Goal: Information Seeking & Learning: Understand process/instructions

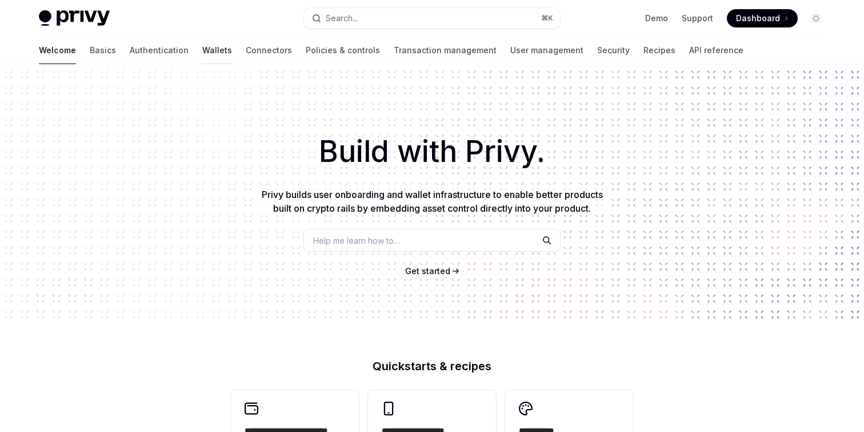
click at [202, 49] on link "Wallets" at bounding box center [217, 50] width 30 height 27
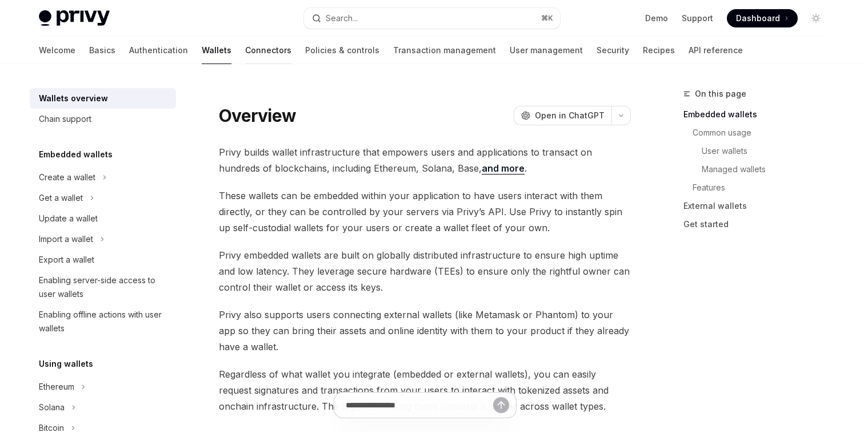
click at [245, 50] on link "Connectors" at bounding box center [268, 50] width 46 height 27
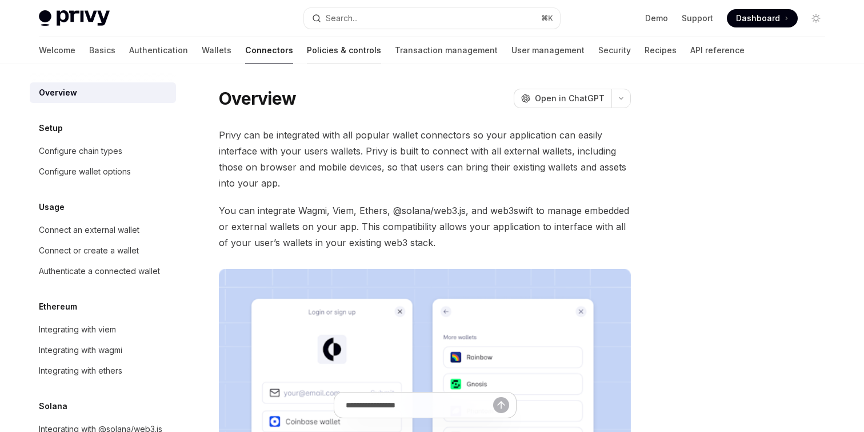
click at [307, 52] on link "Policies & controls" at bounding box center [344, 50] width 74 height 27
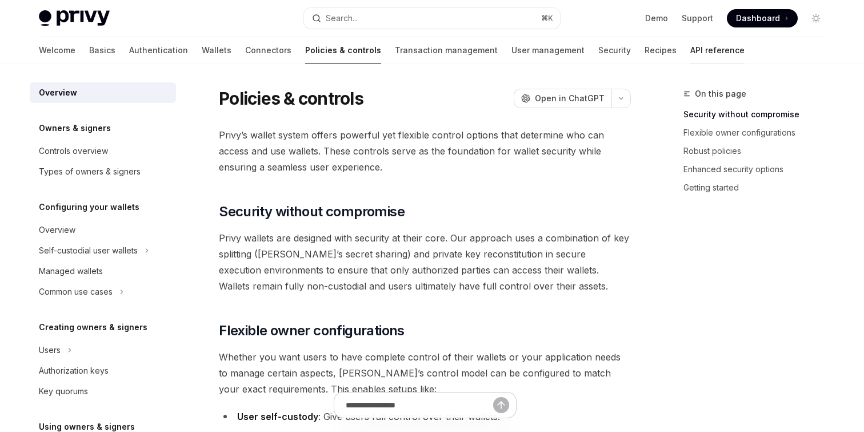
click at [691, 53] on link "API reference" at bounding box center [718, 50] width 54 height 27
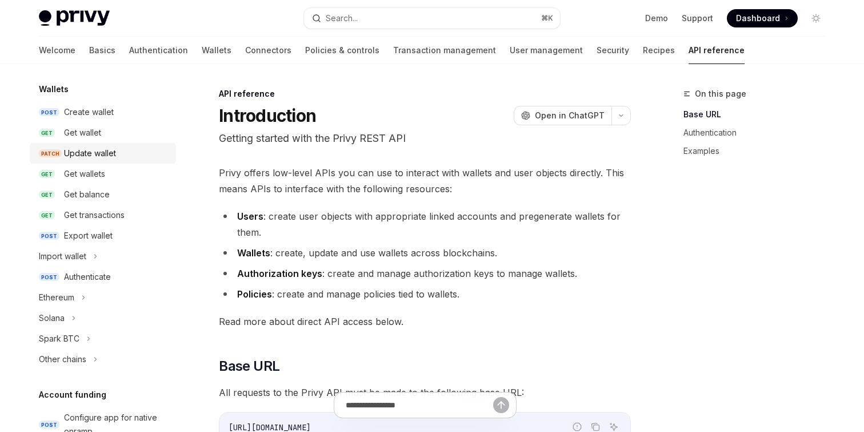
scroll to position [101, 0]
click at [94, 269] on div "Authenticate" at bounding box center [87, 276] width 47 height 14
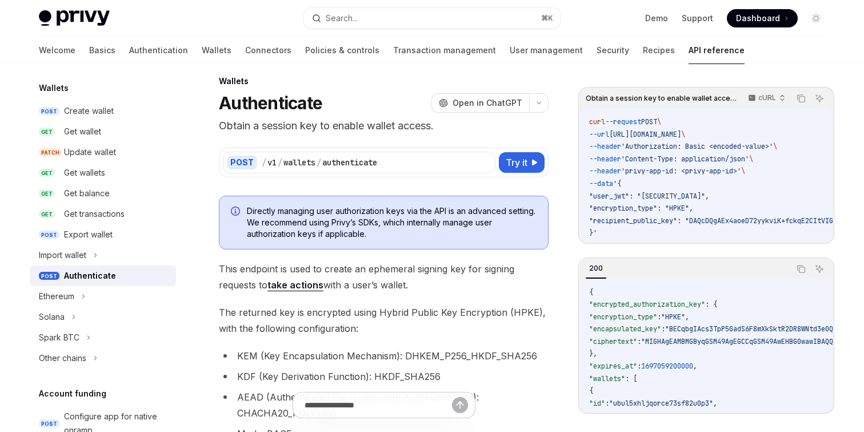
scroll to position [20, 0]
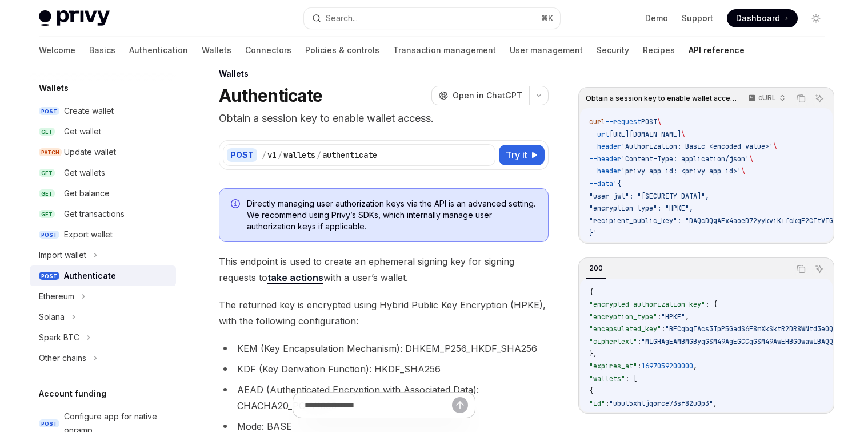
click at [333, 215] on span "Directly managing user authorization keys via the API is an advanced setting. W…" at bounding box center [392, 215] width 290 height 34
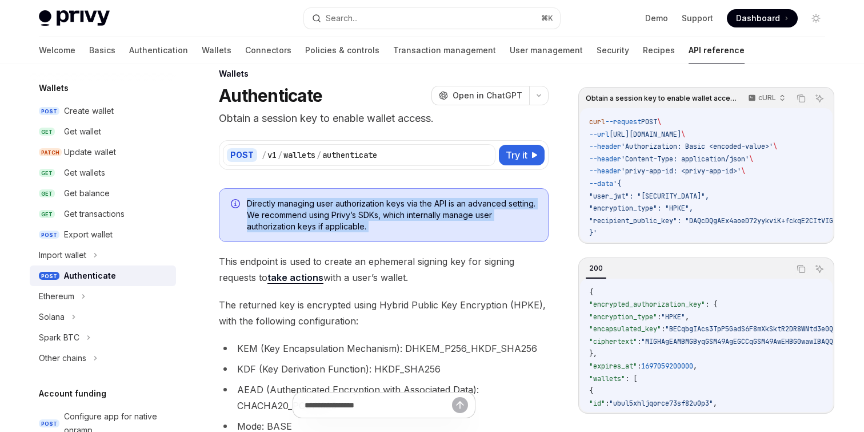
click at [333, 215] on span "Directly managing user authorization keys via the API is an advanced setting. W…" at bounding box center [392, 215] width 290 height 34
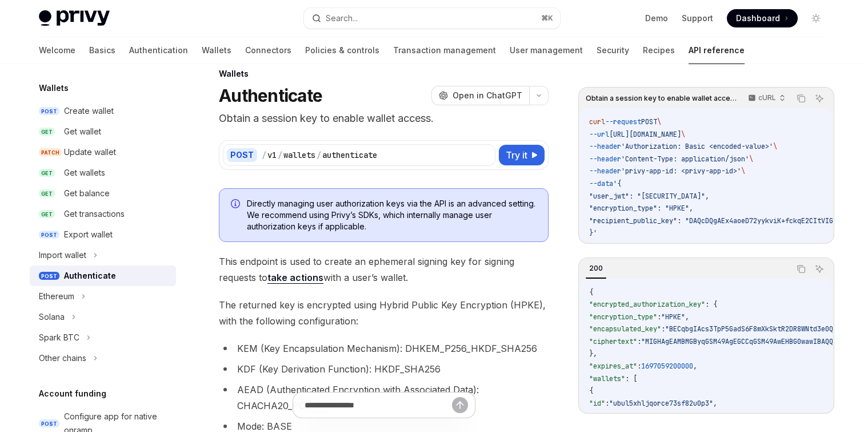
click at [333, 215] on span "Directly managing user authorization keys via the API is an advanced setting. W…" at bounding box center [392, 215] width 290 height 34
click at [328, 117] on p "Obtain a session key to enable wallet access." at bounding box center [384, 118] width 330 height 16
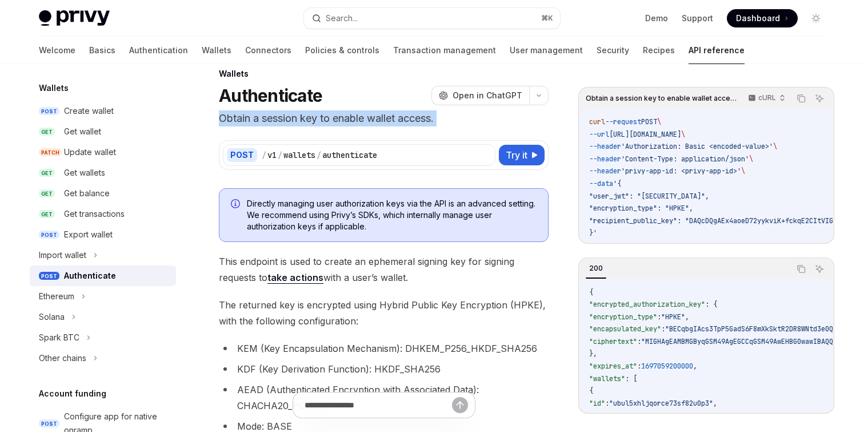
click at [328, 117] on p "Obtain a session key to enable wallet access." at bounding box center [384, 118] width 330 height 16
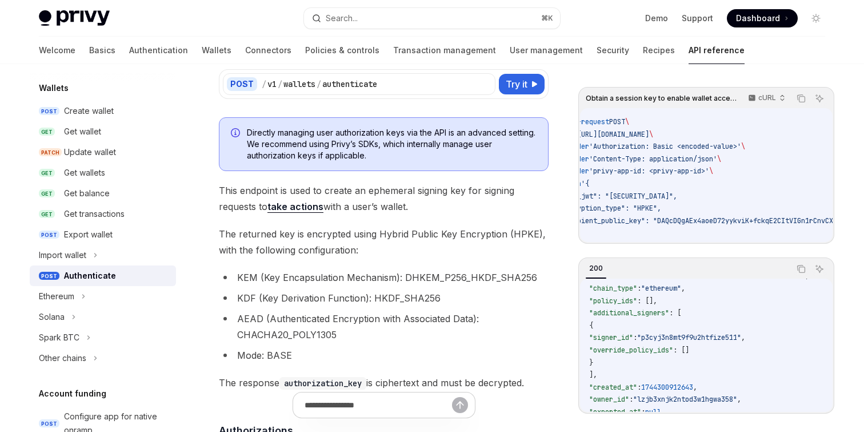
scroll to position [2, 0]
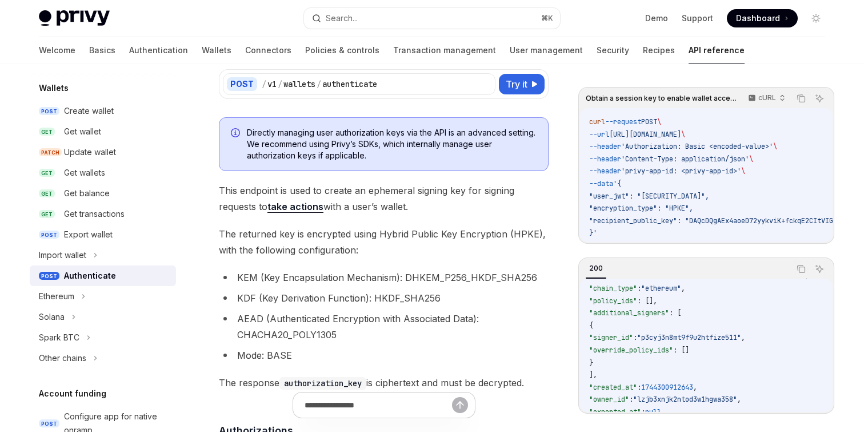
click at [620, 196] on span ""user_jwt": "eyJhbGciOiJIUzI1NiIsInR5cCI6IkpXVCJ9.eyJzdWIiOiIxMjM0NTY3ODkwIiwib…" at bounding box center [649, 196] width 120 height 9
click at [93, 173] on div "Get wallets" at bounding box center [84, 171] width 41 height 14
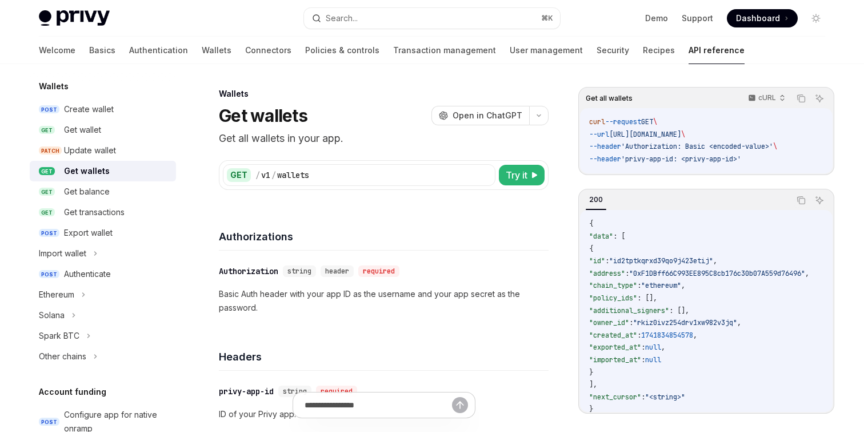
click at [717, 145] on span "'Authorization: Basic <encoded-value>'" at bounding box center [697, 146] width 152 height 9
click at [727, 145] on span "'Authorization: Basic <encoded-value>'" at bounding box center [697, 146] width 152 height 9
drag, startPoint x: 727, startPoint y: 145, endPoint x: 772, endPoint y: 143, distance: 45.2
click at [772, 143] on span "'Authorization: Basic <encoded-value>'" at bounding box center [697, 146] width 152 height 9
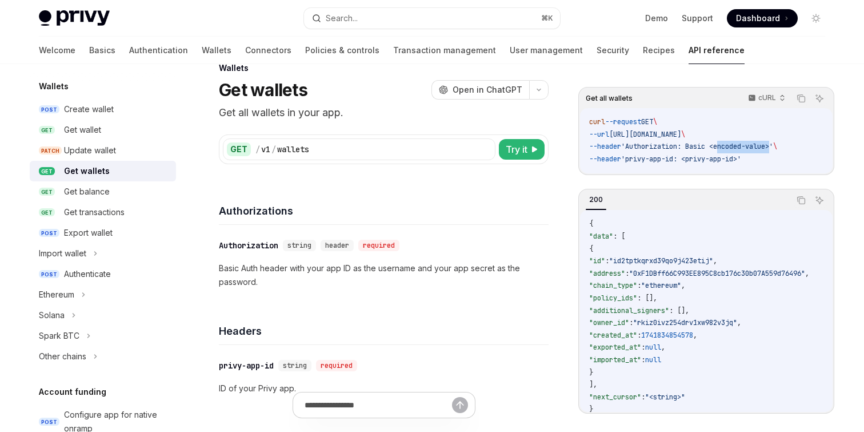
scroll to position [38, 0]
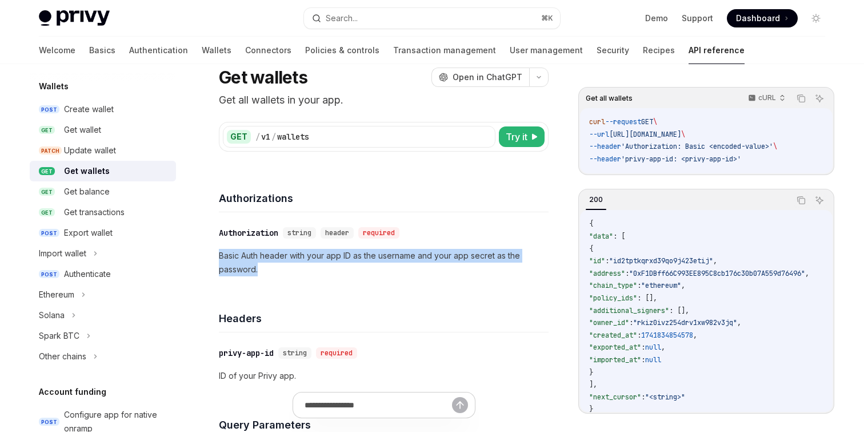
drag, startPoint x: 413, startPoint y: 238, endPoint x: 425, endPoint y: 269, distance: 33.1
click at [425, 269] on div "​ Authorization string header required Basic Auth header with your app ID as th…" at bounding box center [384, 251] width 330 height 78
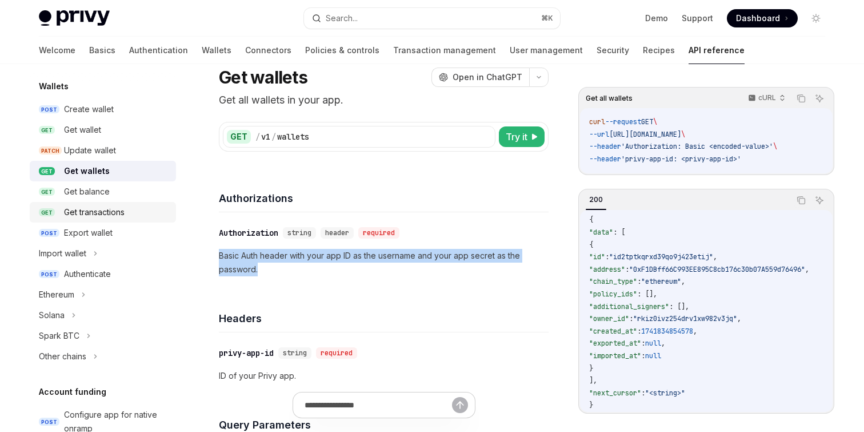
click at [137, 204] on link "GET Get transactions" at bounding box center [103, 212] width 146 height 21
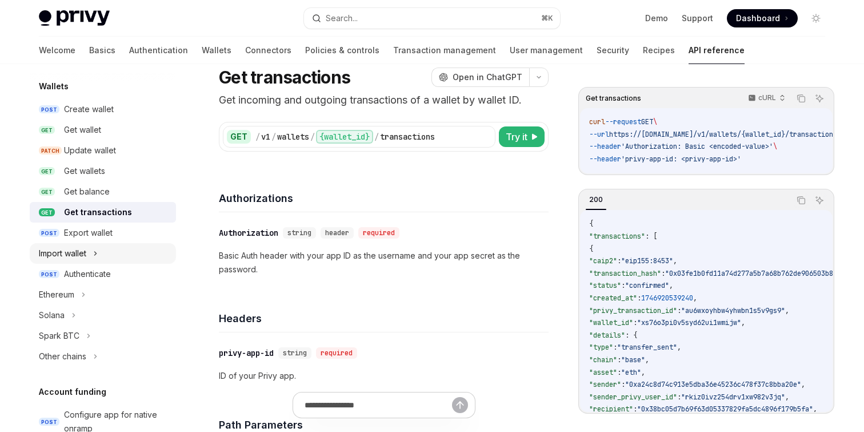
click at [115, 245] on div "Import wallet" at bounding box center [103, 253] width 146 height 21
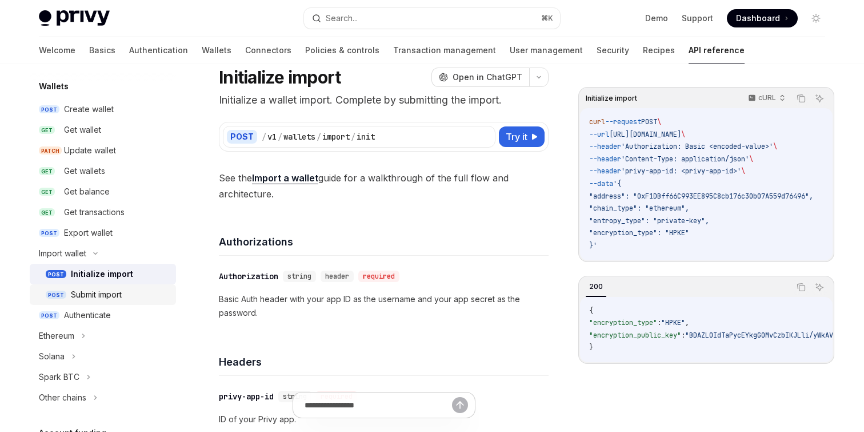
click at [121, 293] on div "Submit import" at bounding box center [96, 295] width 51 height 14
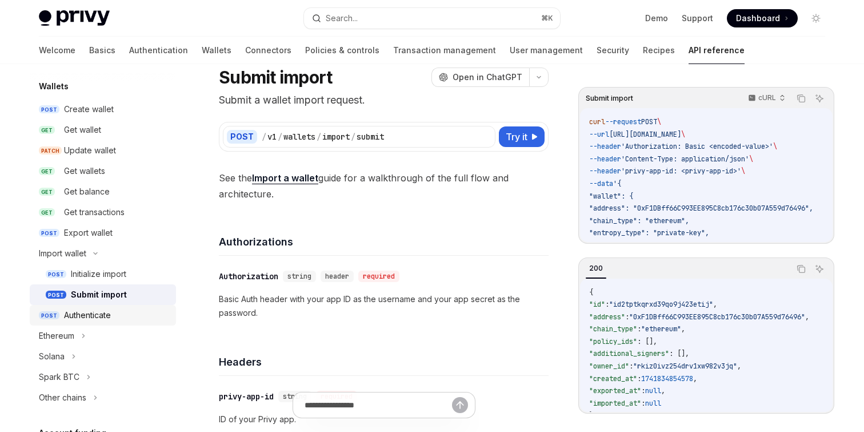
click at [115, 310] on div "Authenticate" at bounding box center [116, 315] width 105 height 14
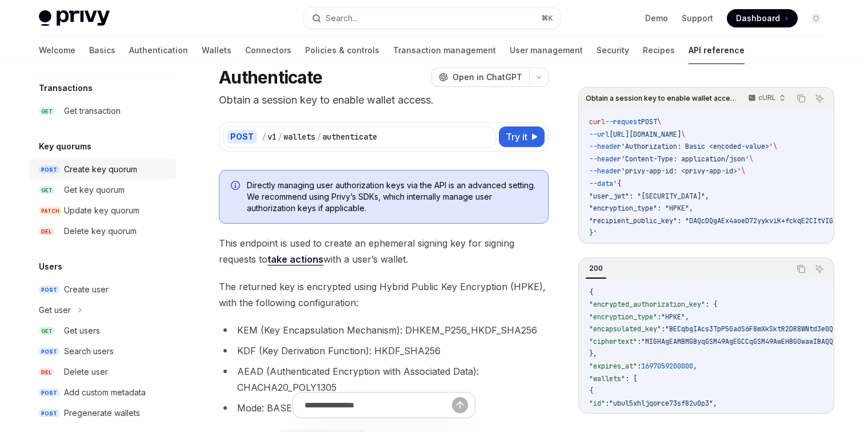
scroll to position [811, 0]
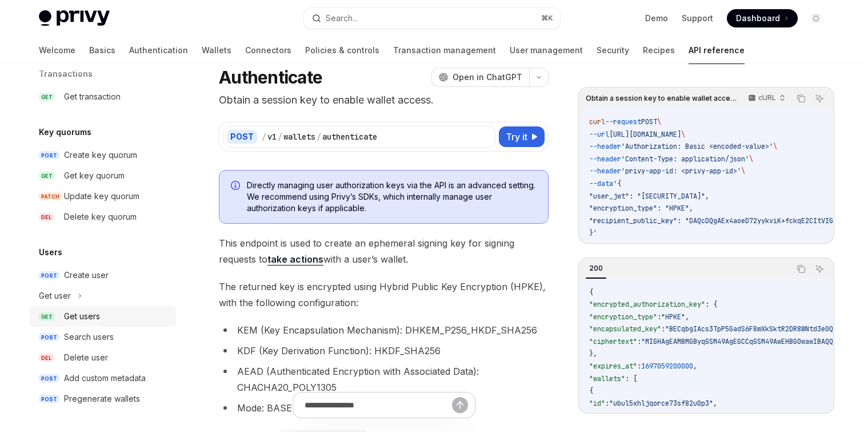
click at [103, 316] on div "Get users" at bounding box center [116, 316] width 105 height 14
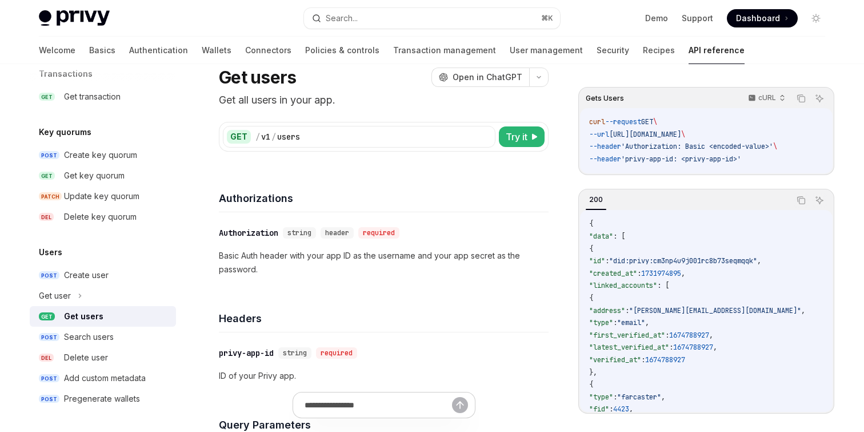
click at [685, 156] on span "'privy-app-id: <privy-app-id>'" at bounding box center [681, 158] width 120 height 9
click at [701, 156] on span "'privy-app-id: <privy-app-id>'" at bounding box center [681, 158] width 120 height 9
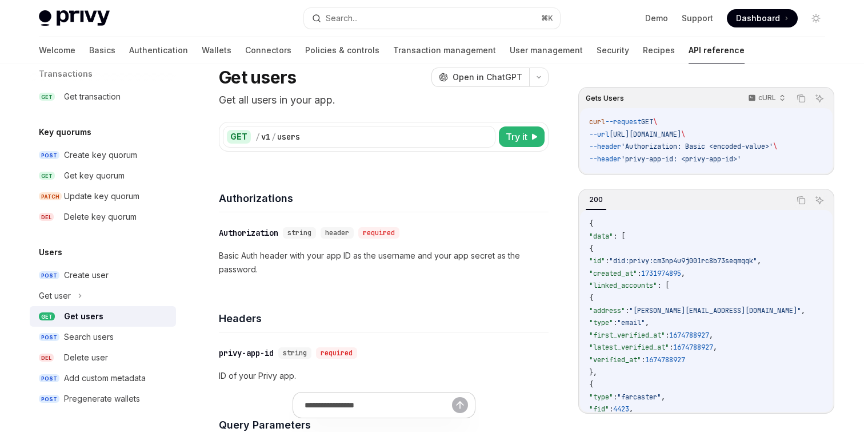
click at [688, 157] on span "'privy-app-id: <privy-app-id>'" at bounding box center [681, 158] width 120 height 9
drag, startPoint x: 688, startPoint y: 157, endPoint x: 736, endPoint y: 156, distance: 48.0
click at [736, 156] on span "'privy-app-id: <privy-app-id>'" at bounding box center [681, 158] width 120 height 9
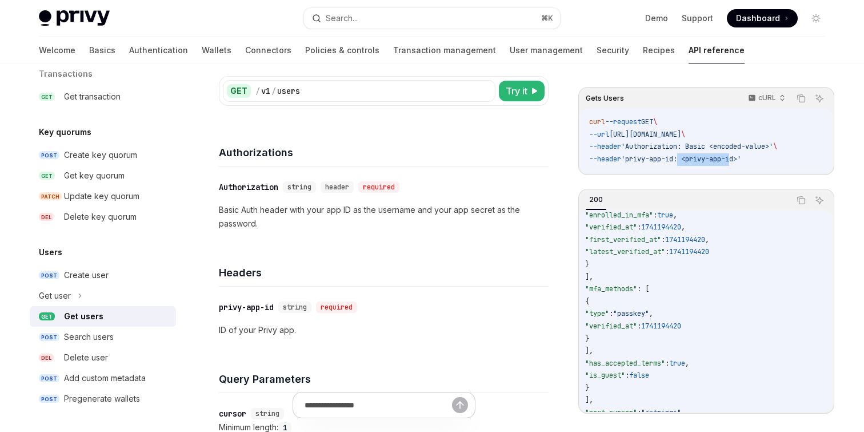
scroll to position [453, 4]
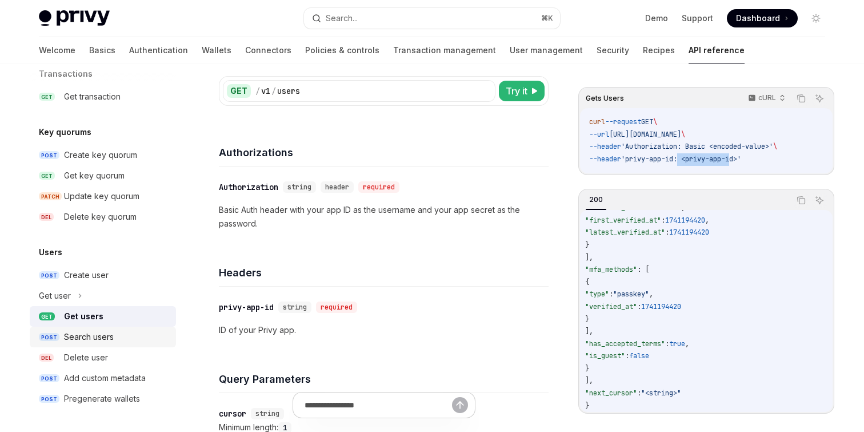
click at [85, 336] on div "Search users" at bounding box center [89, 337] width 50 height 14
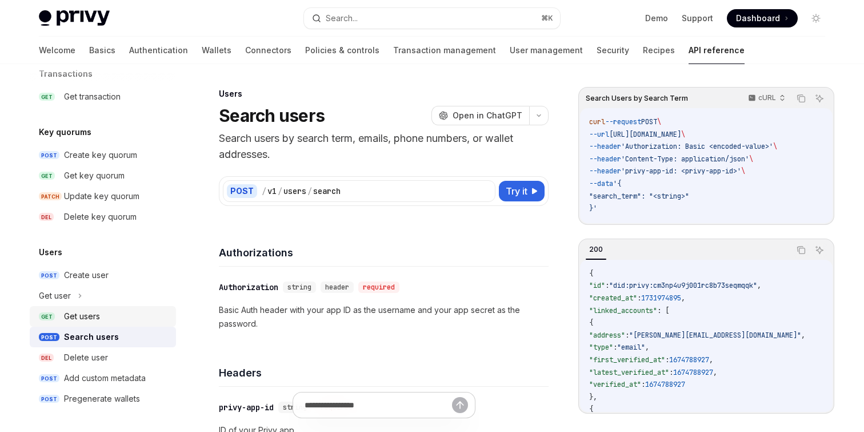
click at [93, 320] on div "Get users" at bounding box center [82, 316] width 36 height 14
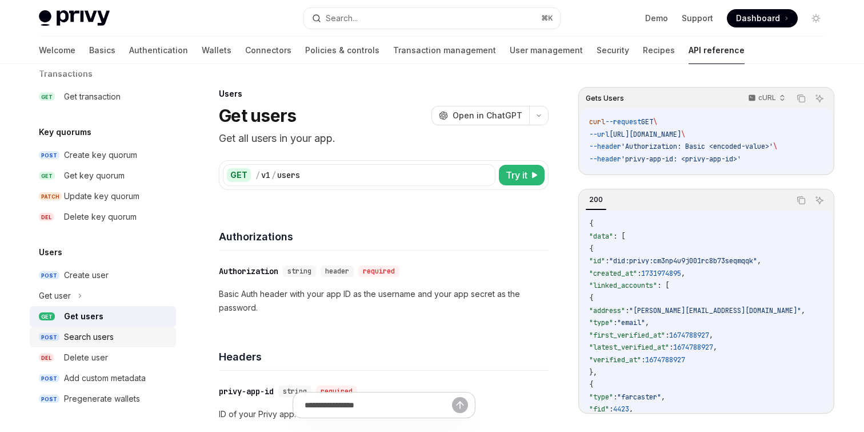
click at [96, 336] on div "Search users" at bounding box center [89, 337] width 50 height 14
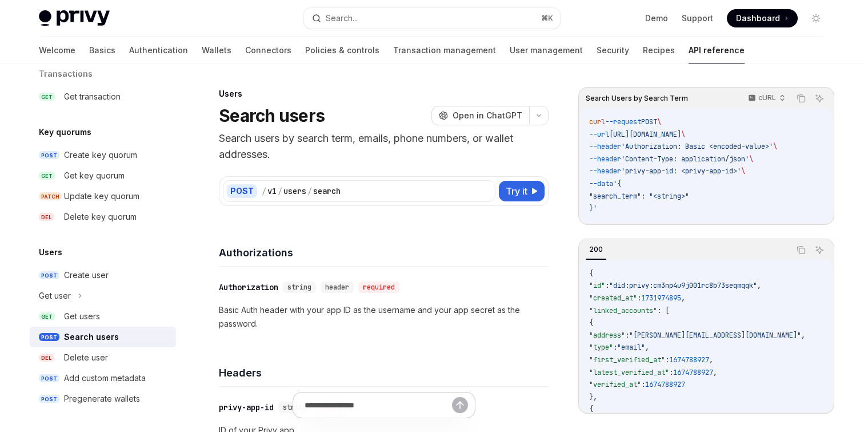
click at [637, 286] on span ""did:privy:cm3np4u9j001rc8b73seqmqqk"" at bounding box center [683, 285] width 148 height 9
drag, startPoint x: 637, startPoint y: 286, endPoint x: 723, endPoint y: 286, distance: 85.8
click at [723, 286] on span ""did:privy:cm3np4u9j001rc8b73seqmqqk"" at bounding box center [683, 285] width 148 height 9
drag, startPoint x: 723, startPoint y: 286, endPoint x: 636, endPoint y: 285, distance: 86.9
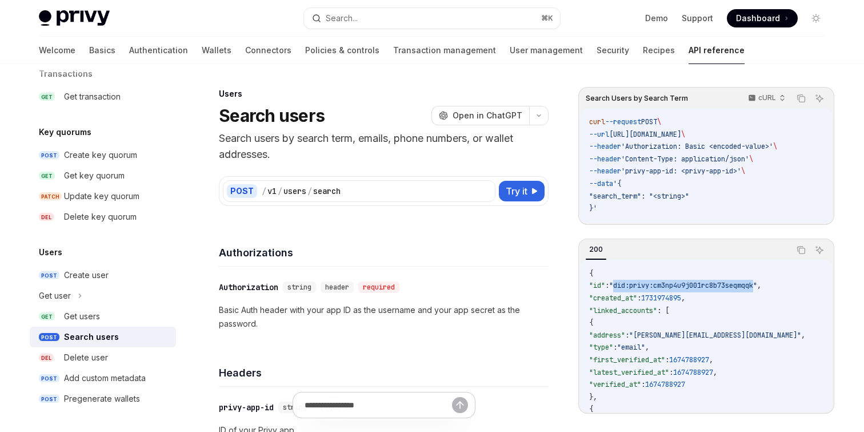
click at [636, 285] on span ""did:privy:cm3np4u9j001rc8b73seqmqqk"" at bounding box center [683, 285] width 148 height 9
drag, startPoint x: 636, startPoint y: 285, endPoint x: 727, endPoint y: 285, distance: 90.9
click at [727, 285] on span ""did:privy:cm3np4u9j001rc8b73seqmqqk"" at bounding box center [683, 285] width 148 height 9
click at [637, 285] on span ""did:privy:cm3np4u9j001rc8b73seqmqqk"" at bounding box center [683, 285] width 148 height 9
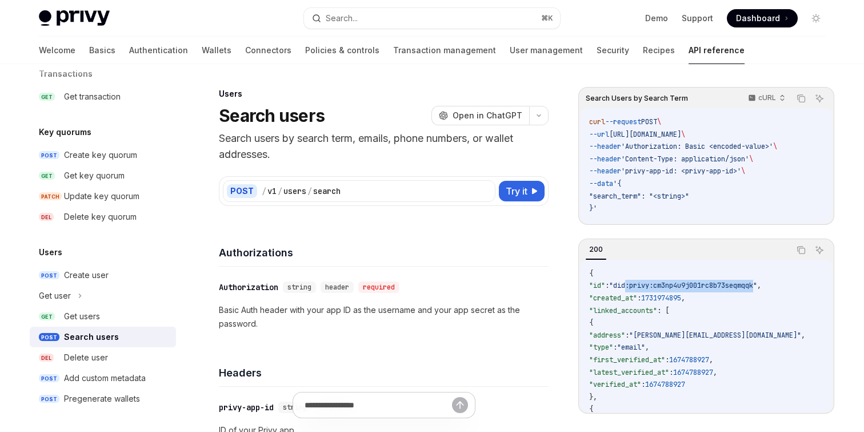
drag, startPoint x: 637, startPoint y: 285, endPoint x: 738, endPoint y: 285, distance: 100.6
click at [738, 285] on span ""did:privy:cm3np4u9j001rc8b73seqmqqk"" at bounding box center [683, 285] width 148 height 9
drag, startPoint x: 738, startPoint y: 285, endPoint x: 637, endPoint y: 285, distance: 100.6
click at [637, 285] on span ""did:privy:cm3np4u9j001rc8b73seqmqqk"" at bounding box center [683, 285] width 148 height 9
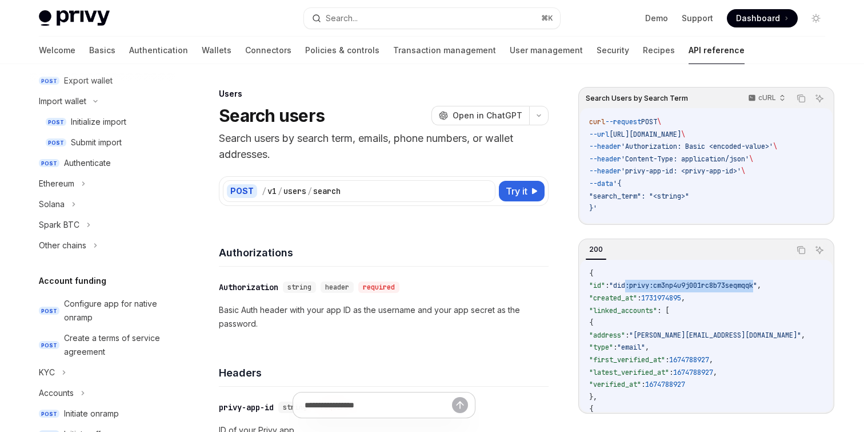
scroll to position [245, 0]
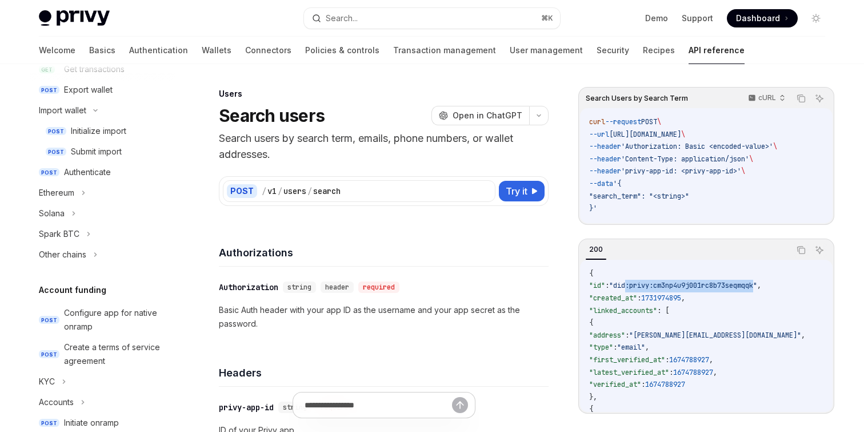
click at [118, 170] on div "Authenticate" at bounding box center [116, 172] width 105 height 14
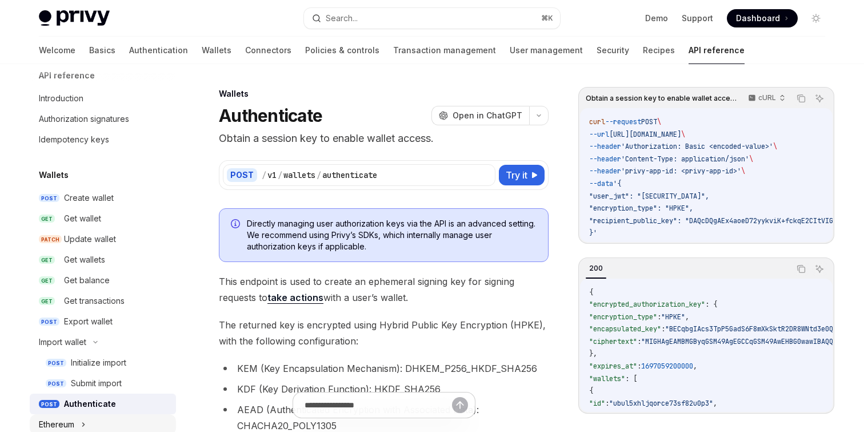
scroll to position [13, 0]
click at [95, 143] on div "Idempotency keys" at bounding box center [74, 141] width 70 height 14
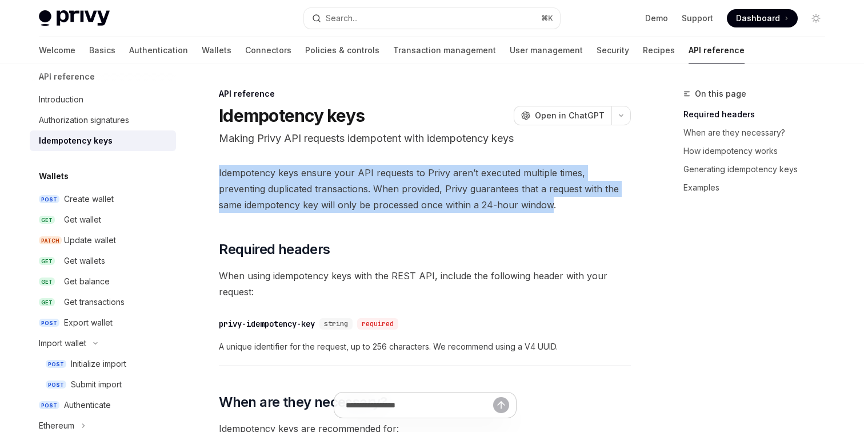
drag, startPoint x: 311, startPoint y: 151, endPoint x: 524, endPoint y: 204, distance: 219.6
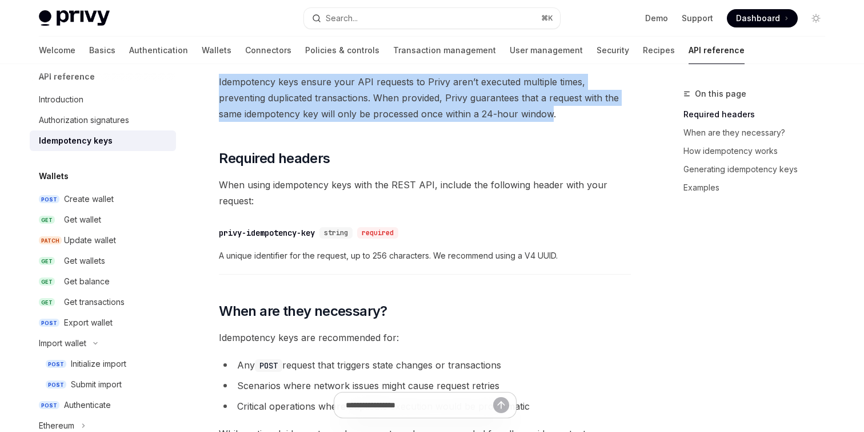
scroll to position [119, 0]
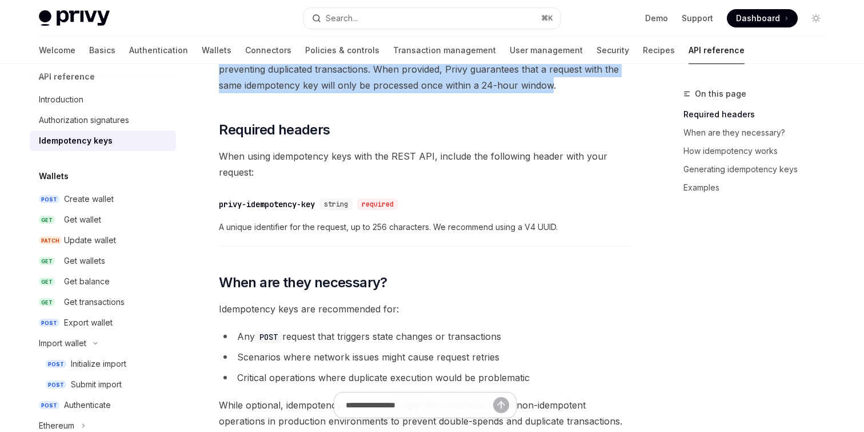
click at [336, 218] on div "​ privy-idempotency-key string required A unique identifier for the request, up…" at bounding box center [425, 219] width 412 height 54
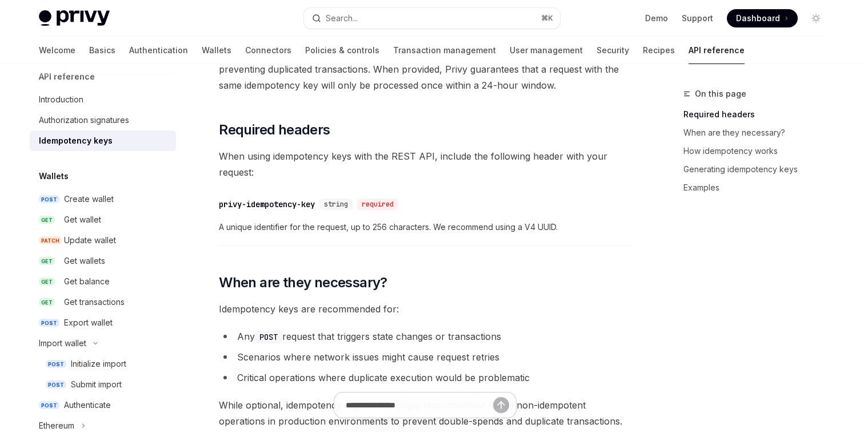
click at [336, 218] on div "​ privy-idempotency-key string required A unique identifier for the request, up…" at bounding box center [425, 219] width 412 height 54
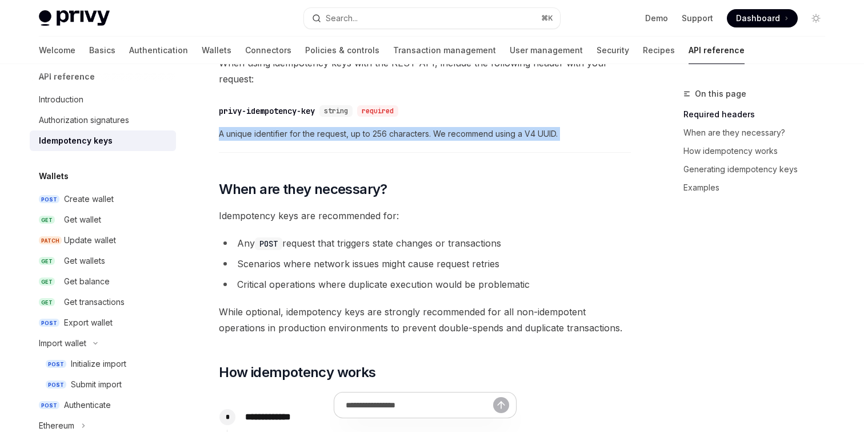
scroll to position [220, 0]
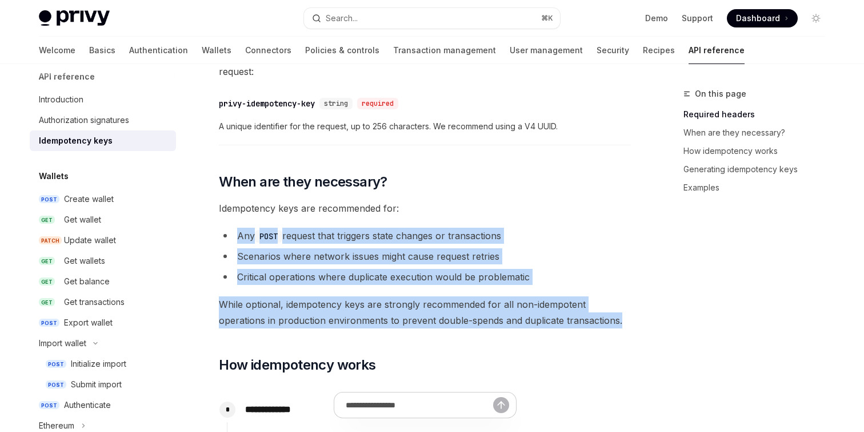
drag, startPoint x: 481, startPoint y: 219, endPoint x: 581, endPoint y: 318, distance: 141.1
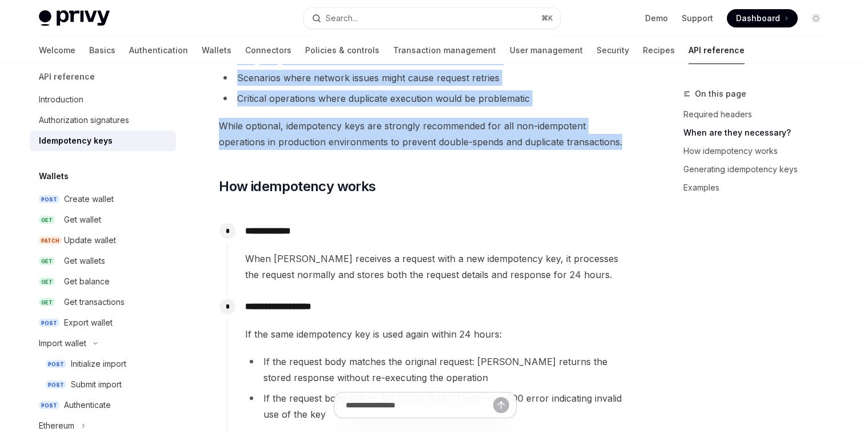
scroll to position [406, 0]
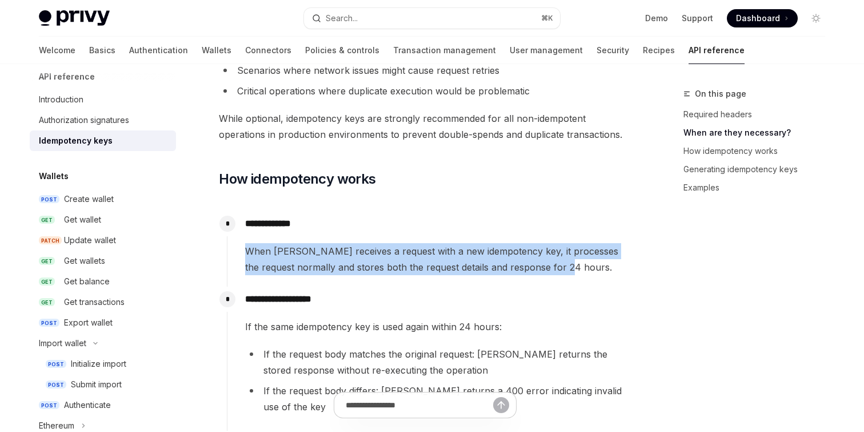
drag, startPoint x: 545, startPoint y: 229, endPoint x: 567, endPoint y: 271, distance: 47.3
click at [567, 271] on div "**********" at bounding box center [429, 243] width 404 height 64
click at [567, 271] on span "When Privy receives a request with a new idempotency key, it processes the requ…" at bounding box center [437, 259] width 385 height 32
drag, startPoint x: 567, startPoint y: 271, endPoint x: 557, endPoint y: 230, distance: 41.7
click at [557, 230] on div "**********" at bounding box center [429, 243] width 404 height 64
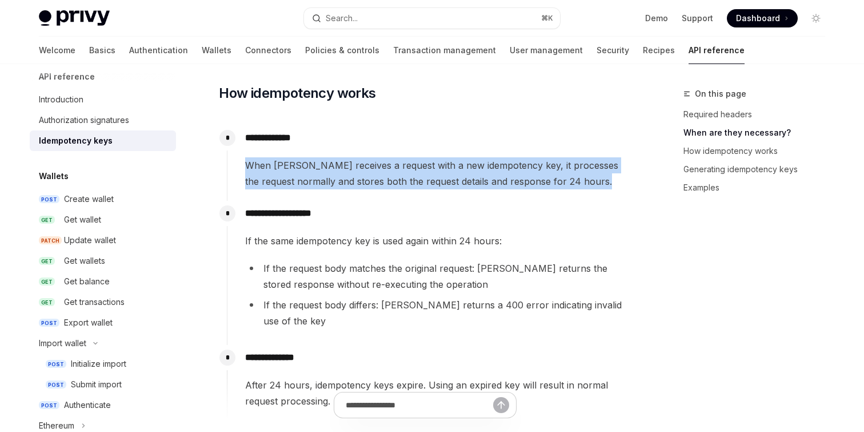
scroll to position [516, 0]
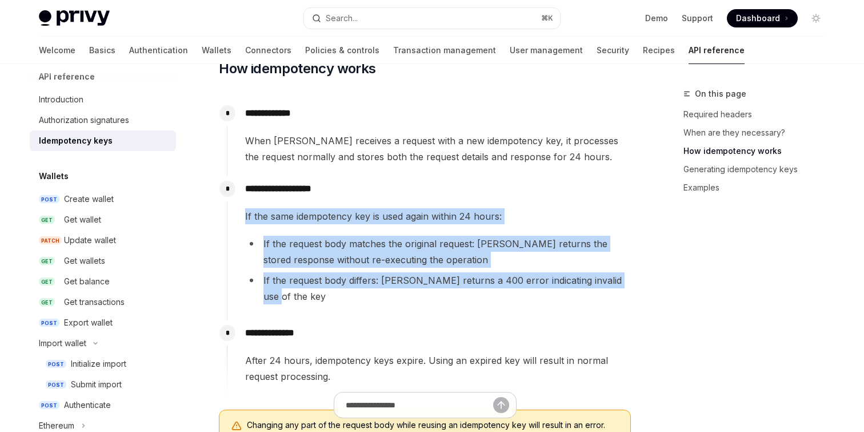
drag, startPoint x: 543, startPoint y: 201, endPoint x: 616, endPoint y: 282, distance: 109.7
click at [616, 284] on div "**********" at bounding box center [429, 242] width 404 height 133
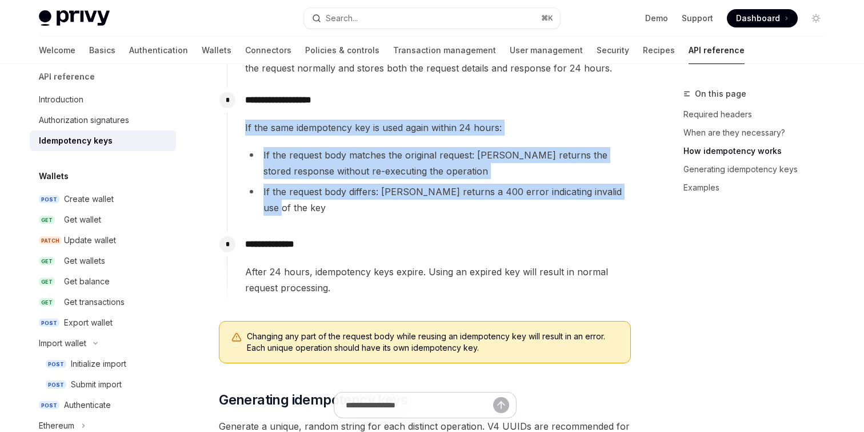
scroll to position [675, 0]
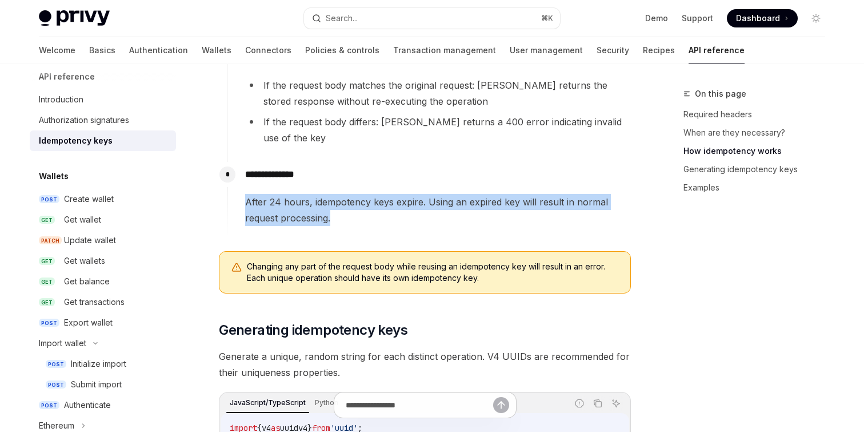
drag, startPoint x: 483, startPoint y: 168, endPoint x: 499, endPoint y: 198, distance: 34.3
click at [499, 198] on div "**********" at bounding box center [429, 194] width 404 height 64
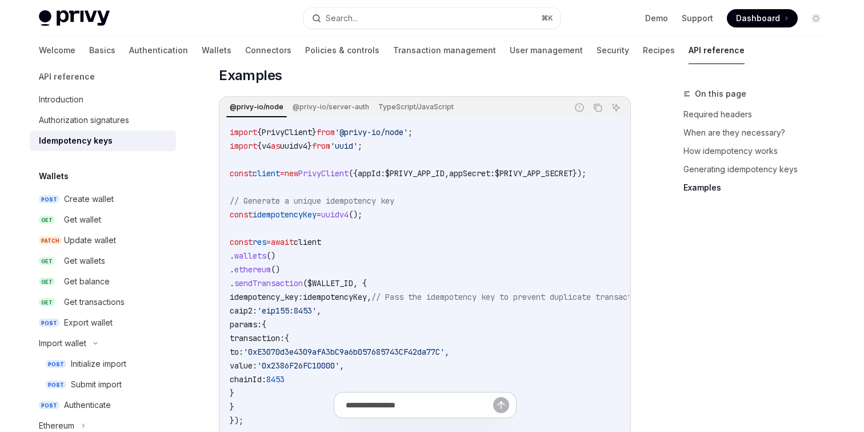
scroll to position [0, 0]
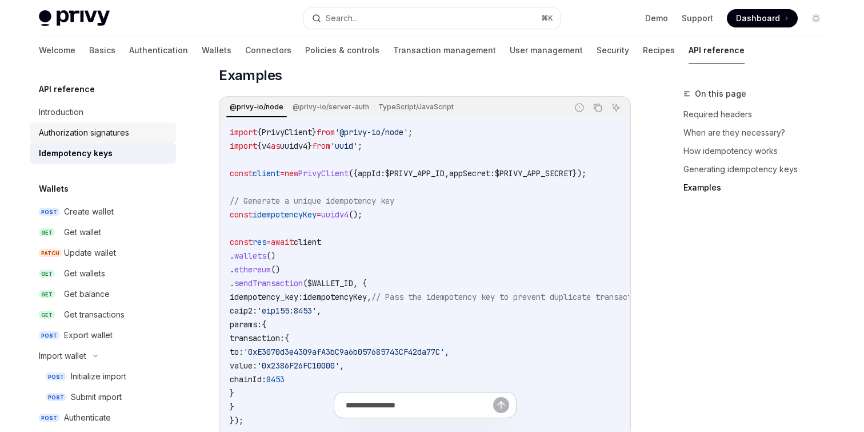
click at [122, 123] on link "Authorization signatures" at bounding box center [103, 132] width 146 height 21
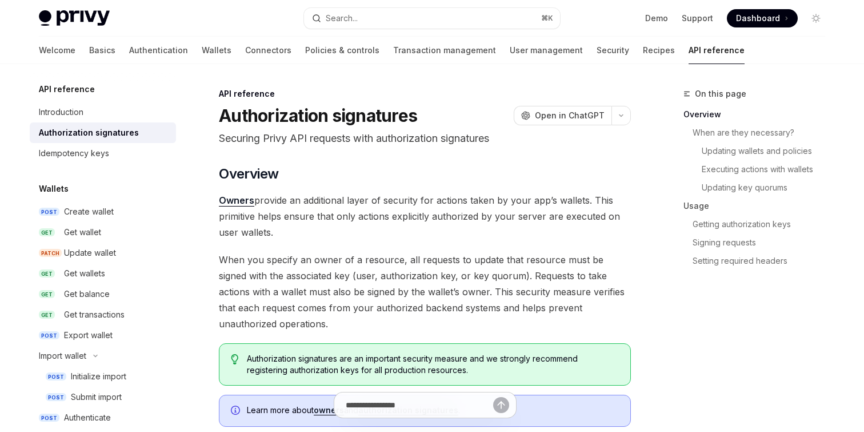
click at [365, 134] on p "Securing Privy API requests with authorization signatures" at bounding box center [425, 138] width 412 height 16
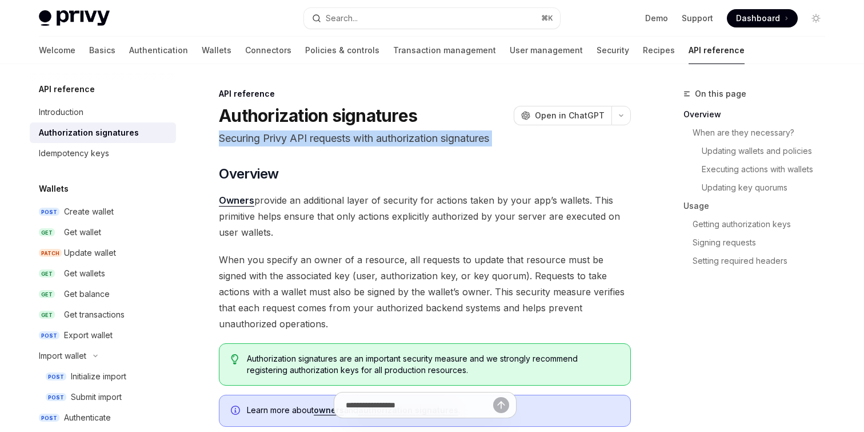
click at [365, 134] on p "Securing Privy API requests with authorization signatures" at bounding box center [425, 138] width 412 height 16
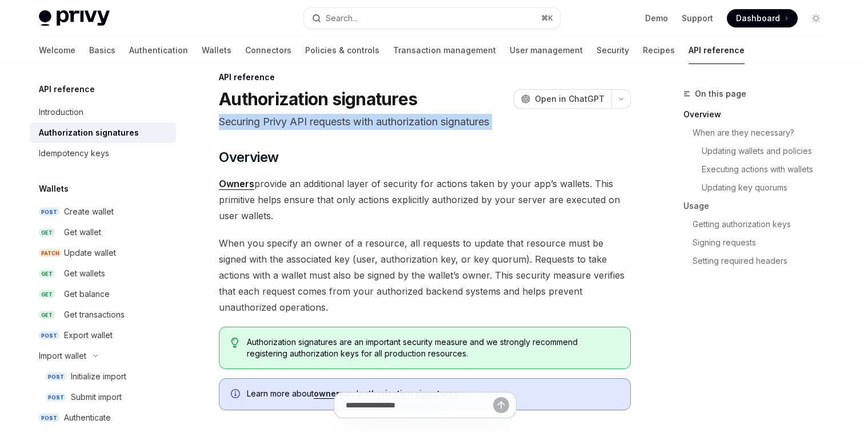
scroll to position [17, 0]
click at [725, 218] on link "Getting authorization keys" at bounding box center [764, 224] width 142 height 18
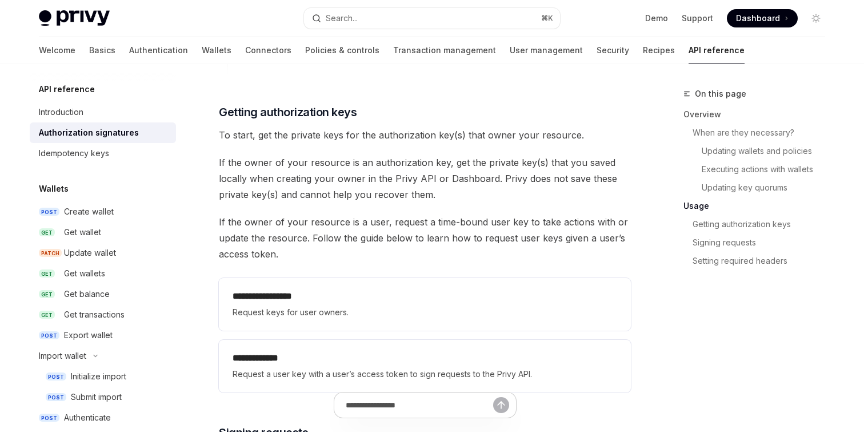
scroll to position [1402, 0]
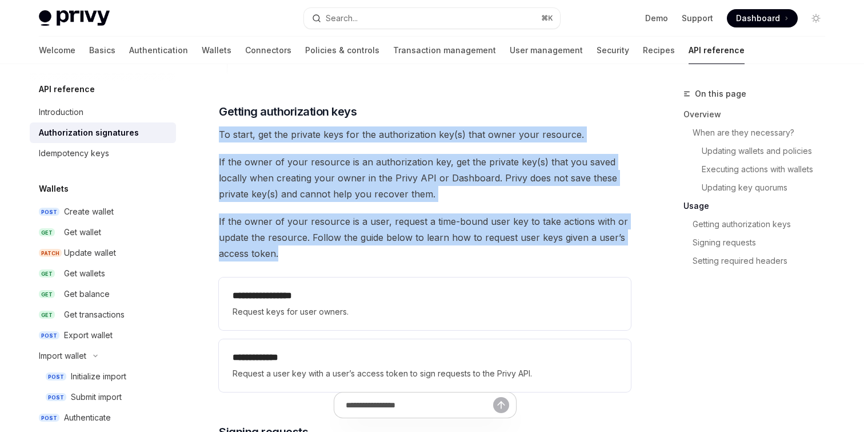
drag, startPoint x: 463, startPoint y: 117, endPoint x: 483, endPoint y: 253, distance: 137.6
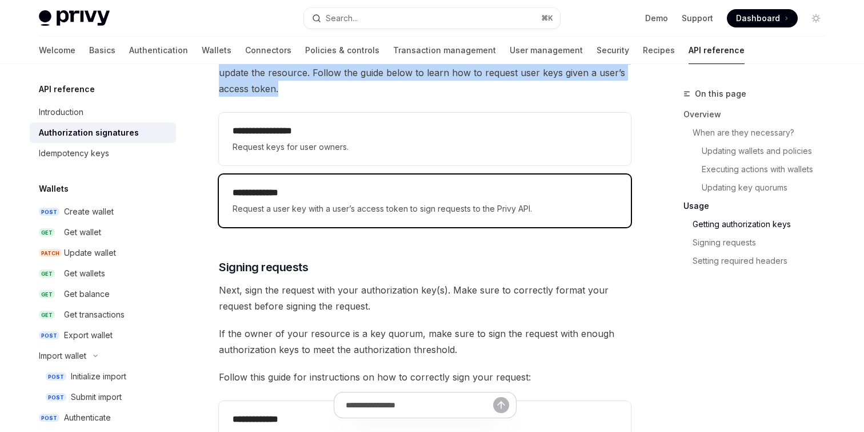
scroll to position [1568, 0]
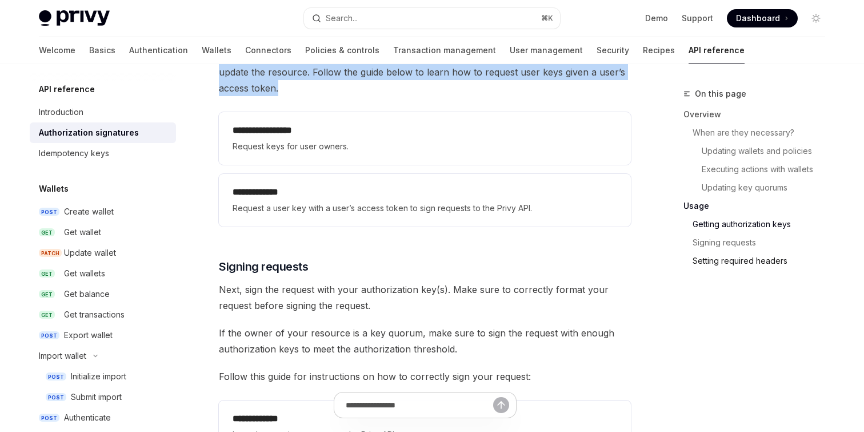
click at [712, 265] on link "Setting required headers" at bounding box center [764, 261] width 142 height 18
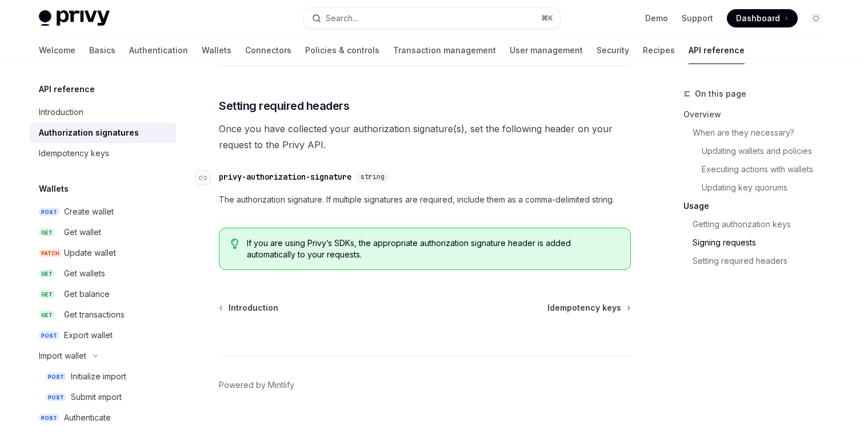
scroll to position [1965, 0]
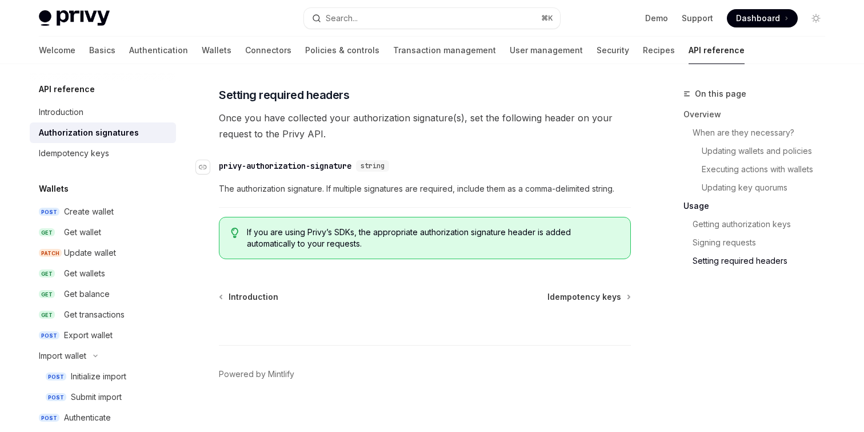
click at [352, 167] on div "privy-authorization-signature" at bounding box center [285, 165] width 133 height 11
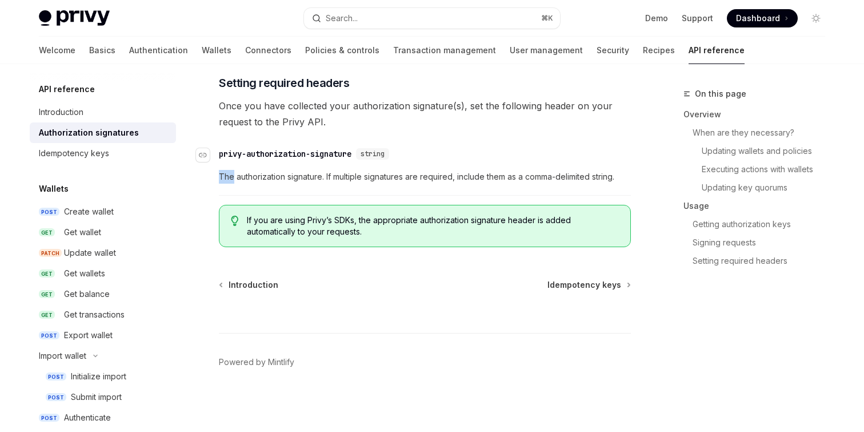
click at [354, 167] on div "​ privy-authorization-signature string The authorization signature. If multiple…" at bounding box center [425, 168] width 412 height 54
click at [344, 156] on div "privy-authorization-signature" at bounding box center [285, 153] width 133 height 11
click at [342, 153] on div "privy-authorization-signature" at bounding box center [285, 153] width 133 height 11
click at [338, 149] on div "privy-authorization-signature" at bounding box center [285, 153] width 133 height 11
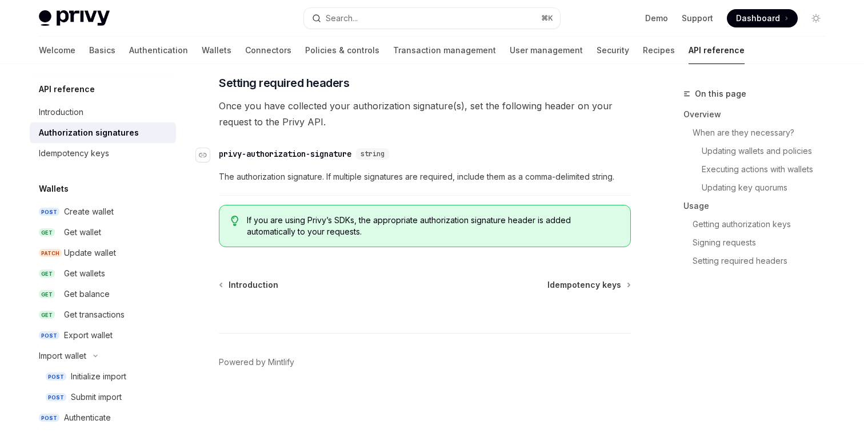
click at [338, 154] on div "privy-authorization-signature" at bounding box center [285, 153] width 133 height 11
click at [723, 138] on link "When are they necessary?" at bounding box center [764, 132] width 142 height 18
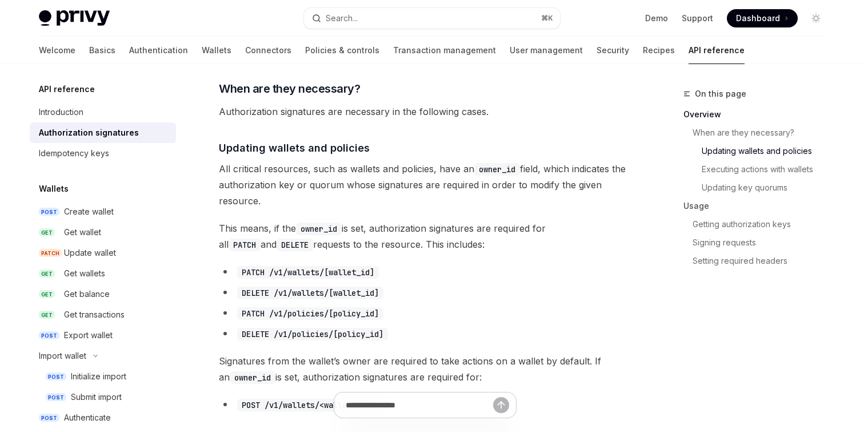
scroll to position [367, 0]
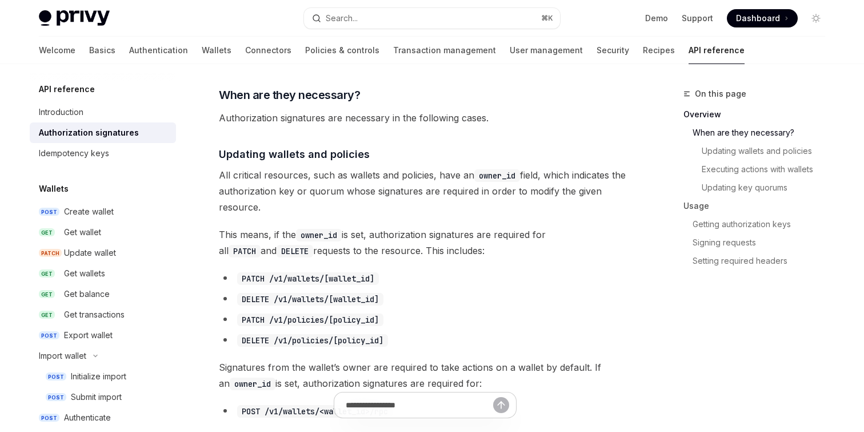
drag, startPoint x: 411, startPoint y: 164, endPoint x: 408, endPoint y: 204, distance: 40.2
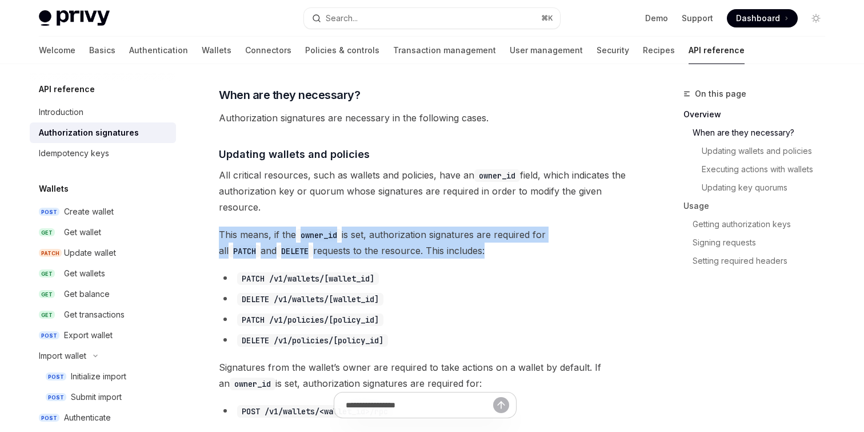
drag, startPoint x: 405, startPoint y: 222, endPoint x: 431, endPoint y: 258, distance: 44.3
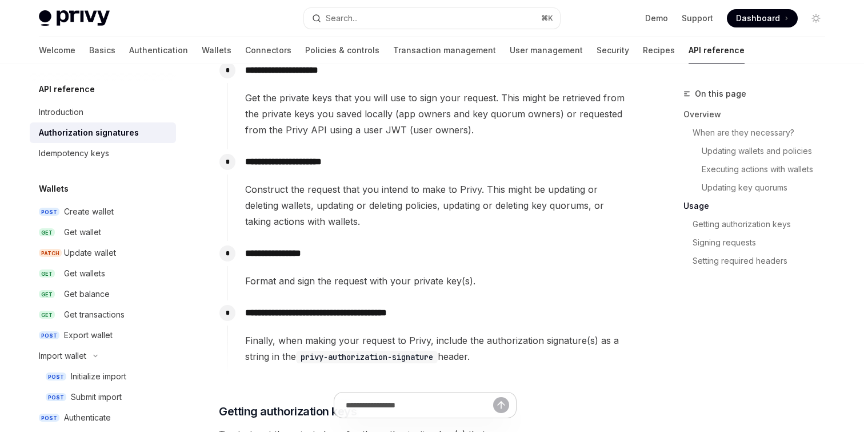
scroll to position [1107, 0]
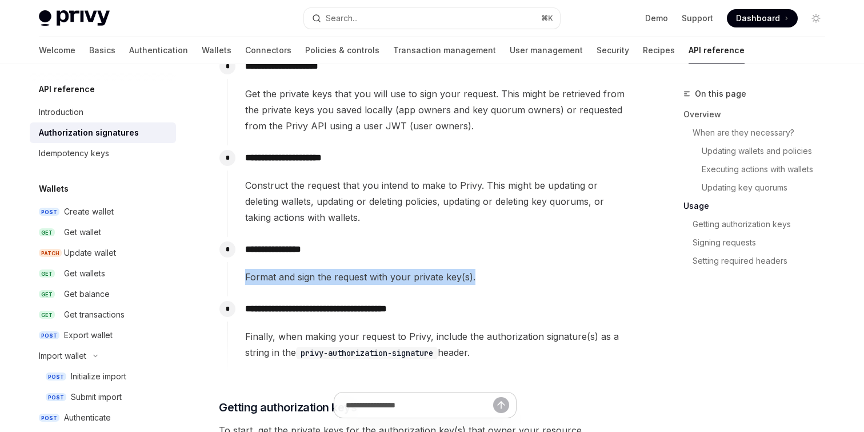
drag, startPoint x: 410, startPoint y: 258, endPoint x: 500, endPoint y: 274, distance: 91.2
click at [500, 276] on div "**********" at bounding box center [429, 261] width 404 height 48
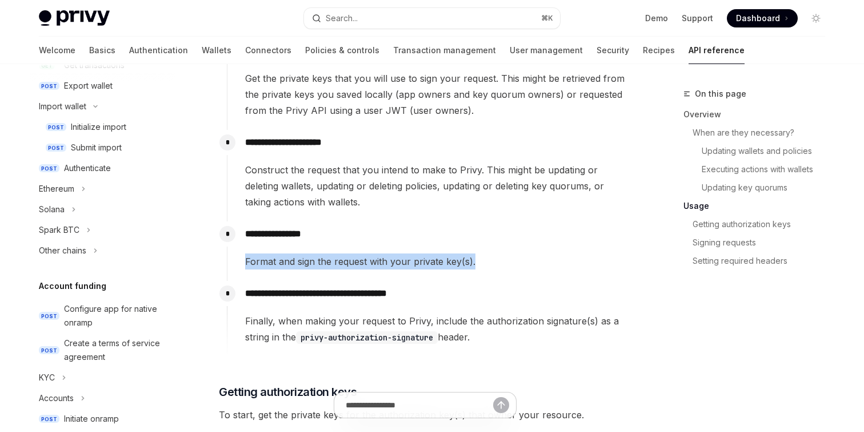
scroll to position [259, 0]
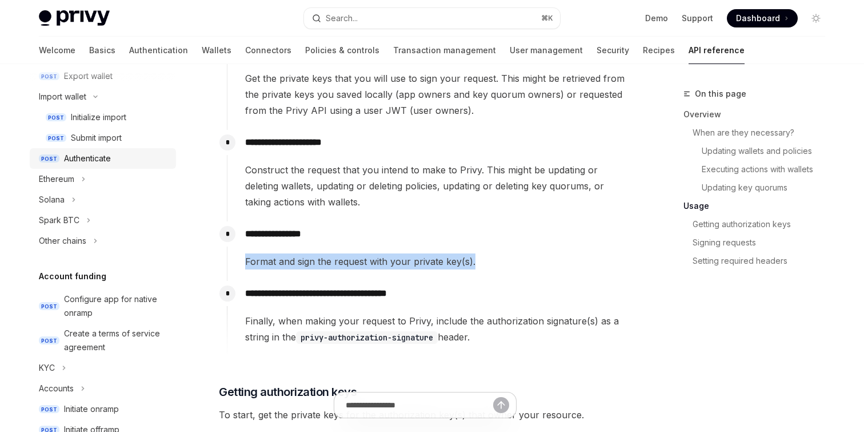
click at [123, 158] on div "Authenticate" at bounding box center [116, 158] width 105 height 14
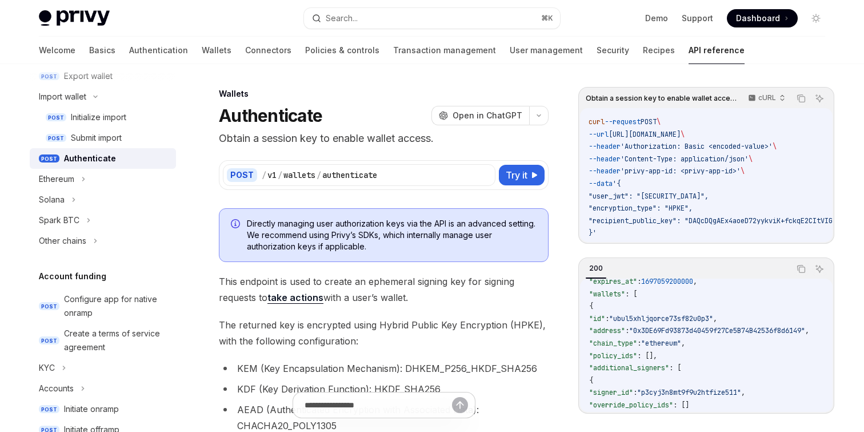
scroll to position [97, 0]
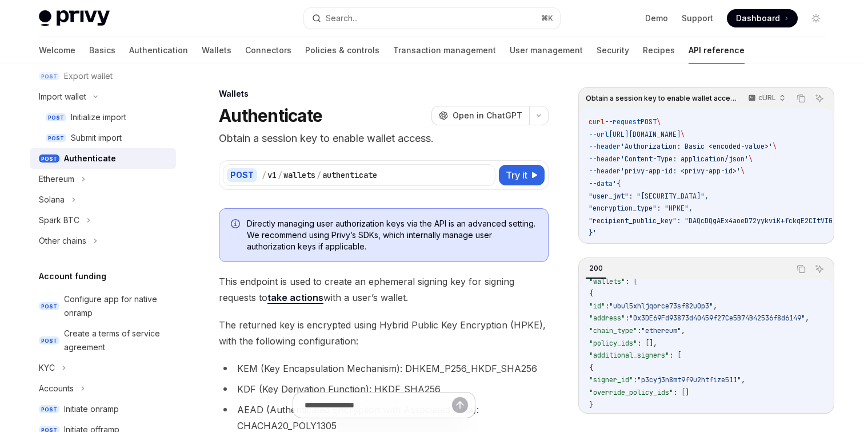
click at [676, 308] on span ""ubul5xhljqorce73sf82u0p3"" at bounding box center [661, 305] width 104 height 9
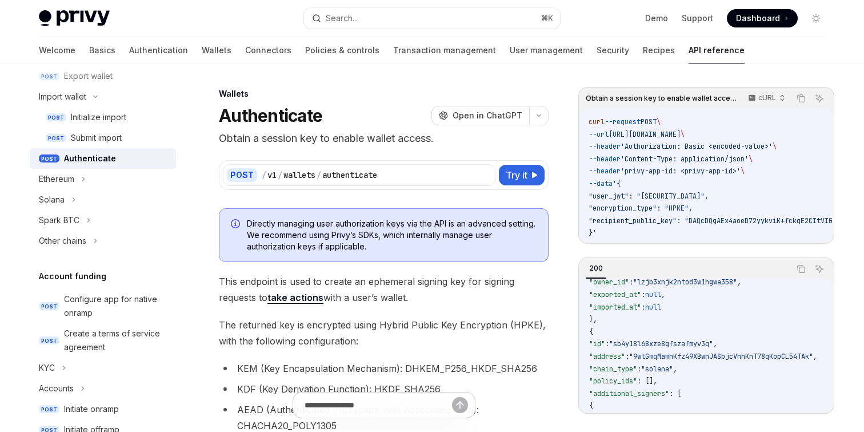
scroll to position [0, 0]
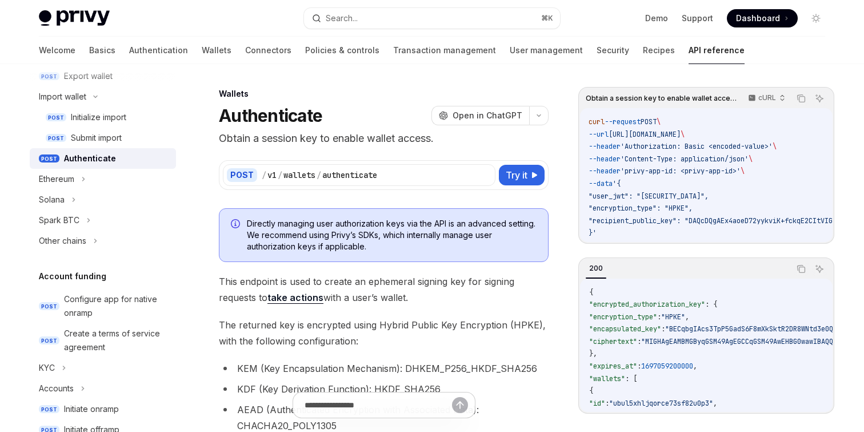
click at [666, 166] on span "'privy-app-id: <privy-app-id>'" at bounding box center [681, 170] width 120 height 9
drag, startPoint x: 644, startPoint y: 170, endPoint x: 689, endPoint y: 170, distance: 45.2
click at [689, 170] on span "'privy-app-id: <privy-app-id>'" at bounding box center [681, 170] width 120 height 9
click at [652, 142] on span "'Authorization: Basic <encoded-value>'" at bounding box center [697, 146] width 152 height 9
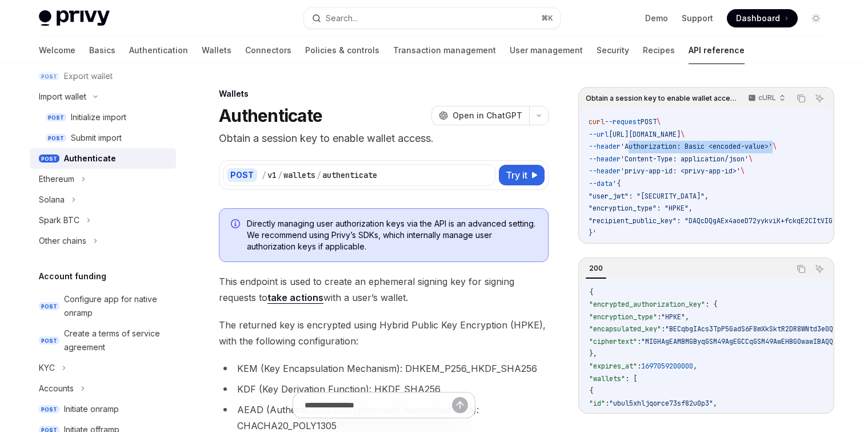
drag, startPoint x: 652, startPoint y: 142, endPoint x: 782, endPoint y: 144, distance: 130.4
click at [773, 144] on span "'Authorization: Basic <encoded-value>'" at bounding box center [697, 146] width 152 height 9
click at [603, 130] on span "--url" at bounding box center [599, 134] width 20 height 9
click at [600, 118] on span "curl" at bounding box center [597, 121] width 16 height 9
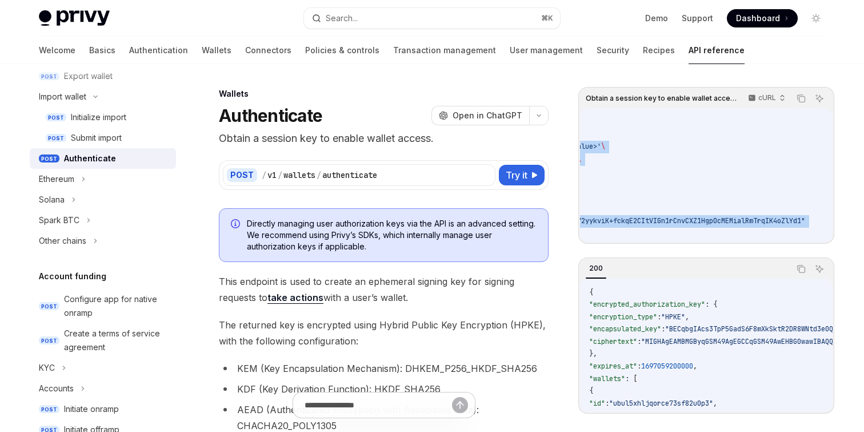
scroll to position [2, 561]
drag, startPoint x: 600, startPoint y: 118, endPoint x: 828, endPoint y: 227, distance: 252.9
click at [828, 227] on div "curl --request POST \ --url https://api.privy.io/v1/wallets/authenticate \ --he…" at bounding box center [706, 175] width 253 height 134
click at [796, 237] on code "curl --request POST \ --url https://api.privy.io/v1/wallets/authenticate \ --he…" at bounding box center [625, 177] width 416 height 123
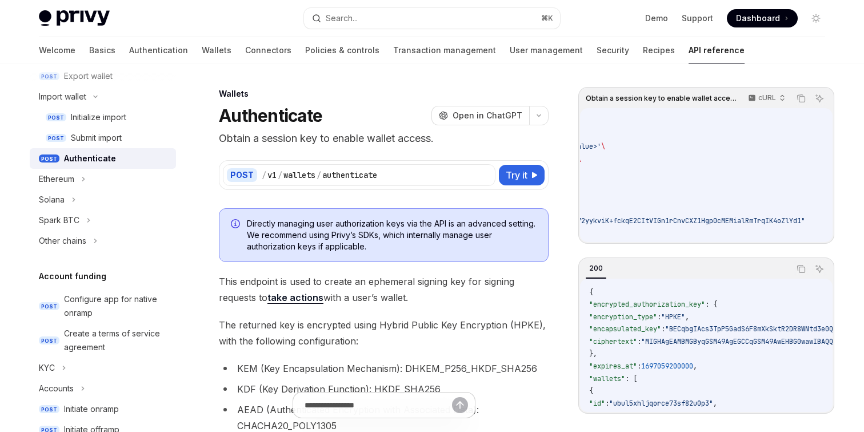
click at [796, 237] on code "curl --request POST \ --url https://api.privy.io/v1/wallets/authenticate \ --he…" at bounding box center [625, 177] width 416 height 123
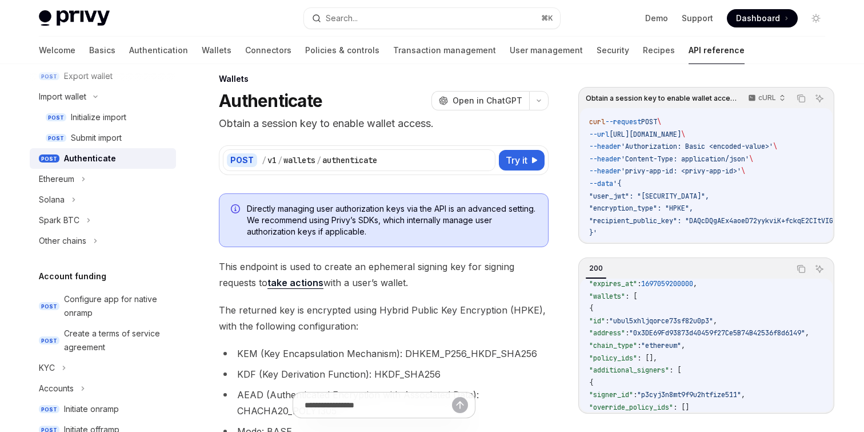
scroll to position [23, 0]
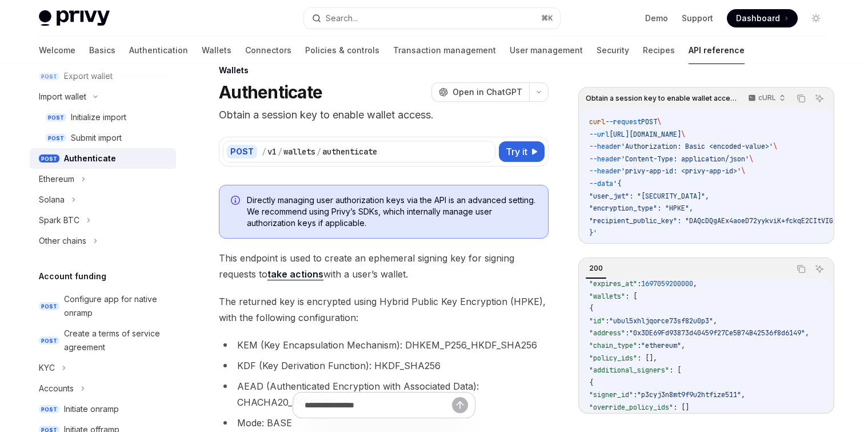
click at [677, 325] on span ""ubul5xhljqorce73sf82u0p3"" at bounding box center [661, 320] width 104 height 9
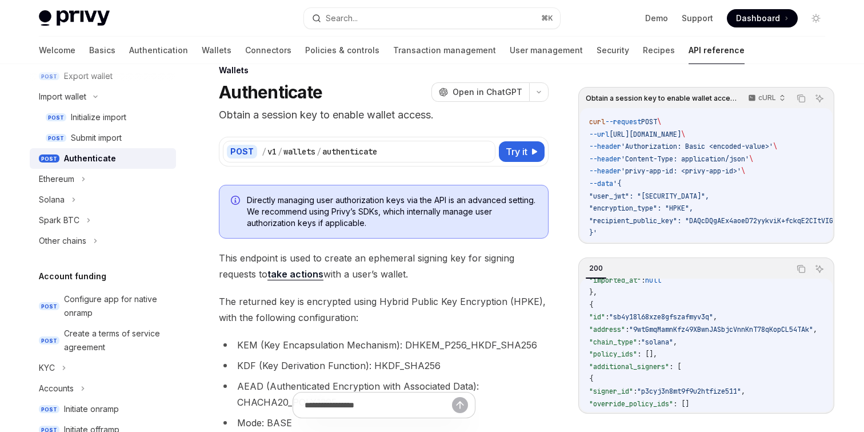
scroll to position [287, 0]
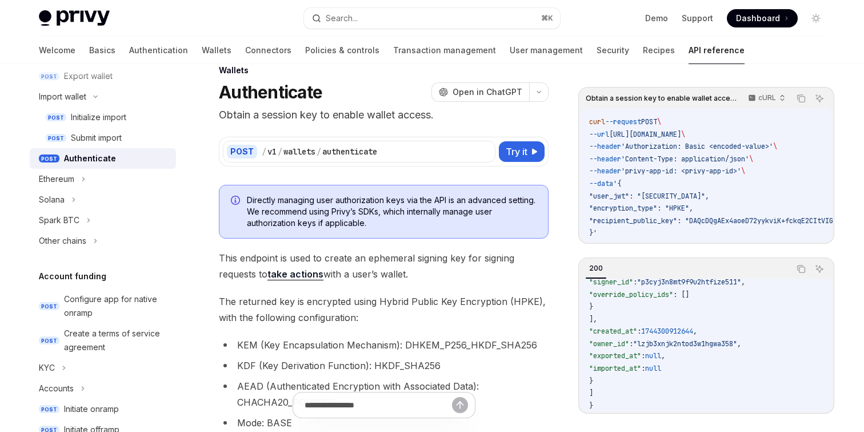
scroll to position [398, 0]
click at [694, 339] on span ""lzjb3xnjk2ntod3w1hgwa358"" at bounding box center [685, 343] width 104 height 9
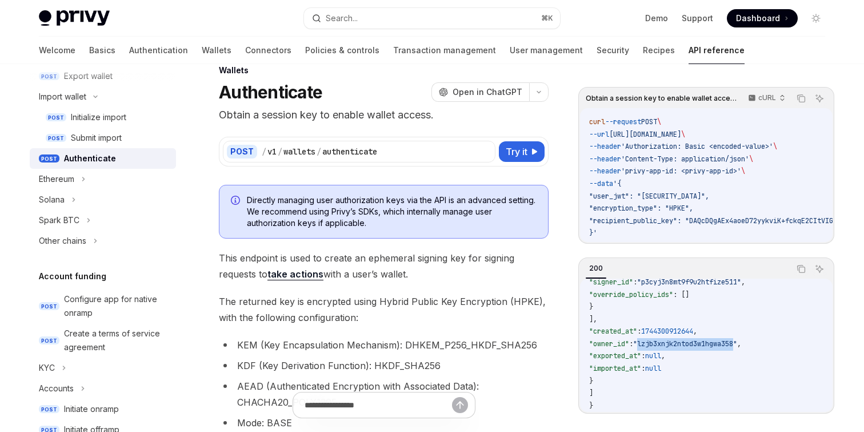
click at [694, 339] on span ""lzjb3xnjk2ntod3w1hgwa358"" at bounding box center [685, 343] width 104 height 9
click at [692, 326] on span "1744300912644" at bounding box center [667, 330] width 52 height 9
drag, startPoint x: 692, startPoint y: 326, endPoint x: 687, endPoint y: 318, distance: 9.5
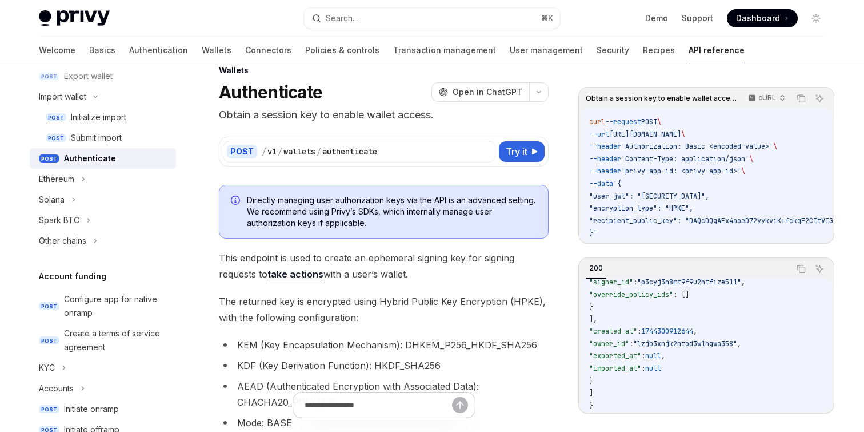
click at [689, 339] on span ""lzjb3xnjk2ntod3w1hgwa358"" at bounding box center [685, 343] width 104 height 9
click at [687, 328] on span "1744300912644" at bounding box center [667, 330] width 52 height 9
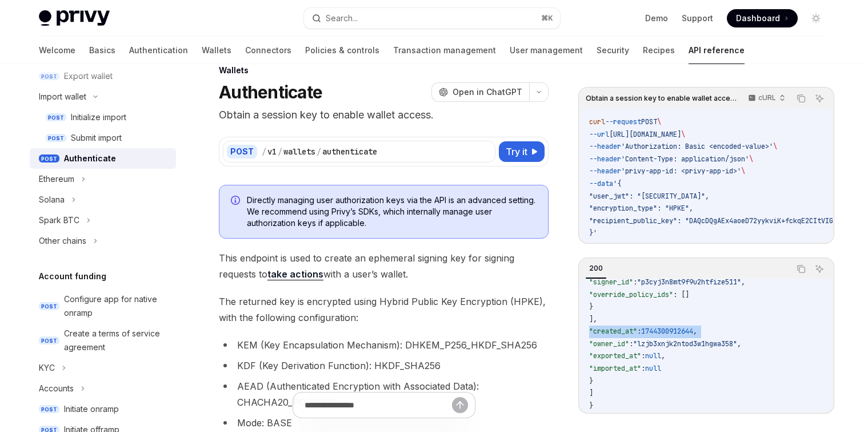
click at [687, 328] on span "1744300912644" at bounding box center [667, 330] width 52 height 9
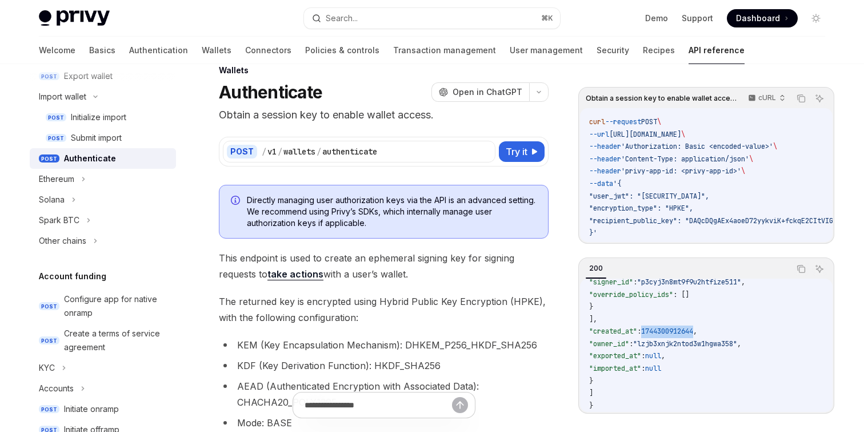
click at [687, 328] on span "1744300912644" at bounding box center [667, 330] width 52 height 9
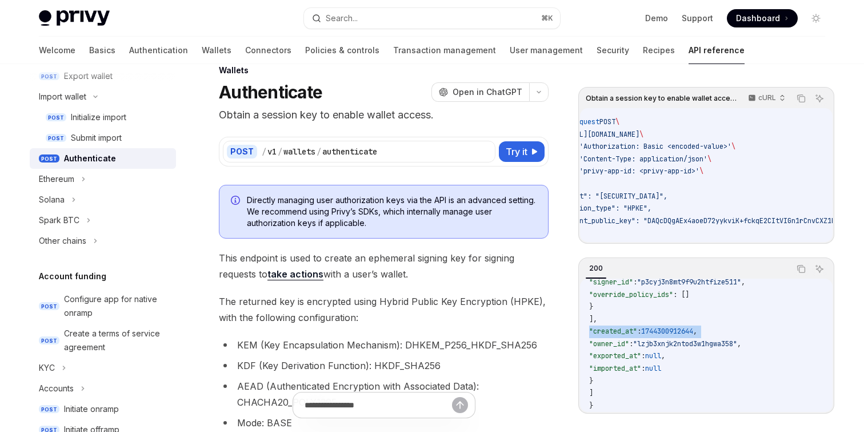
scroll to position [2, 18]
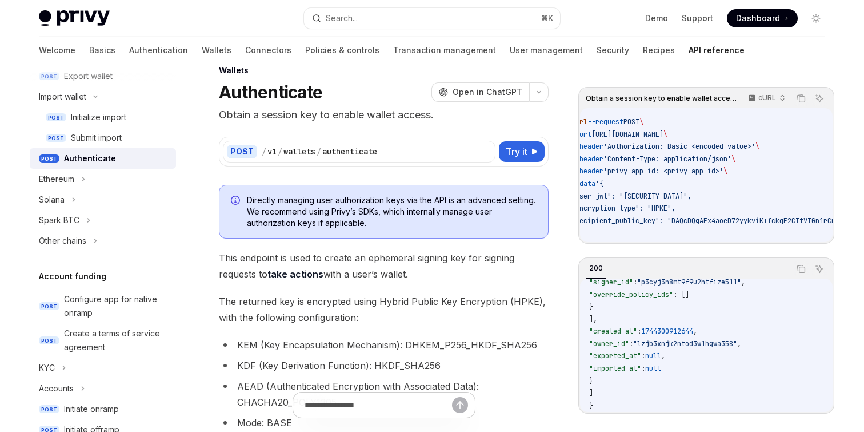
click at [603, 234] on code "curl --request POST \ --url https://api.privy.io/v1/wallets/authenticate \ --he…" at bounding box center [780, 177] width 416 height 123
drag, startPoint x: 603, startPoint y: 236, endPoint x: 596, endPoint y: 236, distance: 6.9
click at [596, 236] on code "curl --request POST \ --url https://api.privy.io/v1/wallets/authenticate \ --he…" at bounding box center [780, 177] width 416 height 123
drag, startPoint x: 596, startPoint y: 242, endPoint x: 588, endPoint y: 242, distance: 8.6
click at [588, 242] on div "Obtain a session key to enable wallet access. cURL Copy Ask AI curl --request P…" at bounding box center [707, 165] width 256 height 157
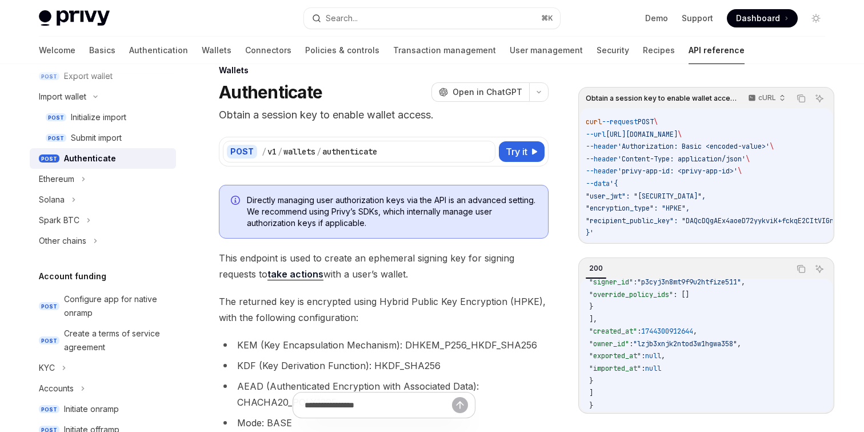
scroll to position [2, 0]
click at [611, 204] on span ""encryption_type": "HPKE"," at bounding box center [641, 208] width 104 height 9
click at [611, 200] on code "curl --request POST \ --url https://api.privy.io/v1/wallets/authenticate \ --he…" at bounding box center [797, 177] width 416 height 123
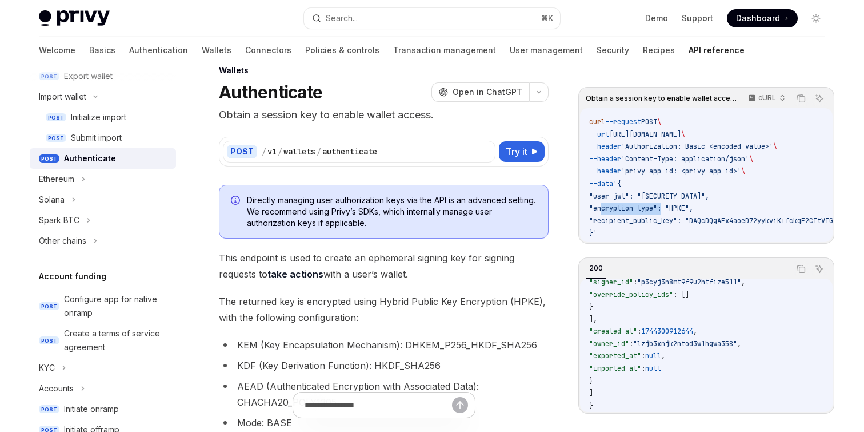
click at [611, 200] on code "curl --request POST \ --url https://api.privy.io/v1/wallets/authenticate \ --he…" at bounding box center [797, 177] width 416 height 123
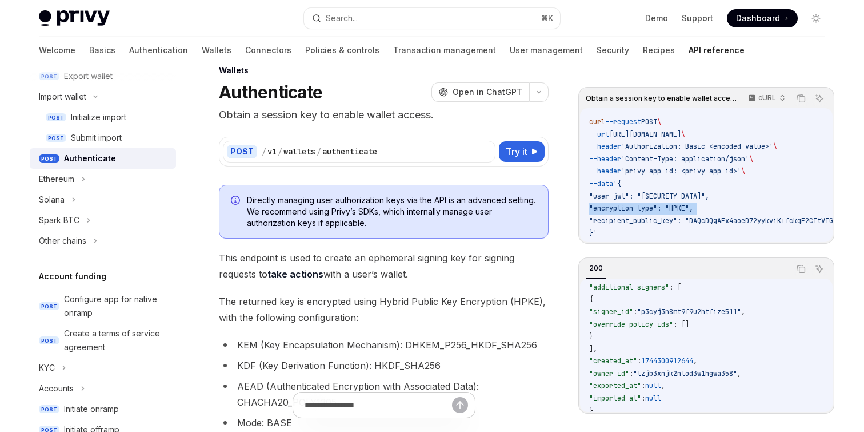
scroll to position [398, 0]
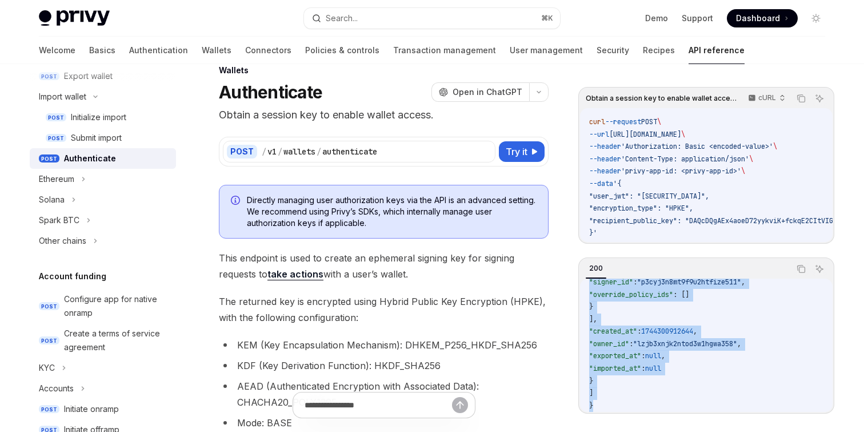
drag, startPoint x: 587, startPoint y: 292, endPoint x: 627, endPoint y: 404, distance: 119.0
click at [627, 404] on div "{ "encrypted_authorization_key" : { "encryption_type" : "HPKE" , "encapsulated_…" at bounding box center [706, 345] width 253 height 134
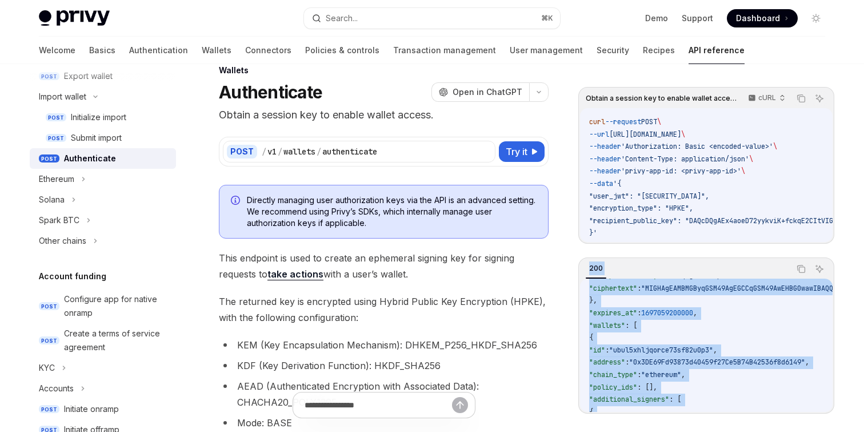
scroll to position [0, 0]
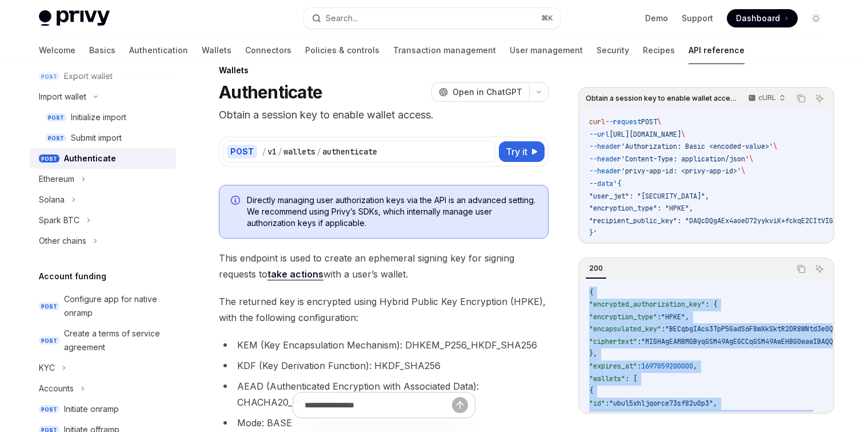
drag, startPoint x: 627, startPoint y: 404, endPoint x: 588, endPoint y: 292, distance: 118.1
click at [588, 292] on div "{ "encrypted_authorization_key" : { "encryption_type" : "HPKE" , "encapsulated_…" at bounding box center [706, 345] width 253 height 134
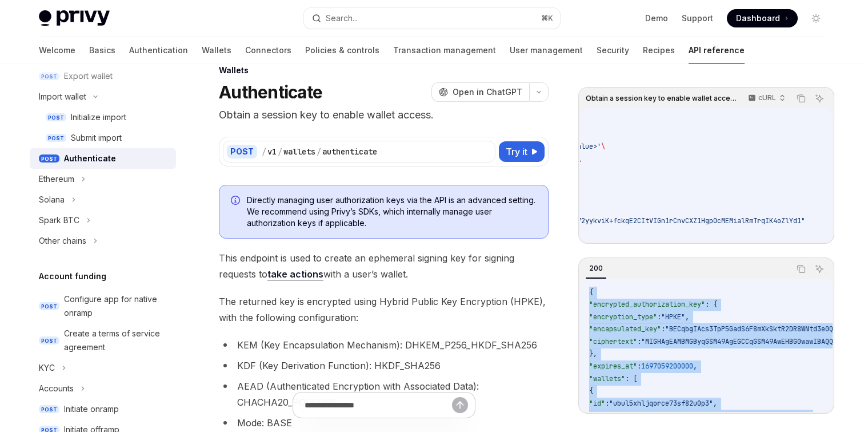
scroll to position [2, 0]
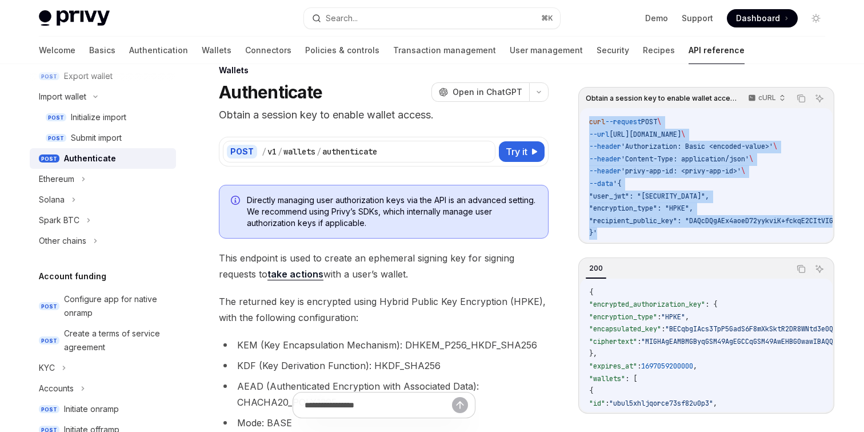
drag, startPoint x: 605, startPoint y: 233, endPoint x: 588, endPoint y: 119, distance: 114.6
click at [588, 119] on div "curl --request POST \ --url https://api.privy.io/v1/wallets/authenticate \ --he…" at bounding box center [706, 175] width 253 height 134
click at [662, 194] on span ""user_jwt": "eyJhbGciOiJIUzI1NiIsInR5cCI6IkpXVCJ9.eyJzdWIiOiIxMjM0NTY3ODkwIiwib…" at bounding box center [649, 196] width 120 height 9
drag, startPoint x: 662, startPoint y: 194, endPoint x: 820, endPoint y: 195, distance: 158.4
click at [709, 195] on span ""user_jwt": "eyJhbGciOiJIUzI1NiIsInR5cCI6IkpXVCJ9.eyJzdWIiOiIxMjM0NTY3ODkwIiwib…" at bounding box center [649, 196] width 120 height 9
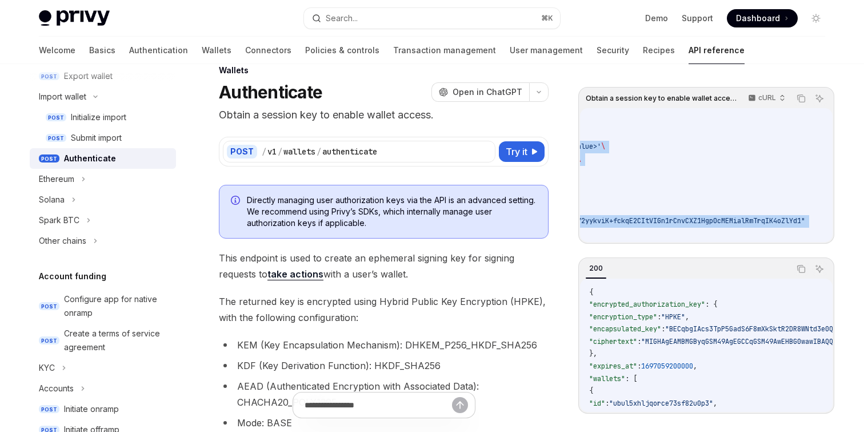
scroll to position [2, 360]
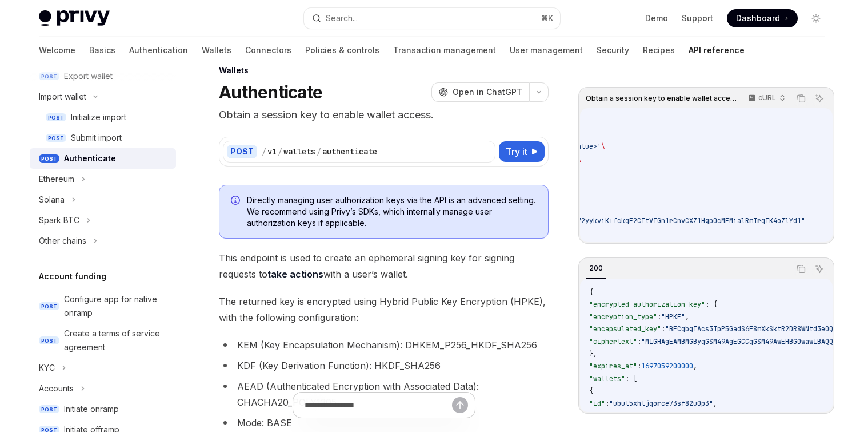
click at [537, 195] on span ""user_jwt": "eyJhbGciOiJIUzI1NiIsInR5cCI6IkpXVCJ9.eyJzdWIiOiIxMjM0NTY3ODkwIiwib…" at bounding box center [477, 196] width 120 height 9
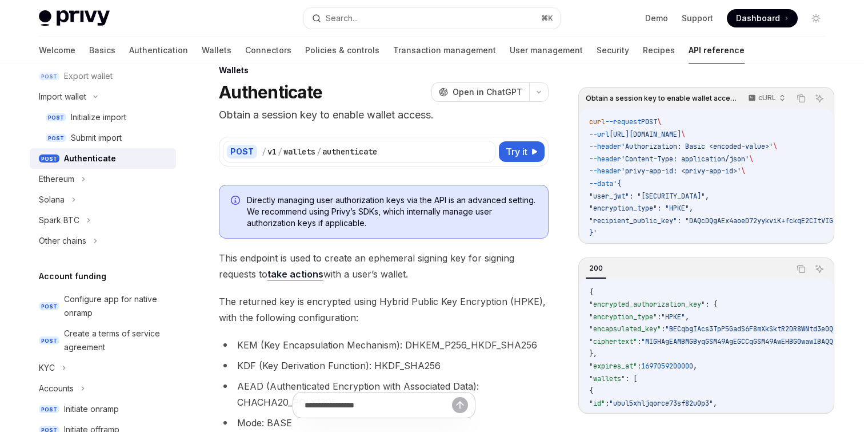
drag, startPoint x: 820, startPoint y: 195, endPoint x: 564, endPoint y: 192, distance: 256.1
click at [669, 197] on span ""user_jwt": "eyJhbGciOiJIUzI1NiIsInR5cCI6IkpXVCJ9.eyJzdWIiOiIxMjM0NTY3ODkwIiwib…" at bounding box center [649, 196] width 120 height 9
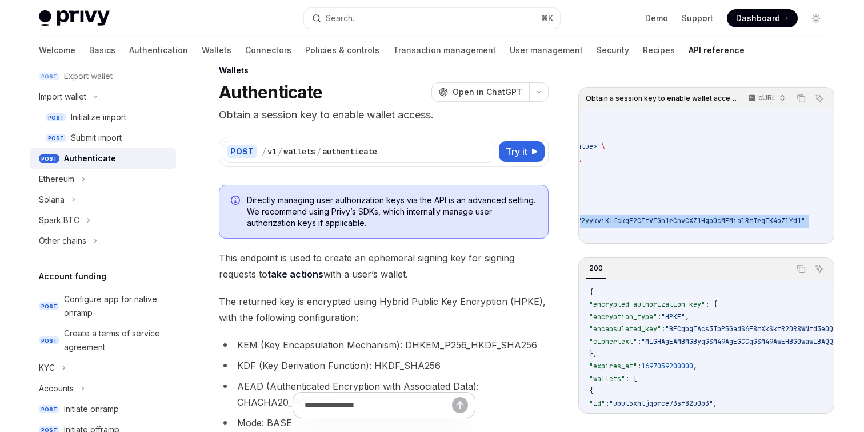
scroll to position [2, 567]
drag, startPoint x: 669, startPoint y: 197, endPoint x: 790, endPoint y: 190, distance: 120.8
click at [537, 192] on span ""user_jwt": "eyJhbGciOiJIUzI1NiIsInR5cCI6IkpXVCJ9.eyJzdWIiOiIxMjM0NTY3ODkwIiwib…" at bounding box center [477, 196] width 120 height 9
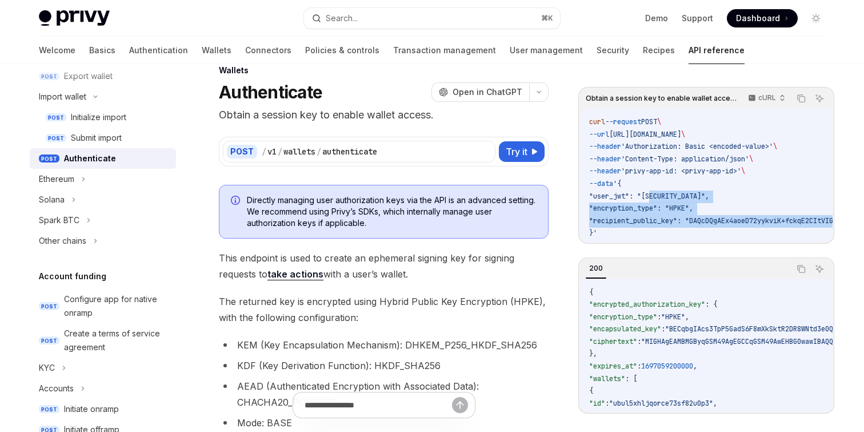
click at [671, 192] on span ""user_jwt": "eyJhbGciOiJIUzI1NiIsInR5cCI6IkpXVCJ9.eyJzdWIiOiIxMjM0NTY3ODkwIiwib…" at bounding box center [649, 196] width 120 height 9
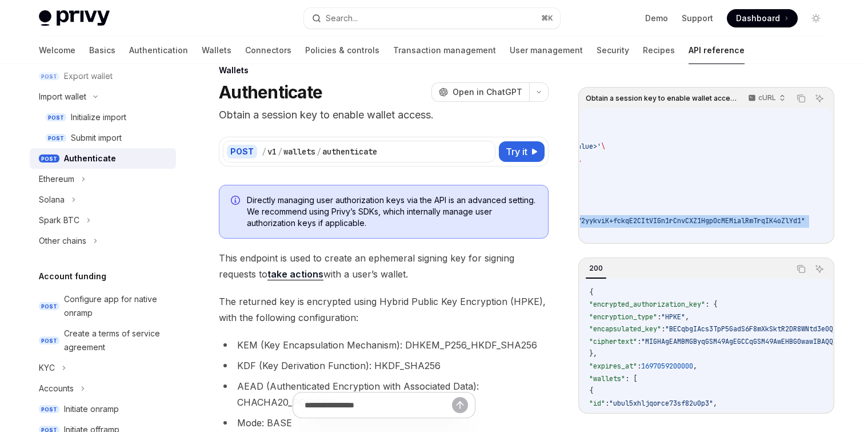
scroll to position [2, 567]
drag, startPoint x: 671, startPoint y: 192, endPoint x: 788, endPoint y: 190, distance: 117.2
click at [537, 192] on span ""user_jwt": "eyJhbGciOiJIUzI1NiIsInR5cCI6IkpXVCJ9.eyJzdWIiOiIxMjM0NTY3ODkwIiwib…" at bounding box center [477, 196] width 120 height 9
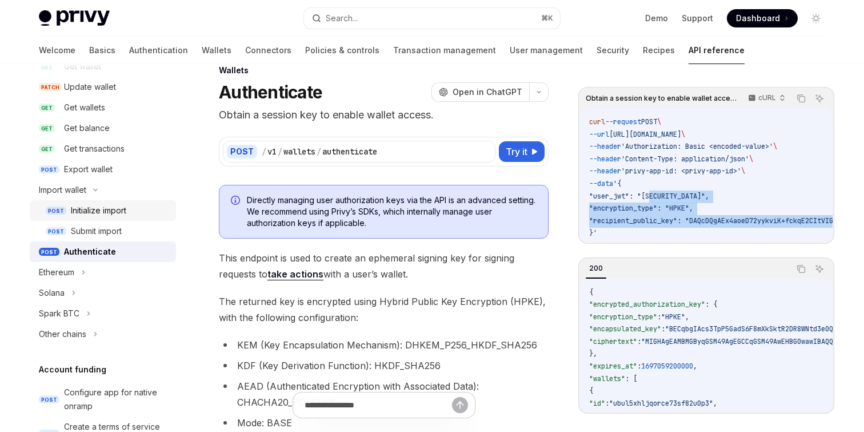
scroll to position [0, 0]
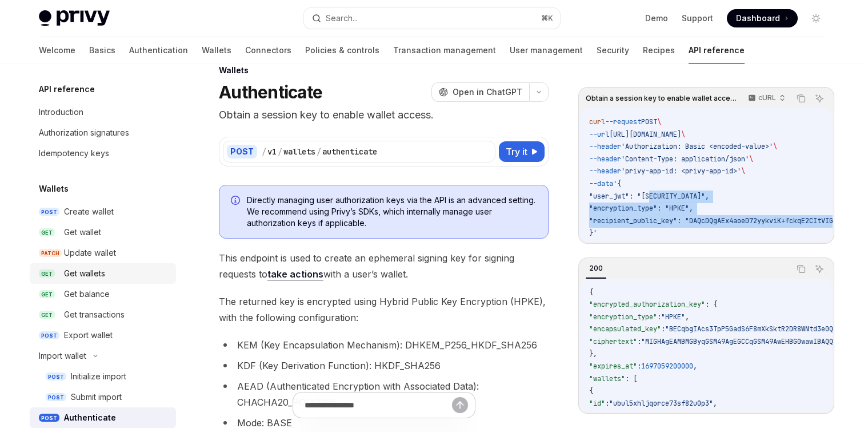
click at [82, 275] on div "Get wallets" at bounding box center [84, 273] width 41 height 14
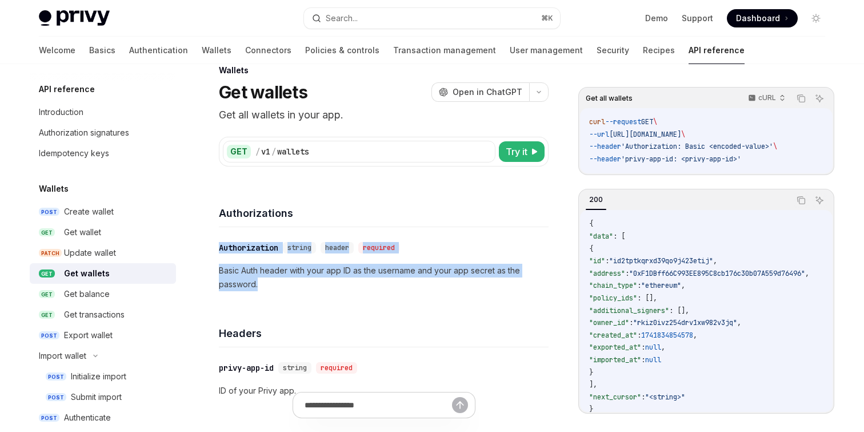
drag, startPoint x: 428, startPoint y: 223, endPoint x: 459, endPoint y: 280, distance: 65.0
click at [459, 280] on div "Authorizations ​ Authorization string header required Basic Auth header with yo…" at bounding box center [384, 245] width 330 height 120
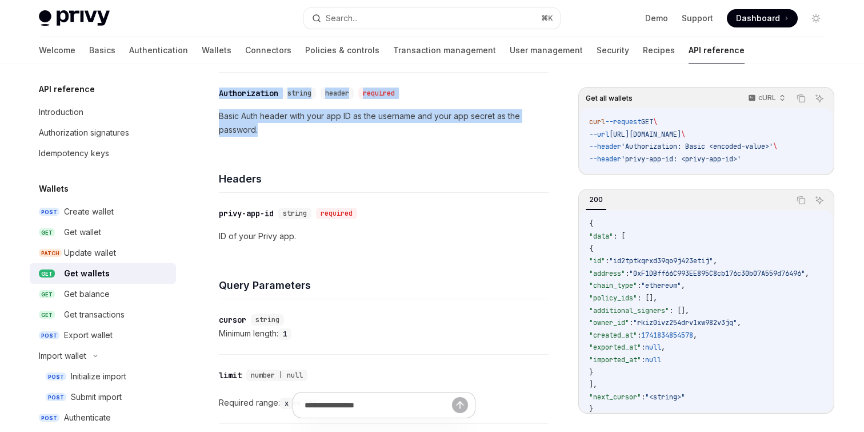
scroll to position [205, 0]
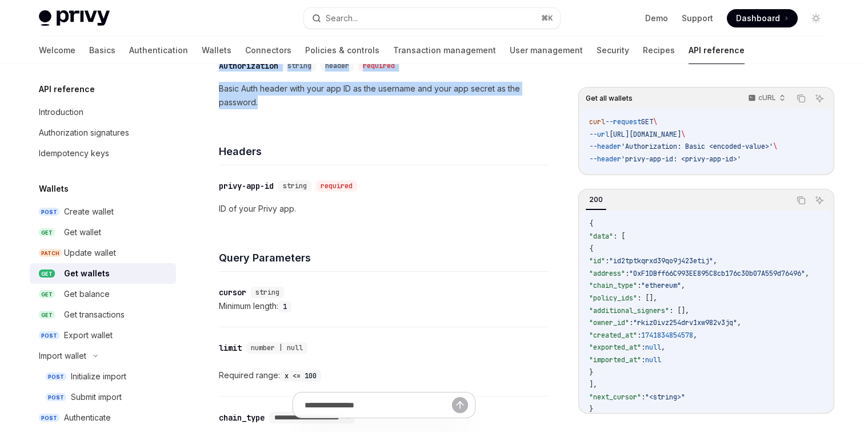
click at [122, 283] on link "GET Get wallets" at bounding box center [103, 273] width 146 height 21
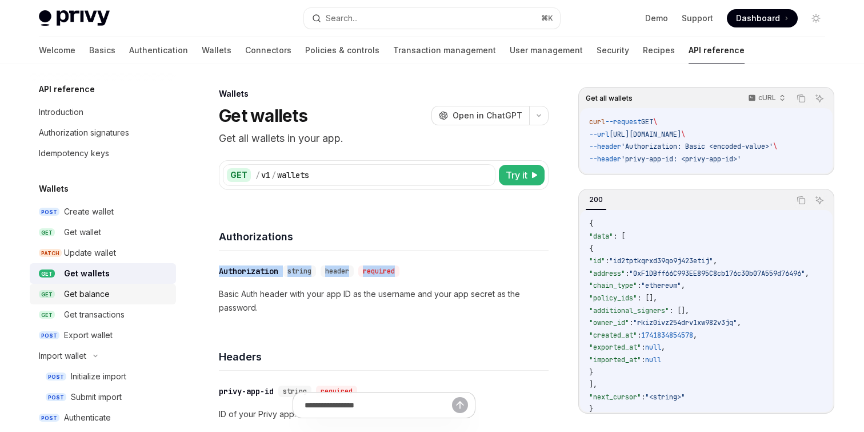
click at [119, 297] on div "Get balance" at bounding box center [116, 294] width 105 height 14
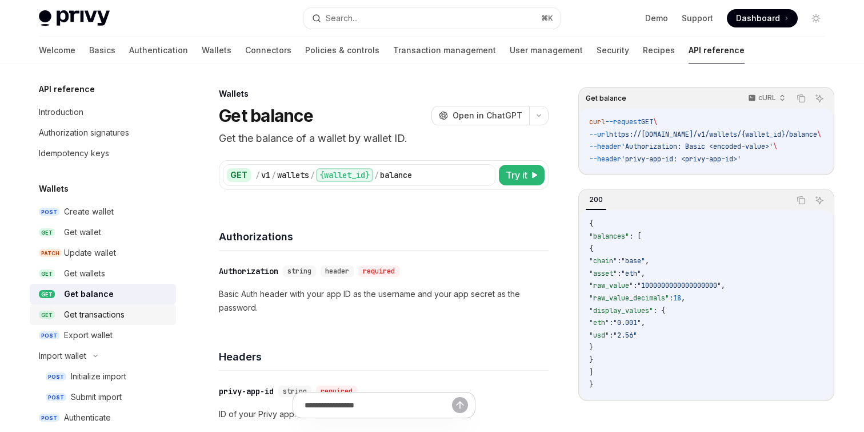
click at [119, 314] on div "Get transactions" at bounding box center [94, 315] width 61 height 14
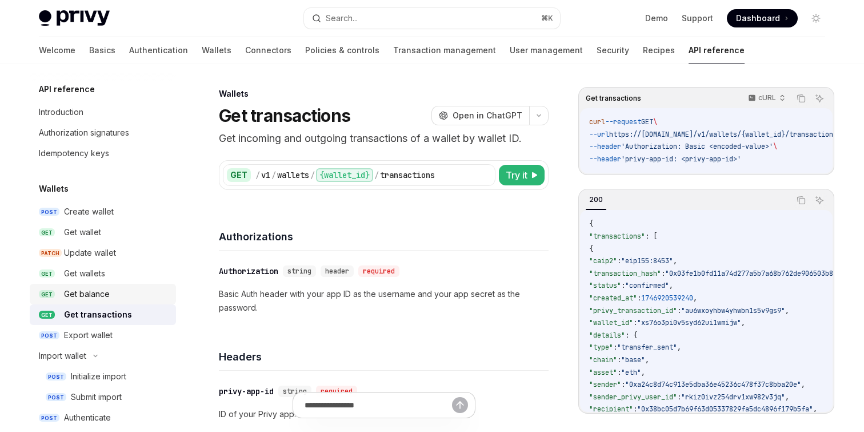
click at [109, 286] on link "GET Get balance" at bounding box center [103, 294] width 146 height 21
click at [109, 281] on link "GET Get wallets" at bounding box center [103, 273] width 146 height 21
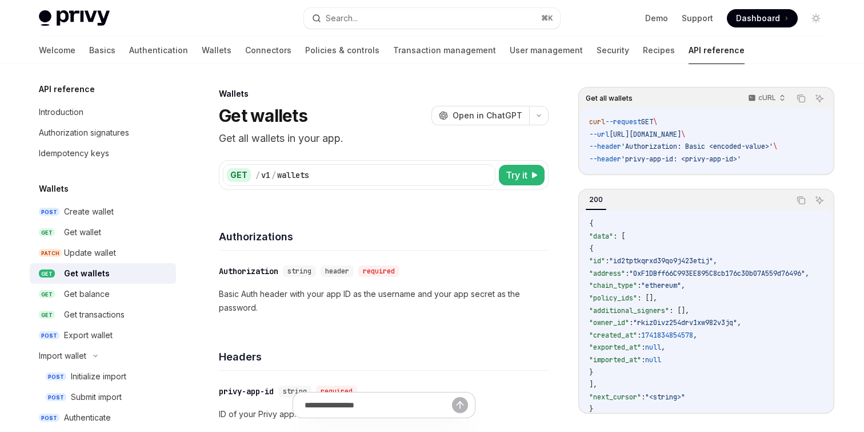
click at [108, 275] on div "Get wallets" at bounding box center [116, 273] width 105 height 14
click at [114, 224] on link "GET Get wallet" at bounding box center [103, 232] width 146 height 21
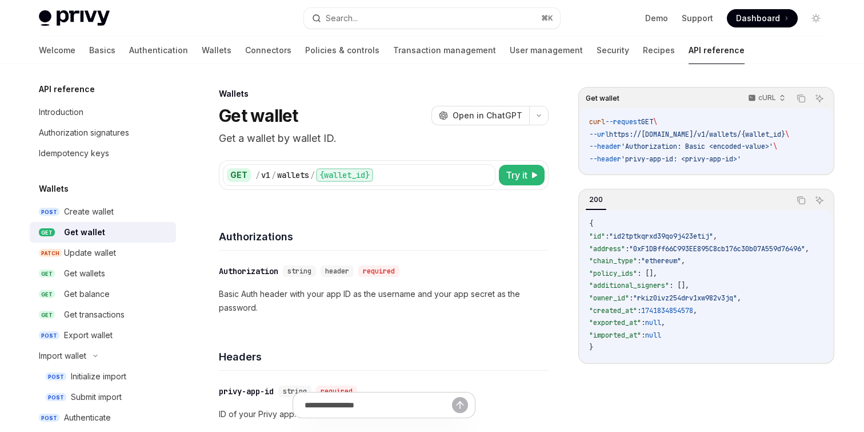
click at [696, 241] on span ""id2tptkqrxd39qo9j423etij"" at bounding box center [661, 236] width 104 height 9
click at [108, 265] on link "GET Get wallets" at bounding box center [103, 273] width 146 height 21
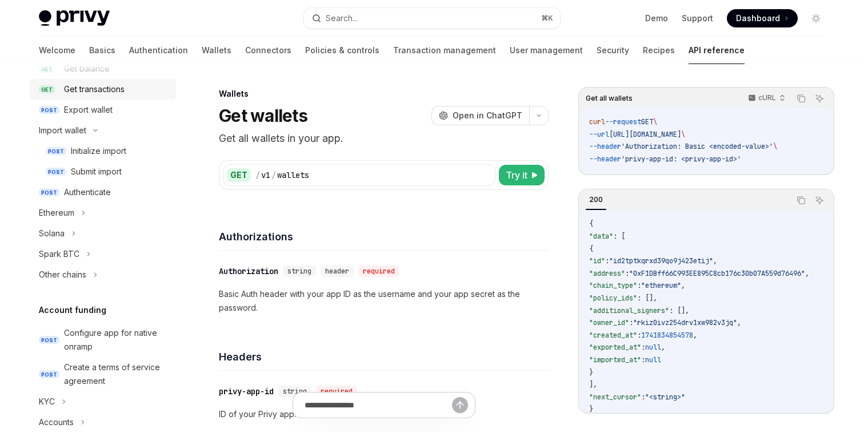
scroll to position [229, 0]
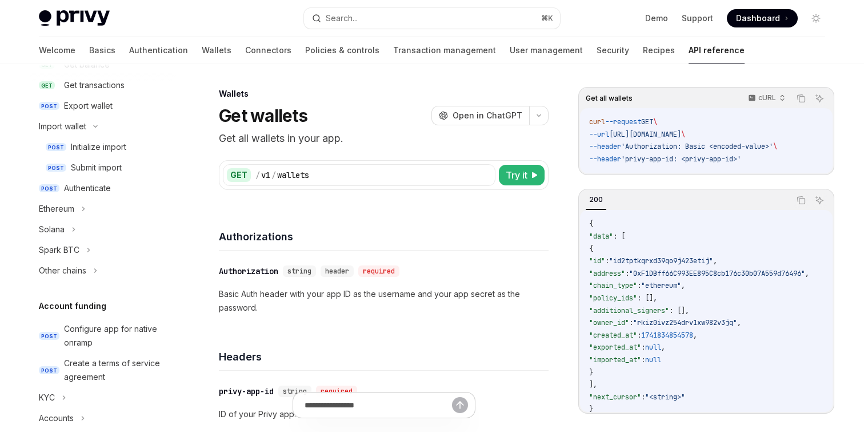
click at [98, 281] on div "API reference Introduction Authorization signatures Idempotency keys Wallets PO…" at bounding box center [103, 422] width 146 height 1138
click at [70, 216] on div "Ethereum" at bounding box center [103, 208] width 146 height 21
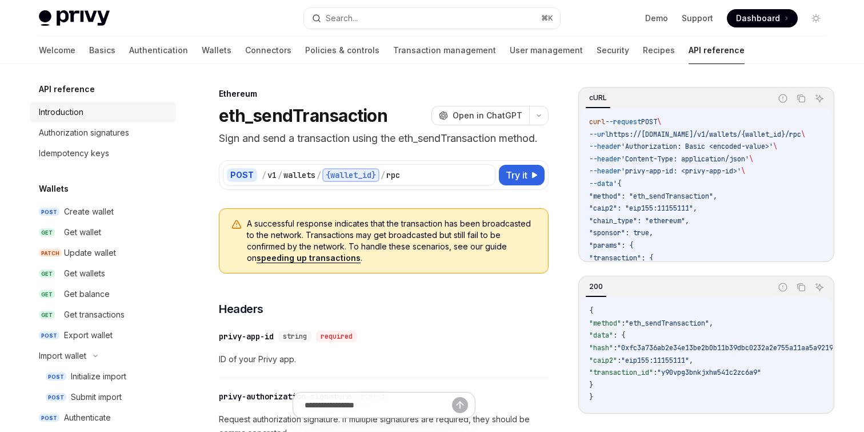
click at [89, 110] on div "Introduction" at bounding box center [104, 112] width 130 height 14
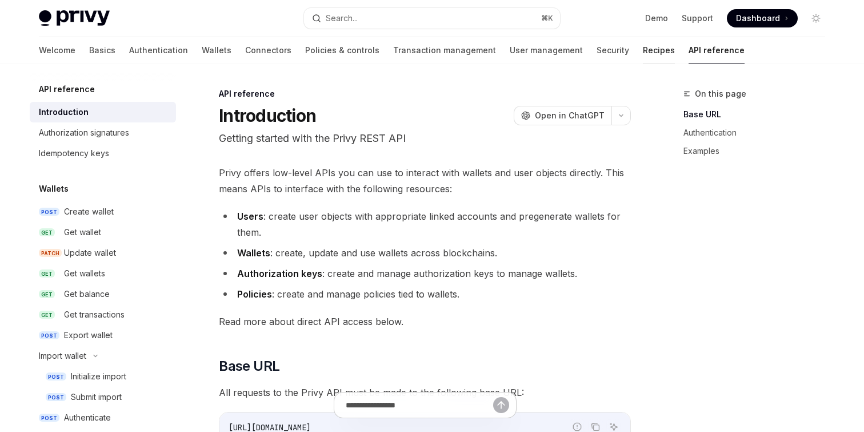
click at [643, 52] on link "Recipes" at bounding box center [659, 50] width 32 height 27
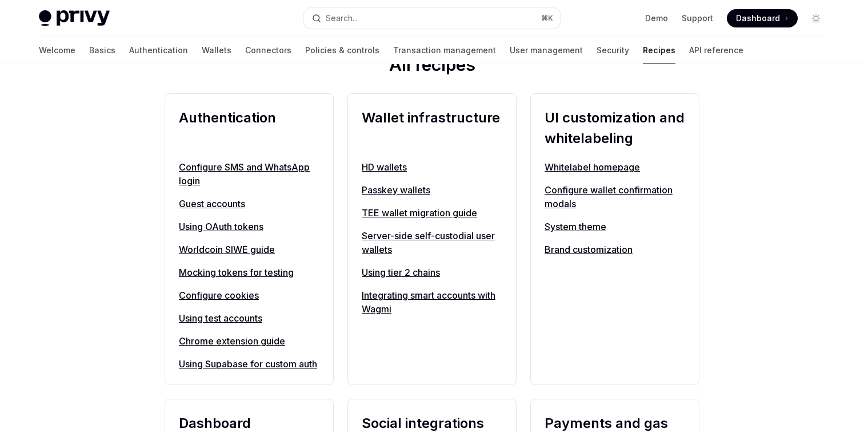
scroll to position [423, 0]
click at [267, 320] on link "Using test accounts" at bounding box center [249, 317] width 141 height 14
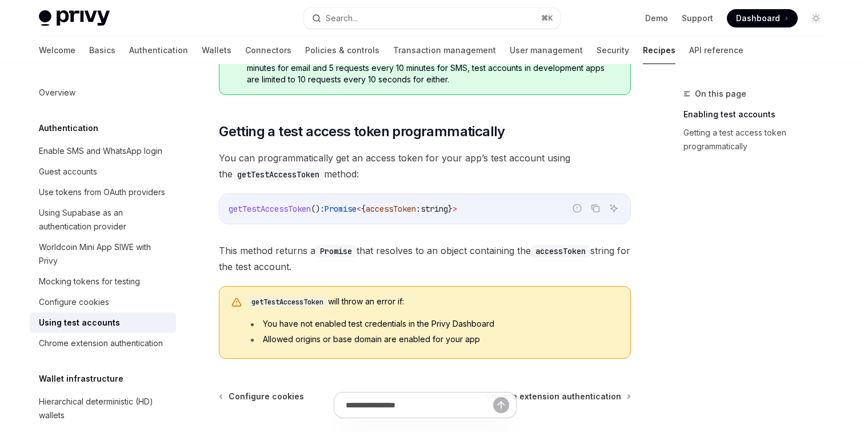
scroll to position [675, 0]
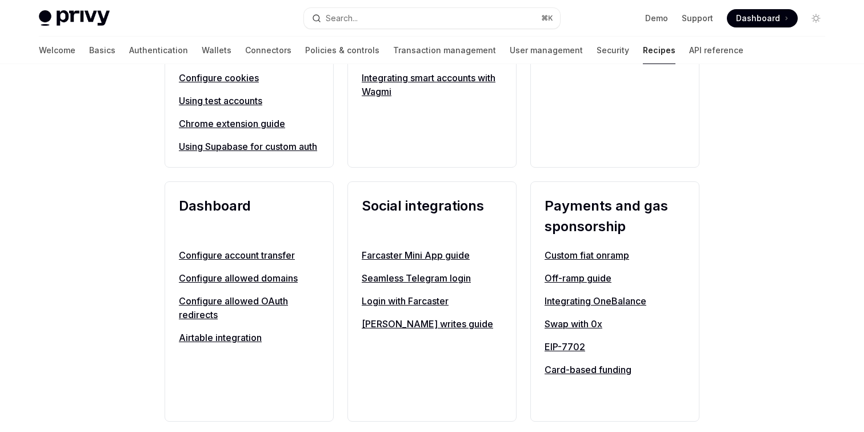
scroll to position [616, 0]
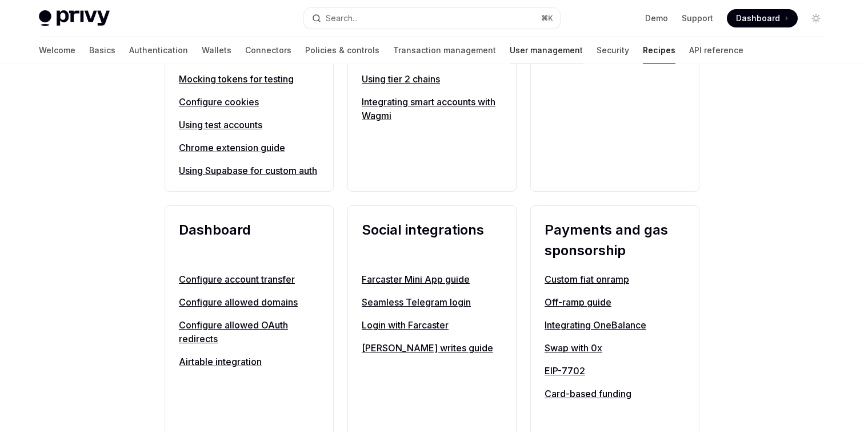
click at [510, 39] on link "User management" at bounding box center [546, 50] width 73 height 27
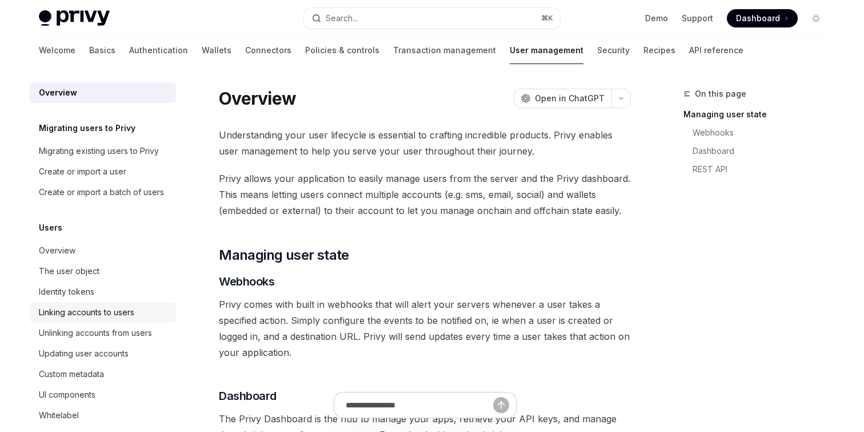
click at [121, 310] on div "Linking accounts to users" at bounding box center [86, 312] width 95 height 14
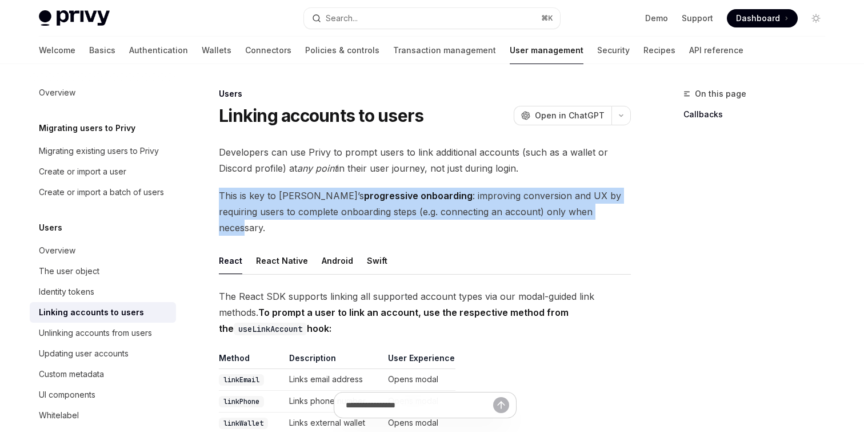
drag, startPoint x: 403, startPoint y: 178, endPoint x: 551, endPoint y: 212, distance: 151.4
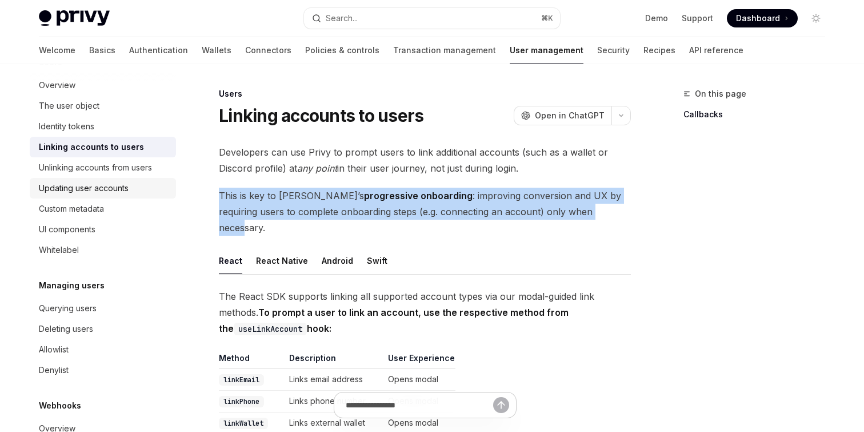
scroll to position [169, 0]
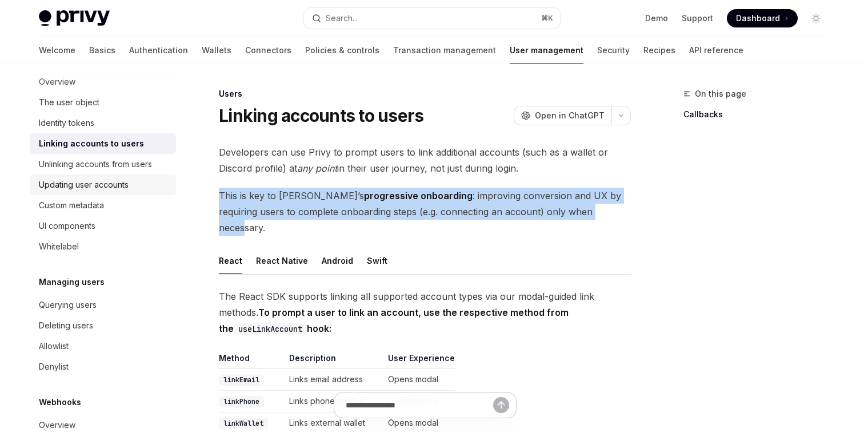
click at [91, 313] on link "Querying users" at bounding box center [103, 304] width 146 height 21
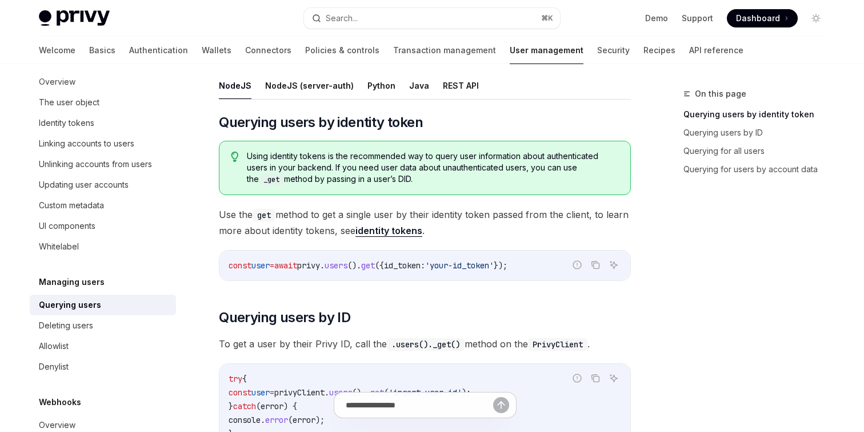
scroll to position [100, 0]
drag, startPoint x: 347, startPoint y: 131, endPoint x: 393, endPoint y: 179, distance: 66.3
click at [393, 179] on span "Using identity tokens is the recommended way to query user information about au…" at bounding box center [433, 167] width 372 height 35
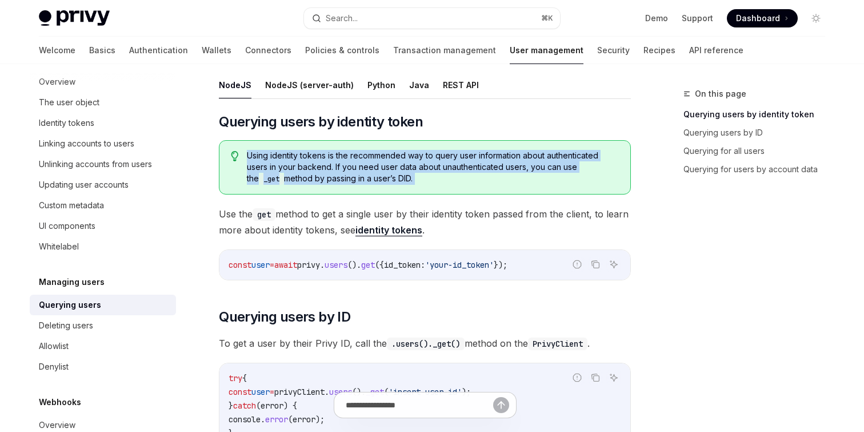
click at [393, 179] on span "Using identity tokens is the recommended way to query user information about au…" at bounding box center [433, 167] width 372 height 35
click at [445, 143] on div "Using identity tokens is the recommended way to query user information about au…" at bounding box center [425, 167] width 412 height 54
drag, startPoint x: 445, startPoint y: 143, endPoint x: 448, endPoint y: 179, distance: 36.1
click at [448, 179] on div "Using identity tokens is the recommended way to query user information about au…" at bounding box center [425, 167] width 412 height 54
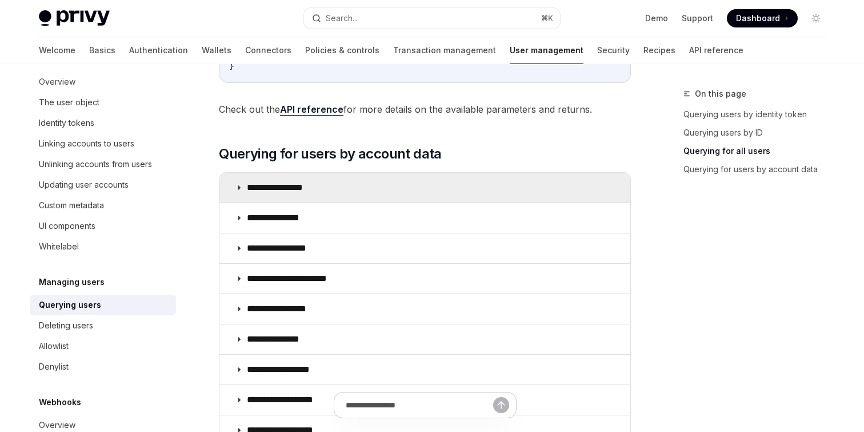
scroll to position [776, 0]
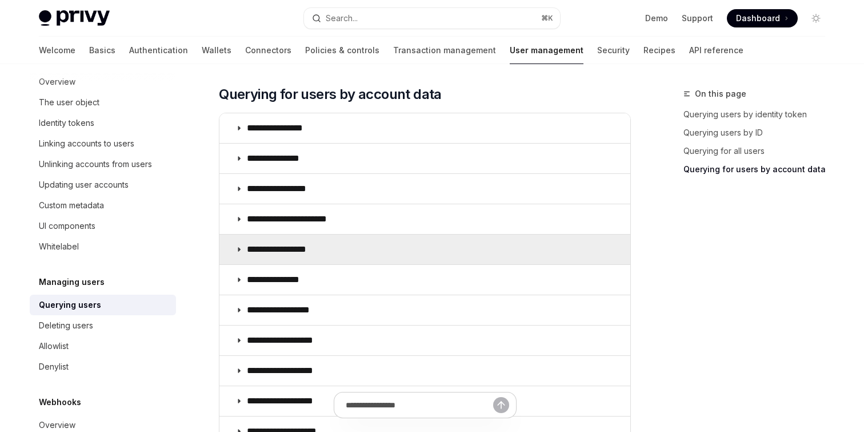
click at [355, 255] on summary "**********" at bounding box center [425, 249] width 411 height 30
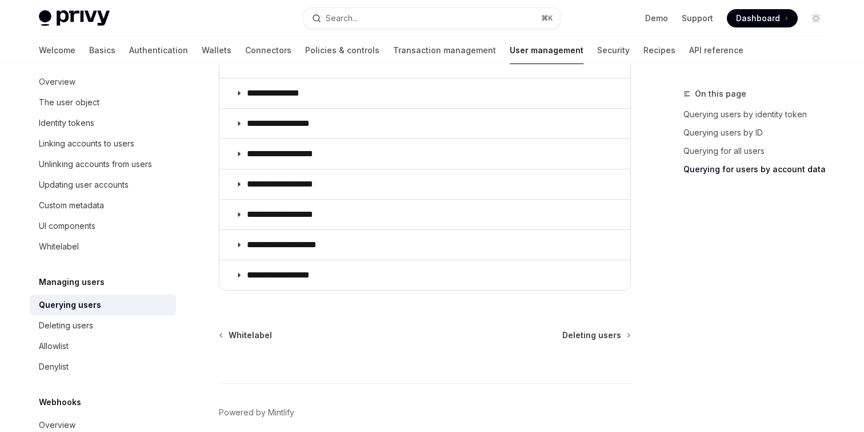
scroll to position [1094, 0]
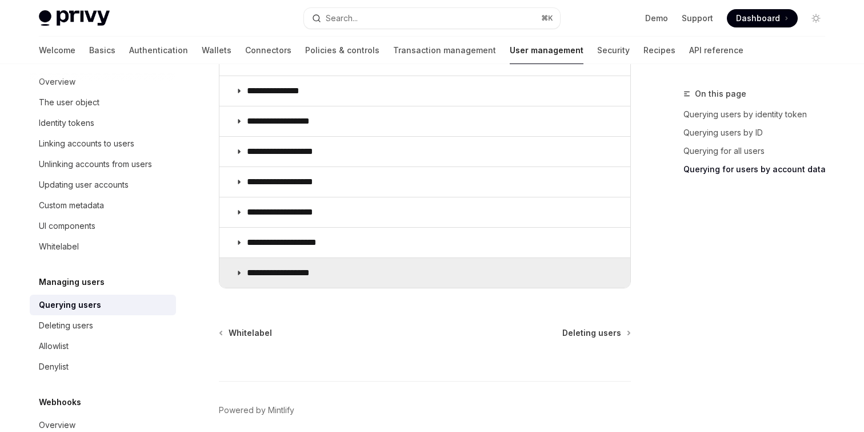
click at [437, 262] on summary "**********" at bounding box center [425, 273] width 411 height 30
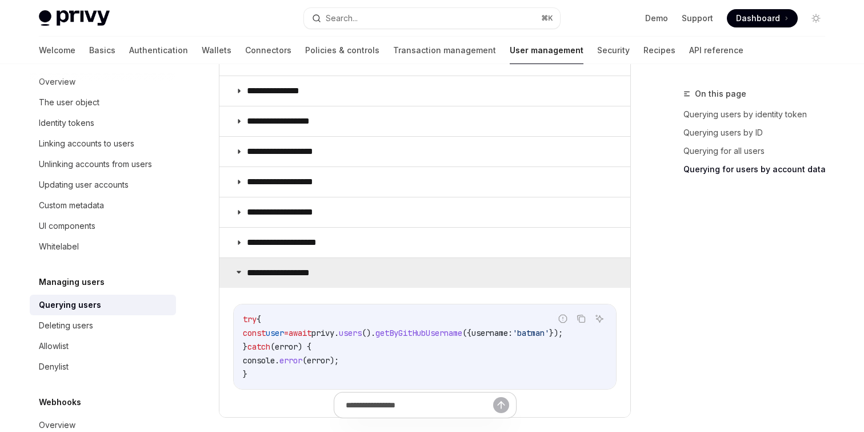
click at [437, 262] on summary "**********" at bounding box center [425, 273] width 411 height 30
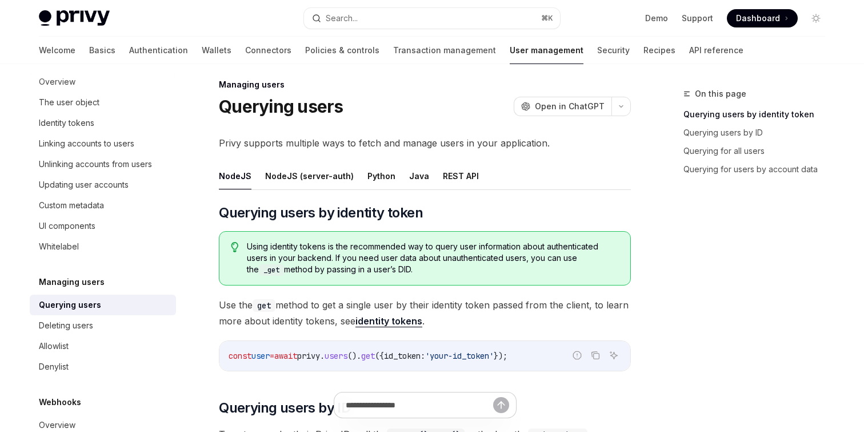
scroll to position [3, 0]
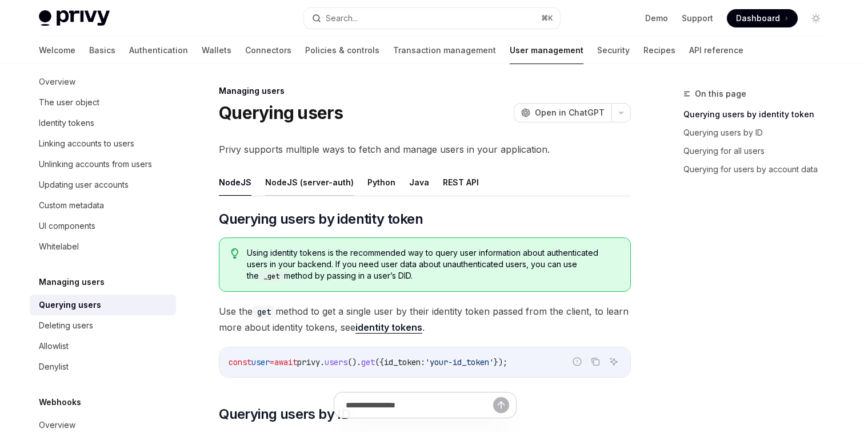
click at [319, 190] on button "NodeJS (server-auth)" at bounding box center [309, 182] width 89 height 27
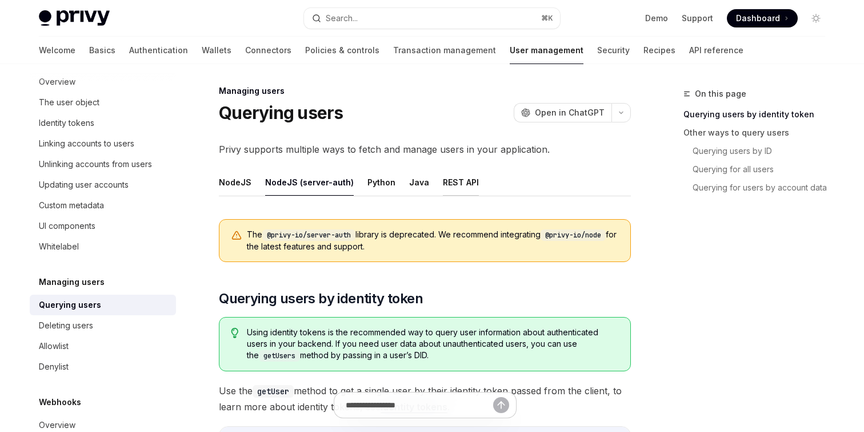
click at [450, 188] on button "REST API" at bounding box center [461, 182] width 36 height 27
type textarea "*"
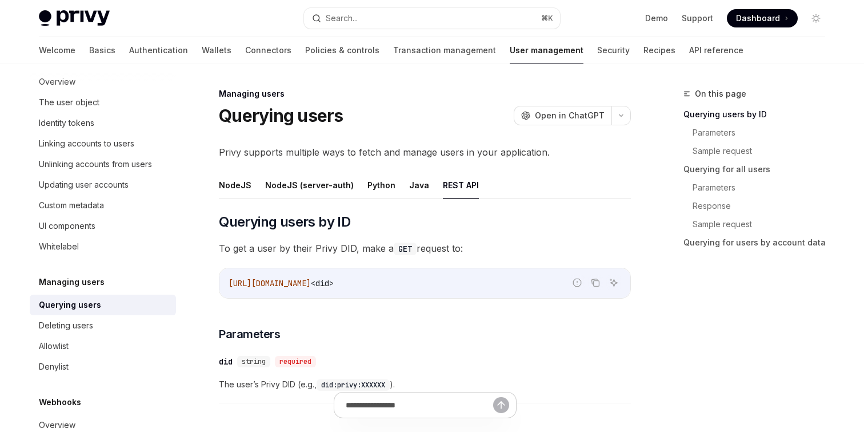
scroll to position [23, 0]
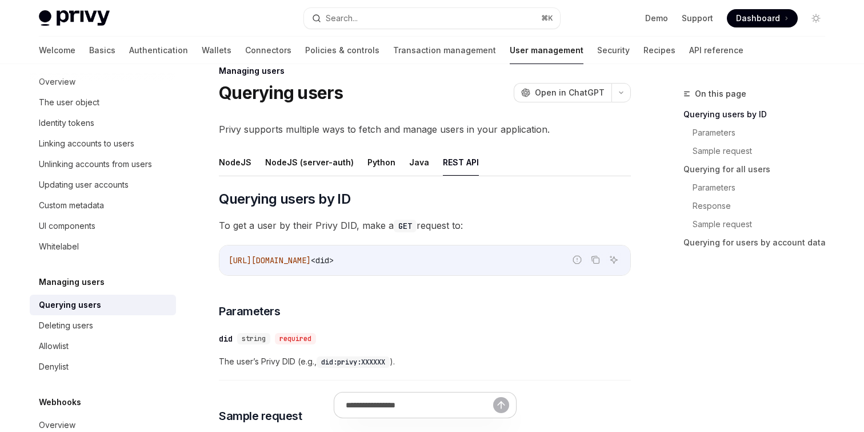
click at [311, 260] on span "[URL][DOMAIN_NAME]" at bounding box center [270, 260] width 82 height 10
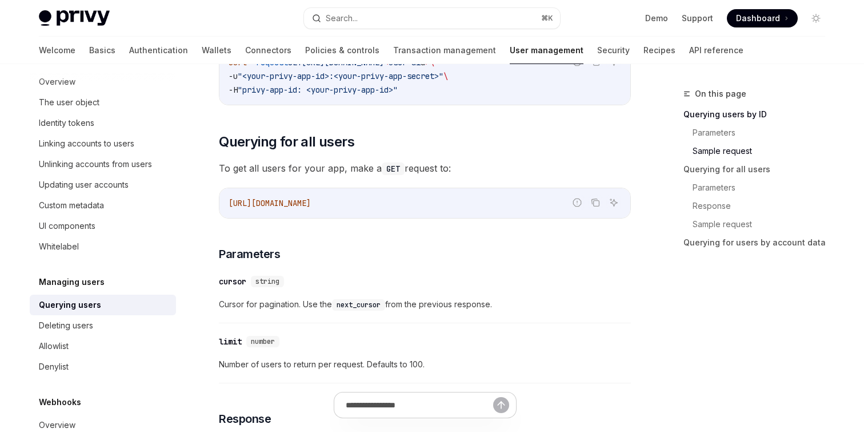
scroll to position [424, 0]
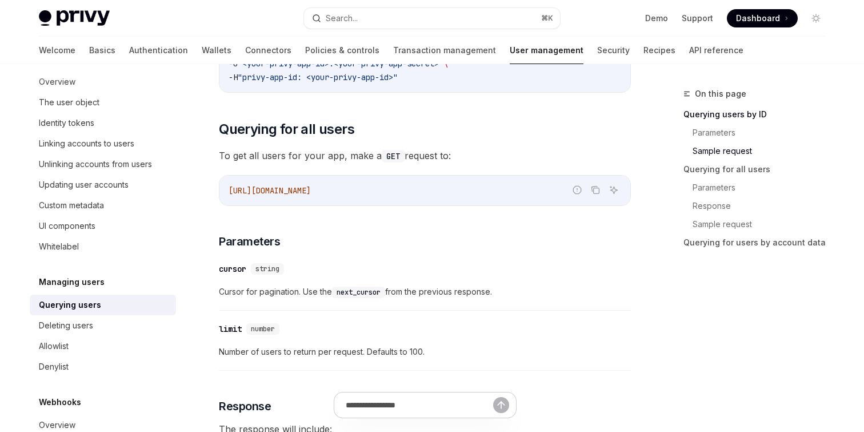
click at [305, 198] on div "[URL][DOMAIN_NAME]" at bounding box center [425, 191] width 411 height 30
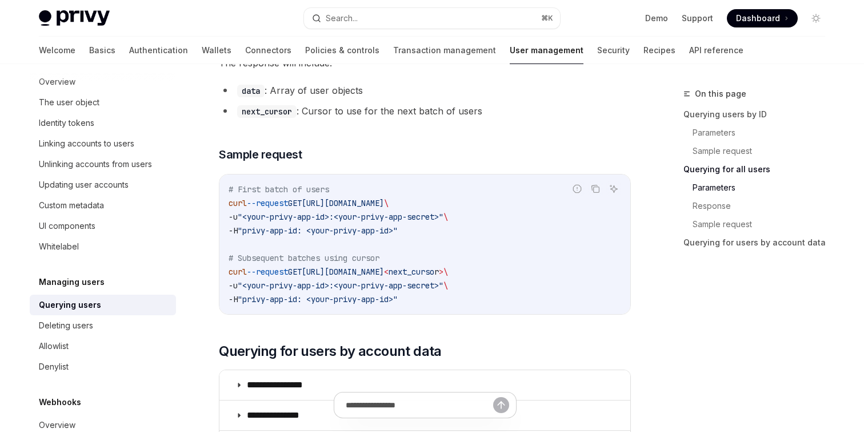
scroll to position [800, 0]
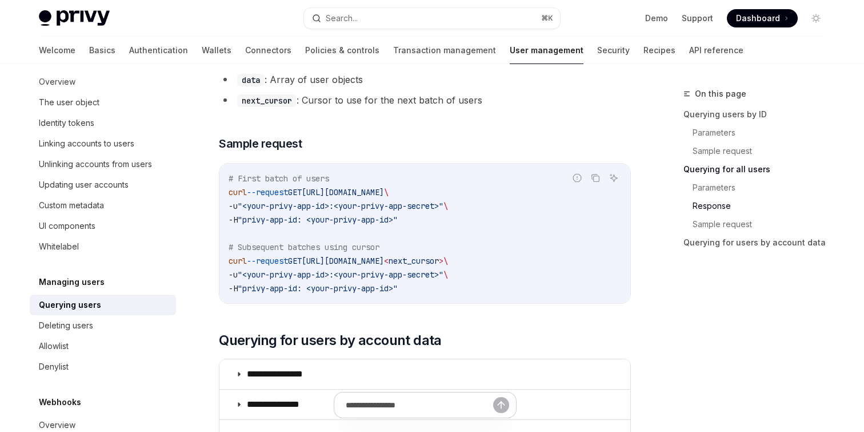
click at [304, 182] on span "# First batch of users" at bounding box center [279, 178] width 101 height 10
click at [226, 194] on div "# First batch of users curl --request GET https://auth.privy.io/api/v1/users \ …" at bounding box center [425, 233] width 411 height 139
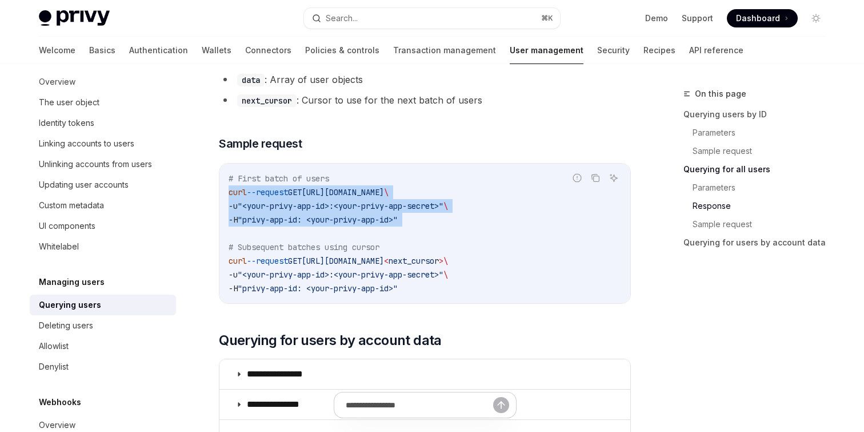
drag, startPoint x: 226, startPoint y: 194, endPoint x: 454, endPoint y: 224, distance: 230.0
click at [454, 224] on div "# First batch of users curl --request GET https://auth.privy.io/api/v1/users \ …" at bounding box center [425, 233] width 411 height 139
click at [721, 192] on link "Parameters" at bounding box center [764, 187] width 142 height 18
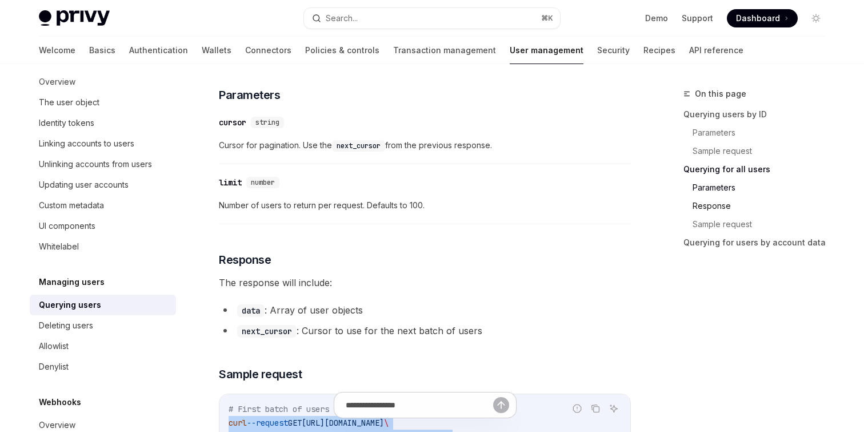
click at [711, 209] on link "Response" at bounding box center [764, 206] width 142 height 18
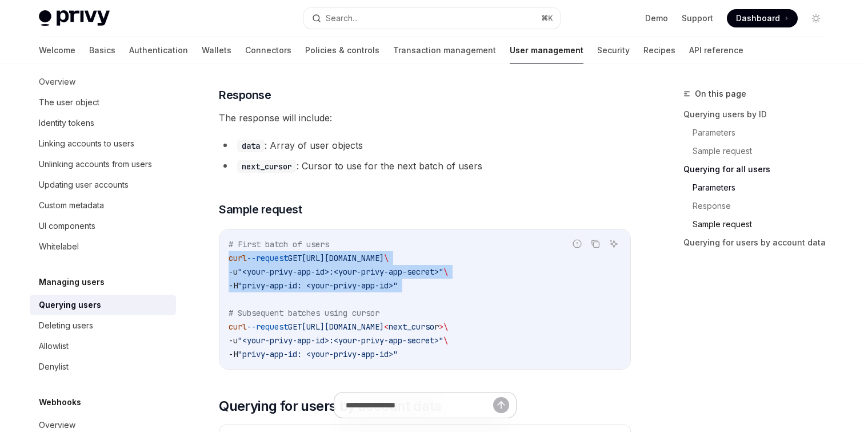
click at [709, 219] on link "Sample request" at bounding box center [764, 224] width 142 height 18
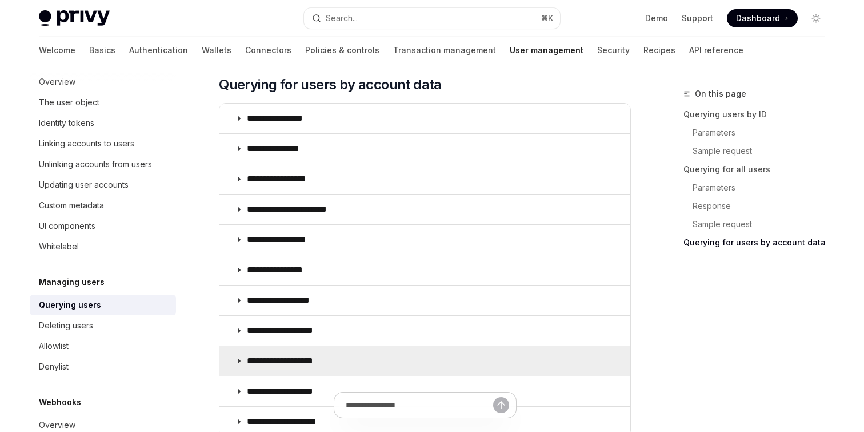
scroll to position [1017, 0]
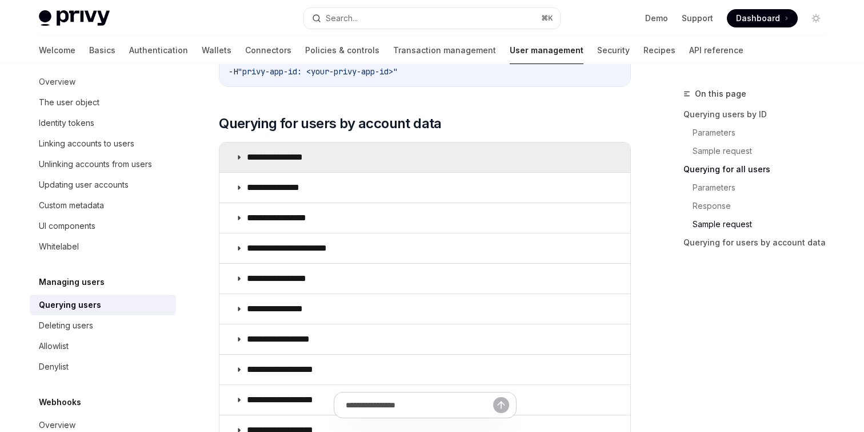
click at [306, 170] on summary "**********" at bounding box center [425, 157] width 411 height 30
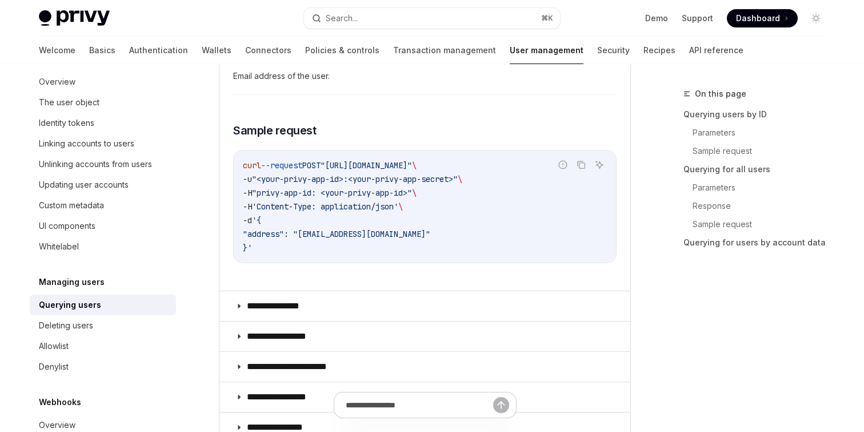
scroll to position [1270, 0]
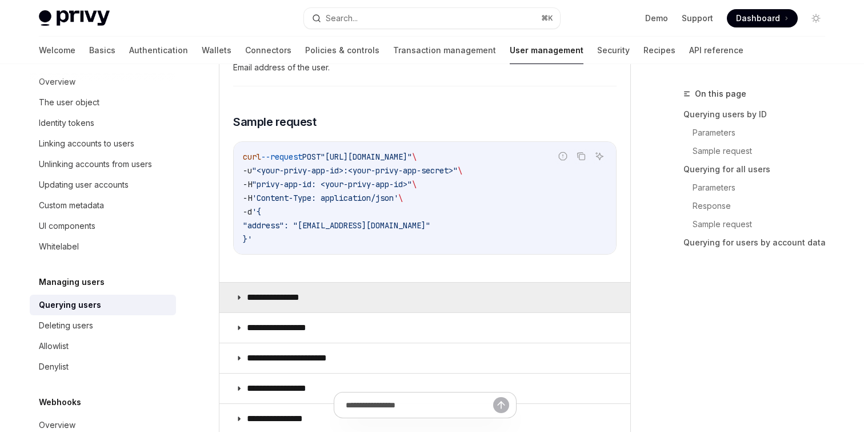
click at [309, 293] on p "**********" at bounding box center [285, 297] width 77 height 11
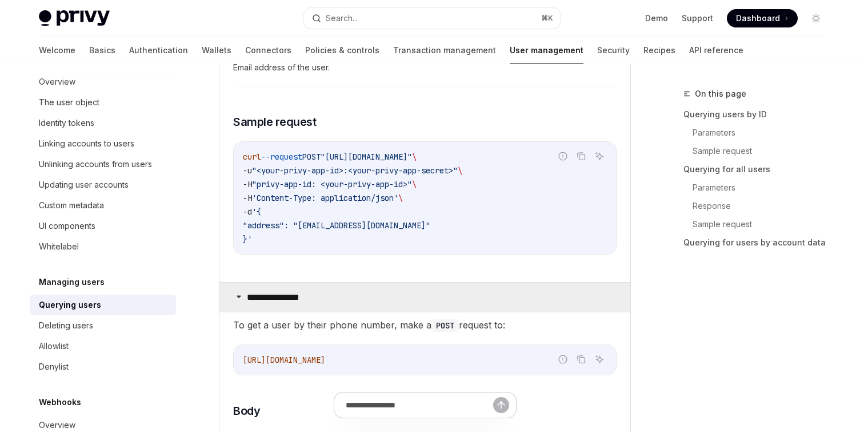
click at [309, 293] on p "**********" at bounding box center [285, 297] width 77 height 11
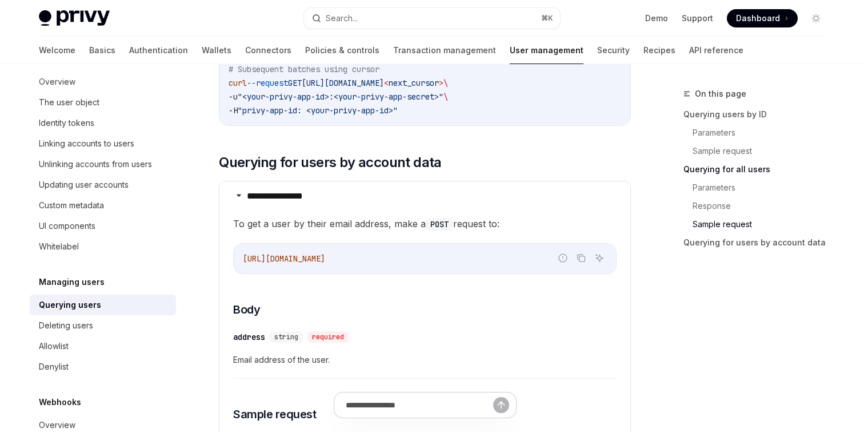
scroll to position [967, 0]
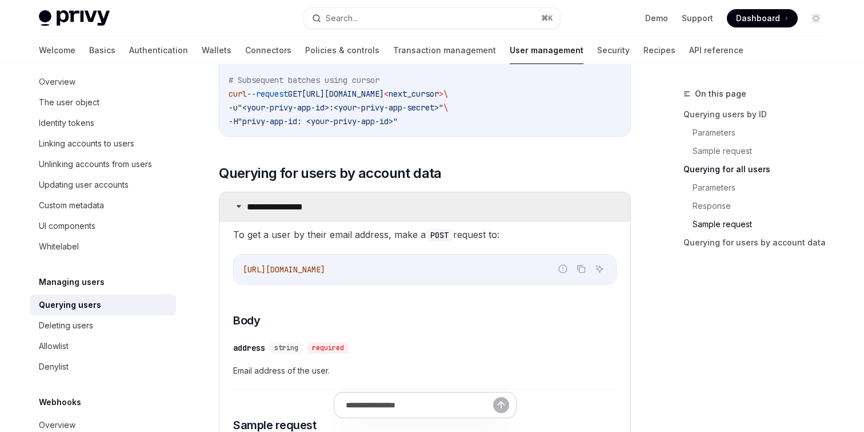
click at [271, 210] on p "**********" at bounding box center [284, 206] width 74 height 11
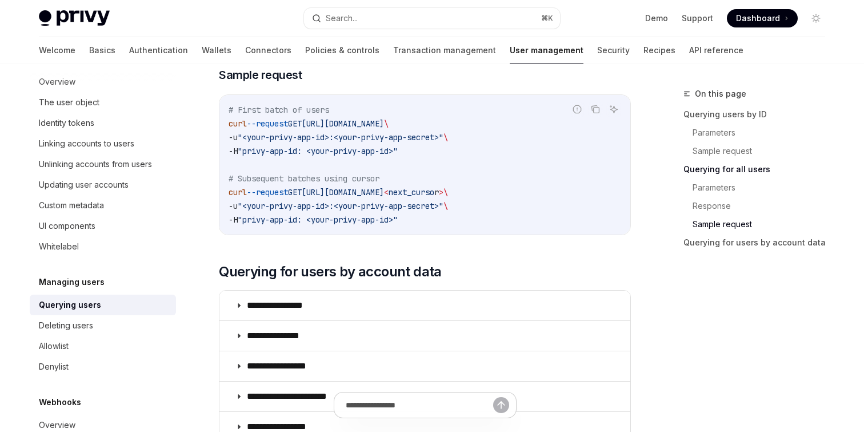
scroll to position [867, 0]
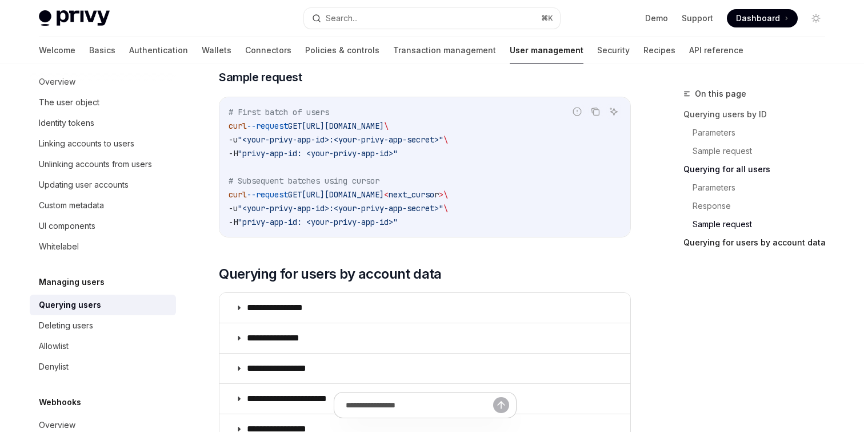
click at [789, 242] on link "Querying for users by account data" at bounding box center [759, 242] width 151 height 18
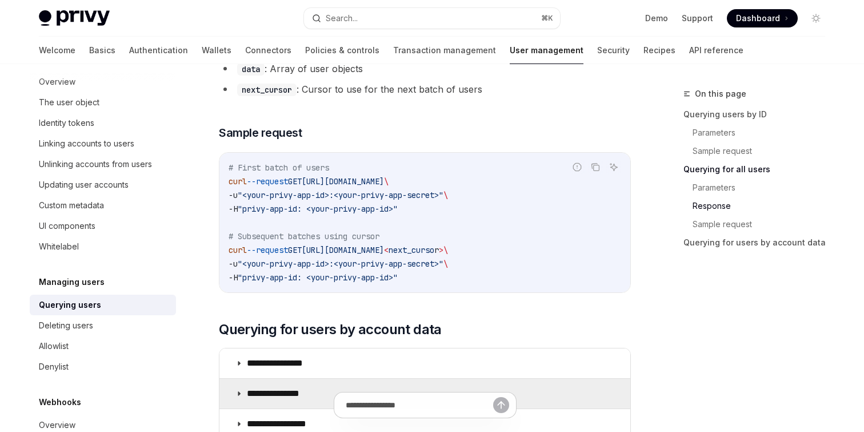
scroll to position [810, 0]
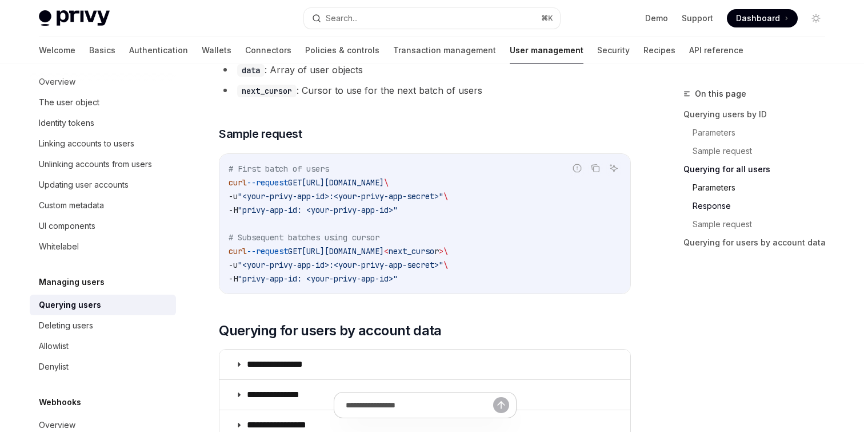
click at [715, 184] on link "Parameters" at bounding box center [764, 187] width 142 height 18
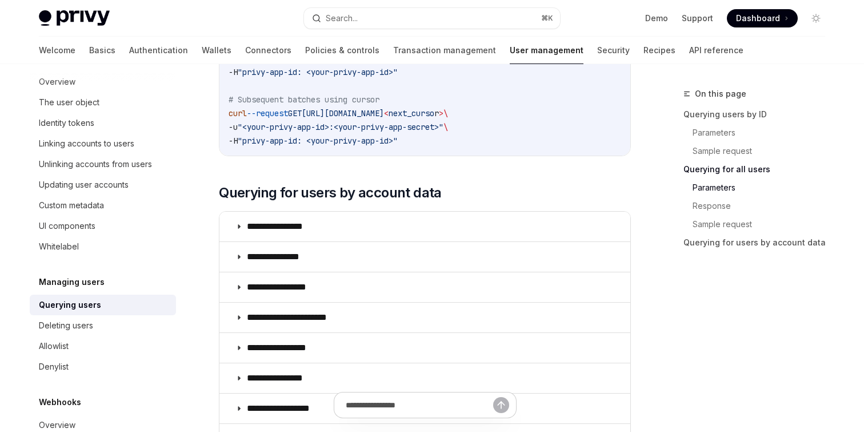
scroll to position [1117, 0]
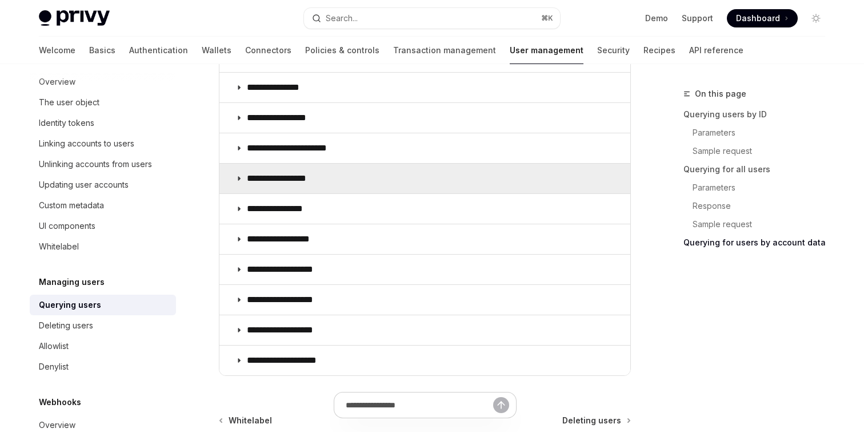
click at [336, 179] on summary "**********" at bounding box center [425, 179] width 411 height 30
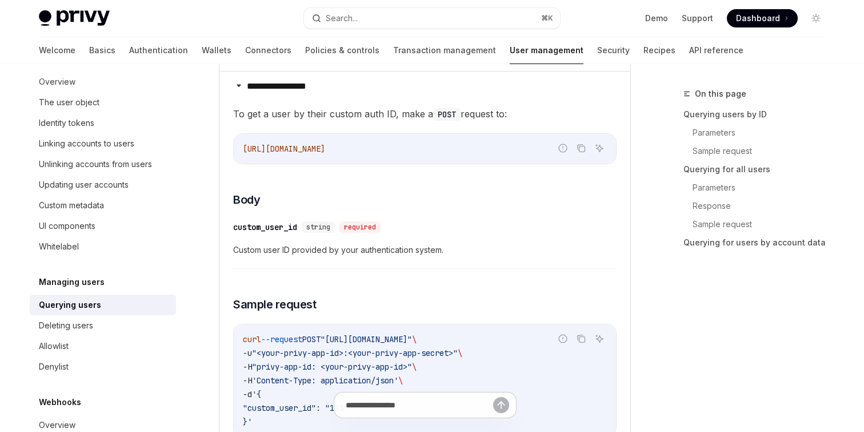
scroll to position [1215, 0]
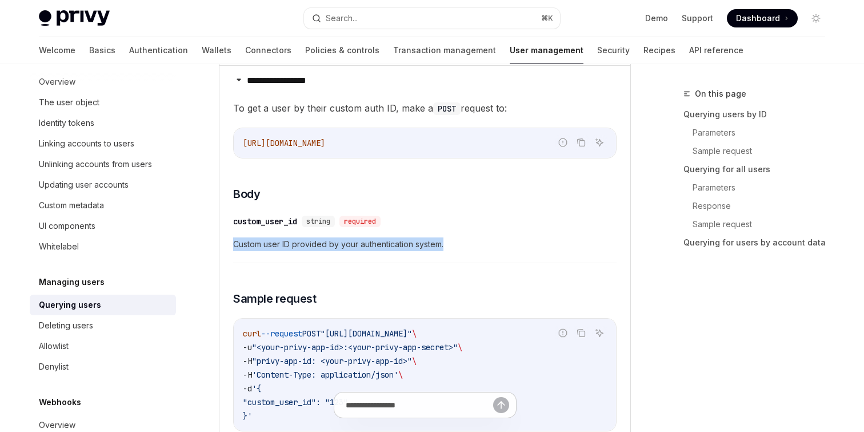
drag, startPoint x: 424, startPoint y: 226, endPoint x: 448, endPoint y: 244, distance: 29.8
click at [448, 244] on div "​ custom_user_id string required Custom user ID provided by your authentication…" at bounding box center [425, 236] width 384 height 54
click at [448, 244] on span "Custom user ID provided by your authentication system." at bounding box center [425, 244] width 384 height 14
drag, startPoint x: 448, startPoint y: 244, endPoint x: 437, endPoint y: 204, distance: 41.6
click at [437, 204] on children "To get a user by their custom auth ID, make a POST request to: Report incorrect…" at bounding box center [425, 274] width 384 height 349
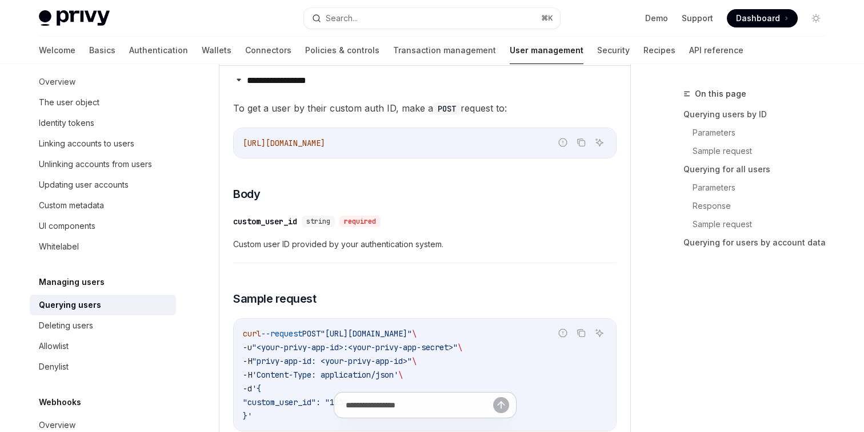
click at [286, 222] on div "custom_user_id" at bounding box center [265, 221] width 64 height 11
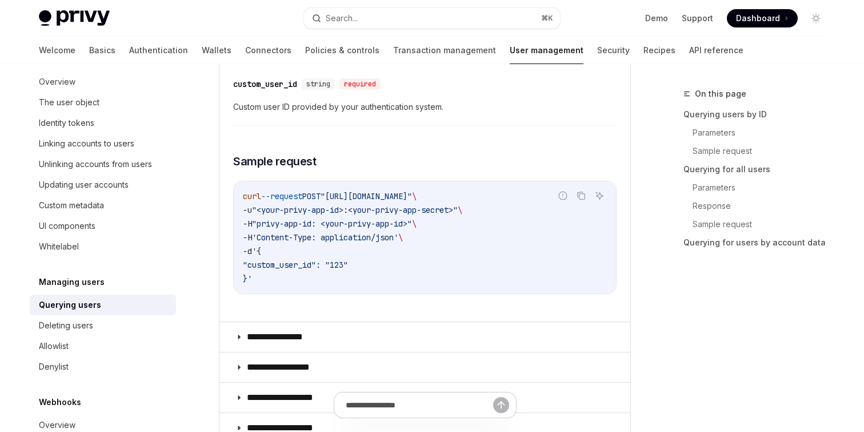
scroll to position [1354, 0]
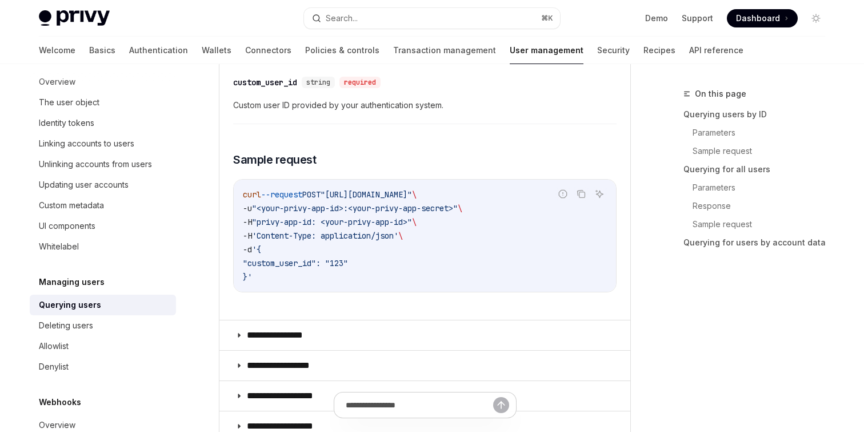
click at [412, 195] on span ""[URL][DOMAIN_NAME]"" at bounding box center [366, 194] width 91 height 10
copy span "custom_auth"
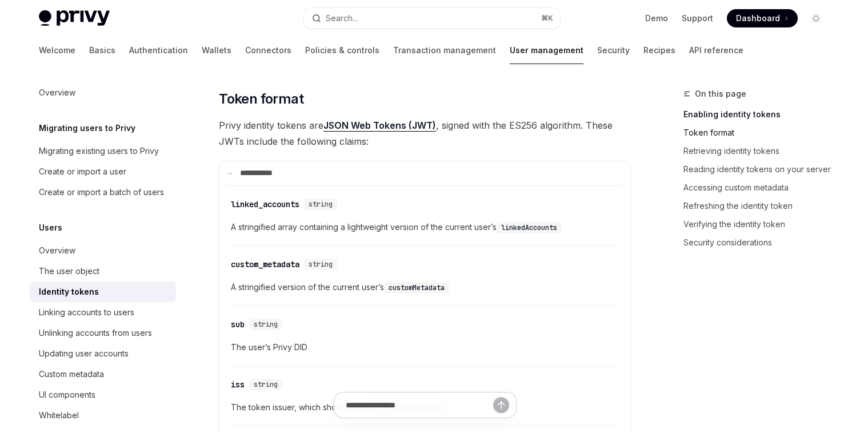
click at [714, 133] on link "Token format" at bounding box center [759, 132] width 151 height 18
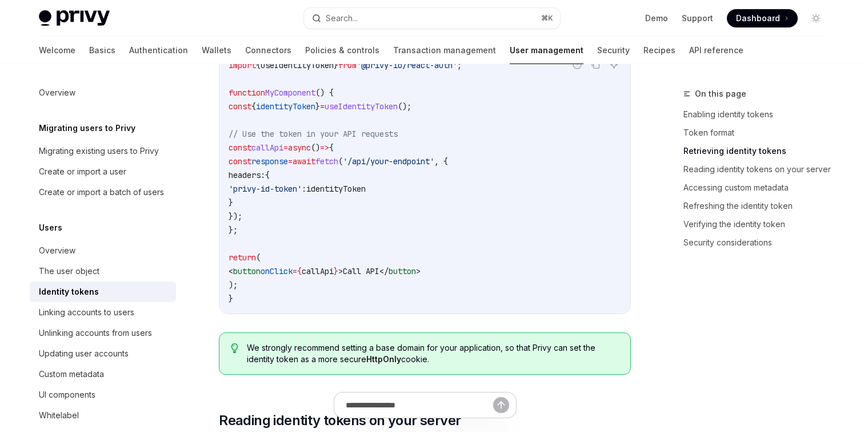
scroll to position [1197, 0]
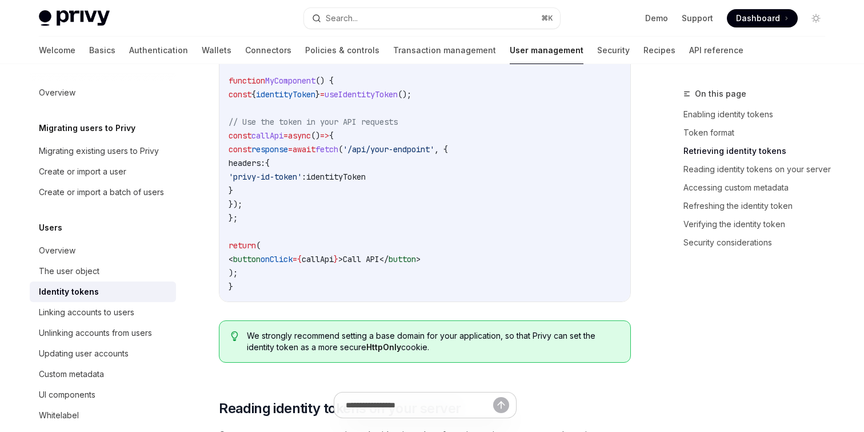
drag, startPoint x: 403, startPoint y: 315, endPoint x: 440, endPoint y: 352, distance: 52.6
click at [440, 352] on div "Once you’ve enabled identity tokens, Privy will automatically include the ident…" at bounding box center [425, 161] width 412 height 421
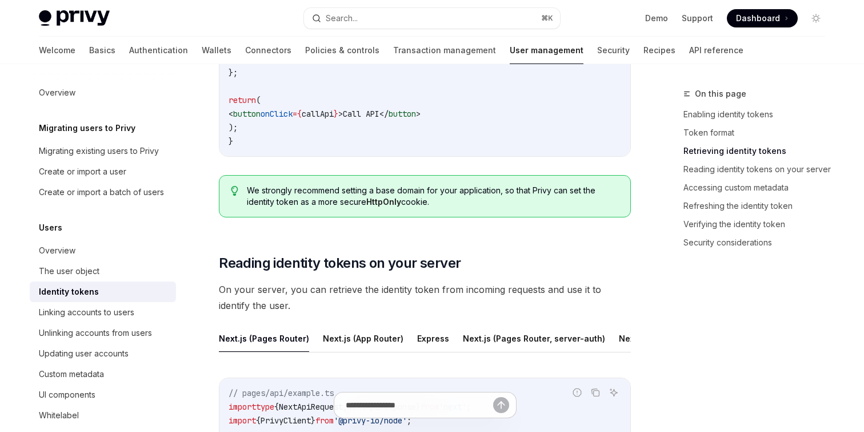
scroll to position [1343, 0]
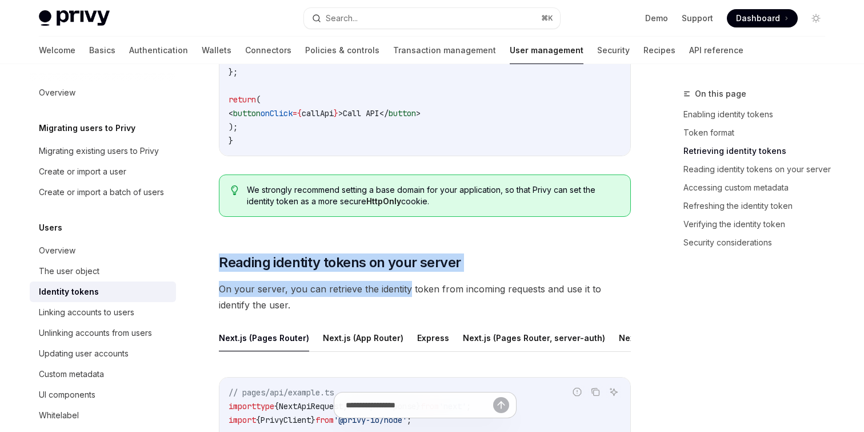
drag, startPoint x: 389, startPoint y: 242, endPoint x: 409, endPoint y: 294, distance: 55.7
click at [409, 294] on span "On your server, you can retrieve the identity token from incoming requests and …" at bounding box center [425, 297] width 412 height 32
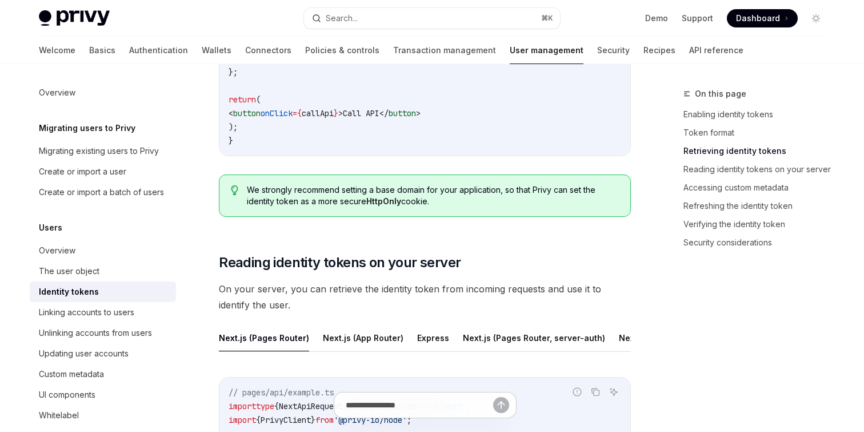
click at [409, 294] on span "On your server, you can retrieve the identity token from incoming requests and …" at bounding box center [425, 297] width 412 height 32
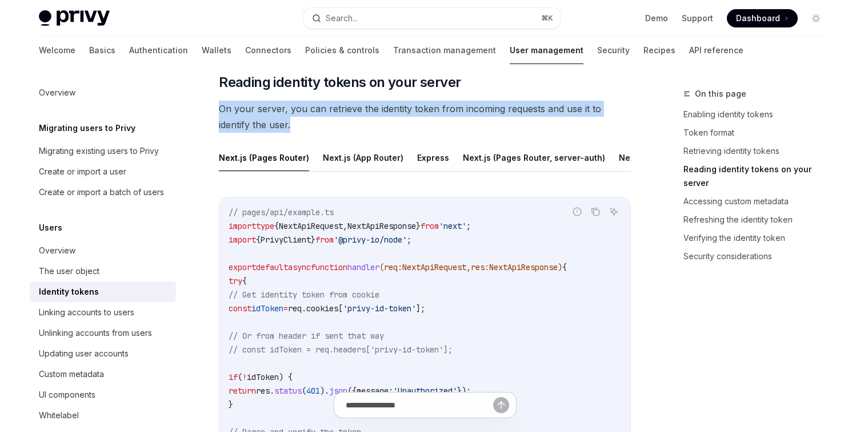
scroll to position [1522, 0]
click at [422, 165] on button "Express" at bounding box center [433, 158] width 32 height 27
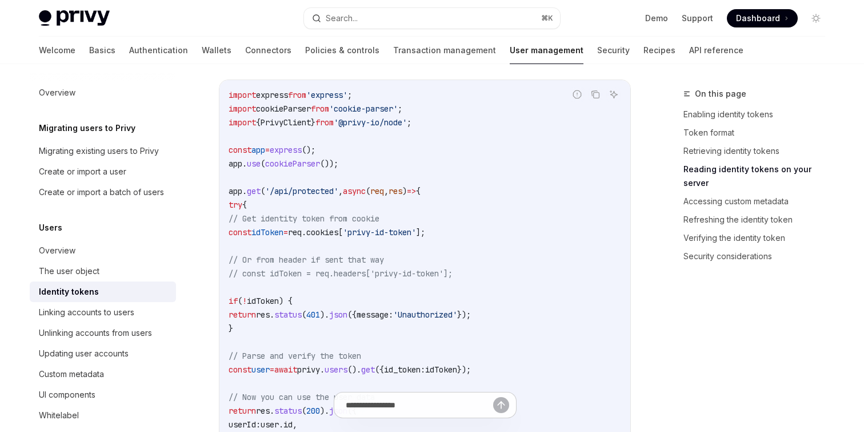
scroll to position [1644, 0]
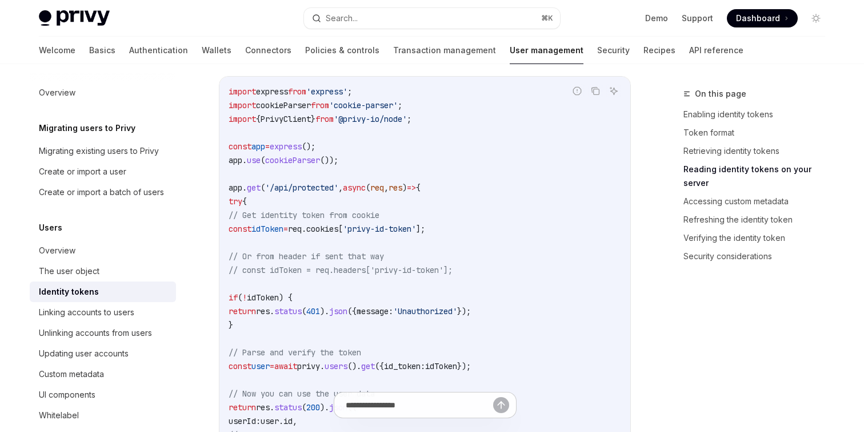
click at [338, 226] on span "cookies" at bounding box center [322, 229] width 32 height 10
click at [407, 226] on span "'privy-id-token'" at bounding box center [379, 229] width 73 height 10
drag, startPoint x: 407, startPoint y: 226, endPoint x: 437, endPoint y: 226, distance: 30.3
click at [416, 226] on span "'privy-id-token'" at bounding box center [379, 229] width 73 height 10
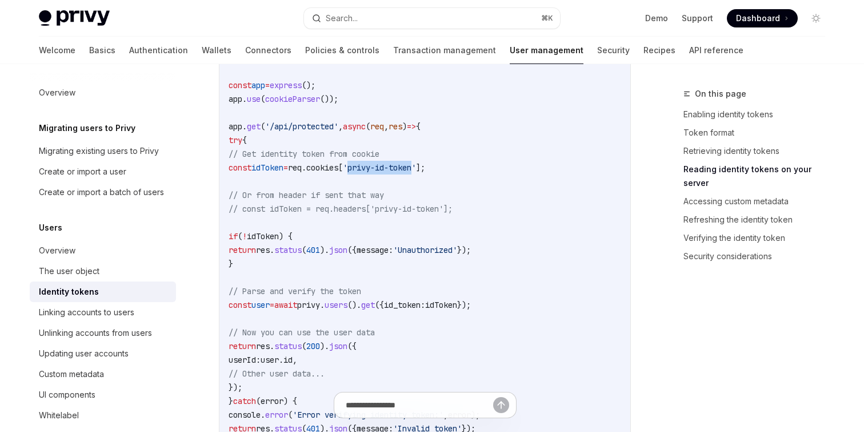
scroll to position [1708, 0]
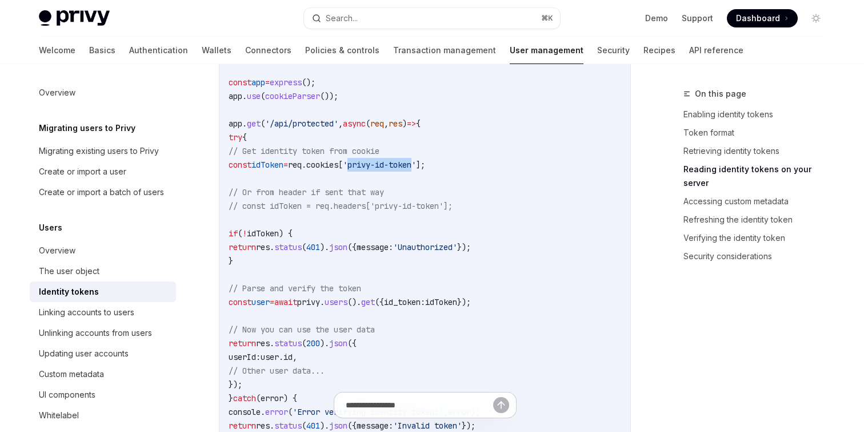
click at [401, 166] on span "'privy-id-token'" at bounding box center [379, 165] width 73 height 10
drag, startPoint x: 401, startPoint y: 166, endPoint x: 448, endPoint y: 166, distance: 46.9
click at [416, 166] on span "'privy-id-token'" at bounding box center [379, 165] width 73 height 10
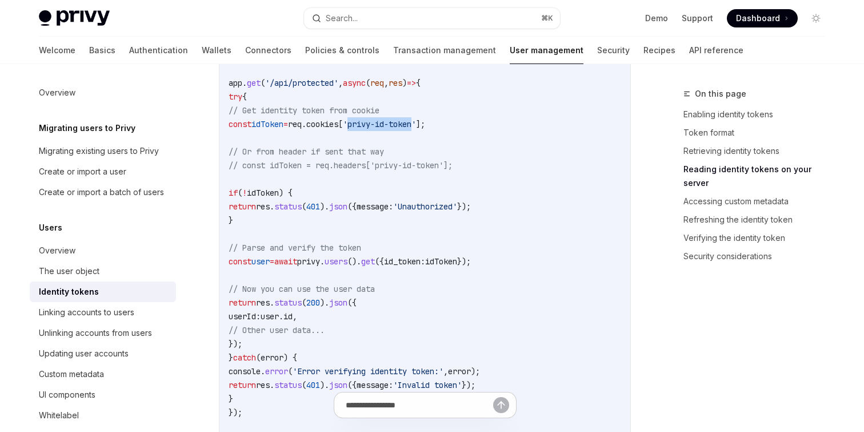
scroll to position [1749, 0]
click at [375, 261] on span "get" at bounding box center [368, 260] width 14 height 10
click at [348, 261] on span "users" at bounding box center [336, 260] width 23 height 10
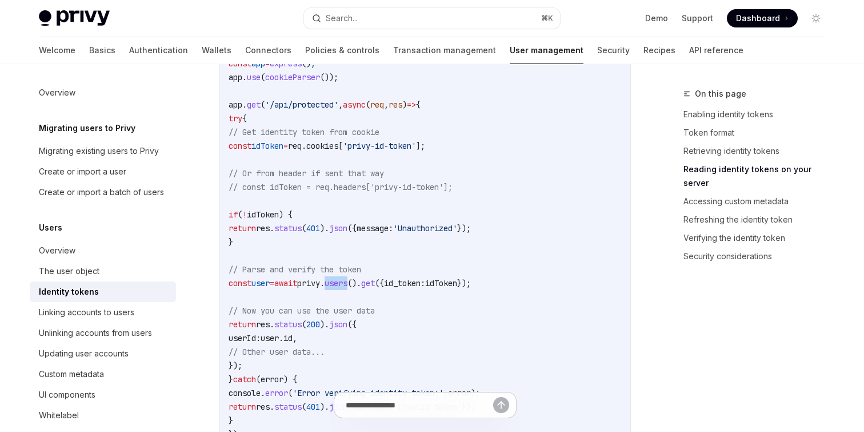
scroll to position [1731, 0]
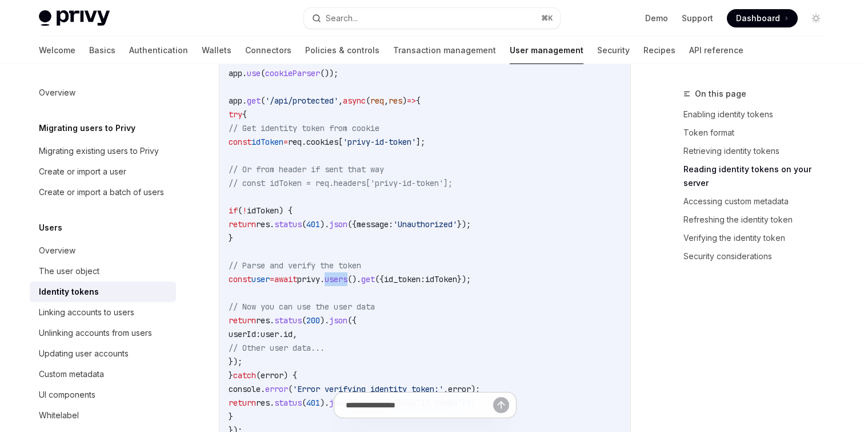
click at [348, 281] on span "users" at bounding box center [336, 279] width 23 height 10
drag, startPoint x: 383, startPoint y: 281, endPoint x: 543, endPoint y: 276, distance: 159.6
click at [543, 276] on code "import express from 'express' ; import cookieParser from 'cookie-parser' ; impo…" at bounding box center [425, 245] width 393 height 494
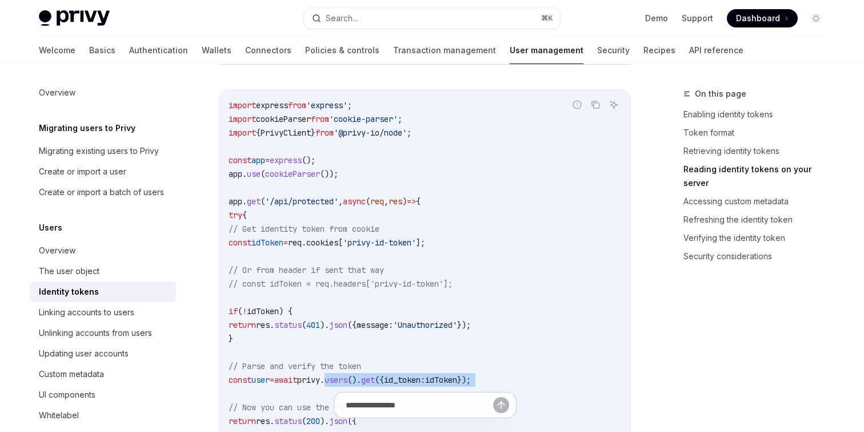
scroll to position [1604, 0]
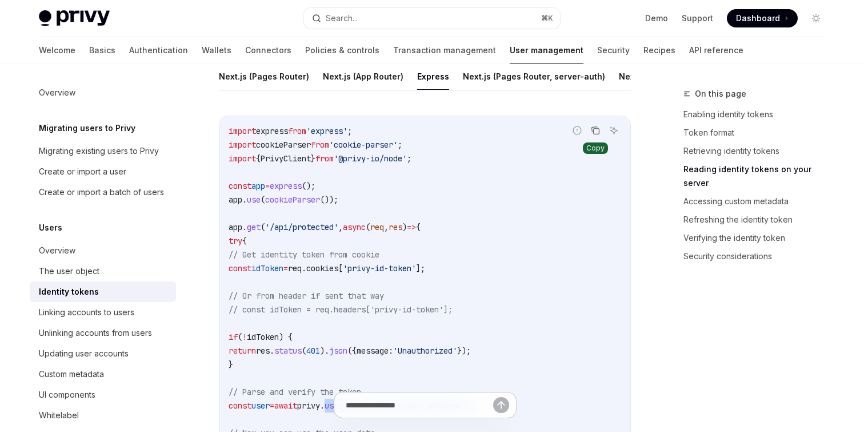
click at [601, 131] on button "Copy the contents from the code block" at bounding box center [595, 130] width 15 height 15
click at [625, 77] on button "Python" at bounding box center [639, 76] width 28 height 27
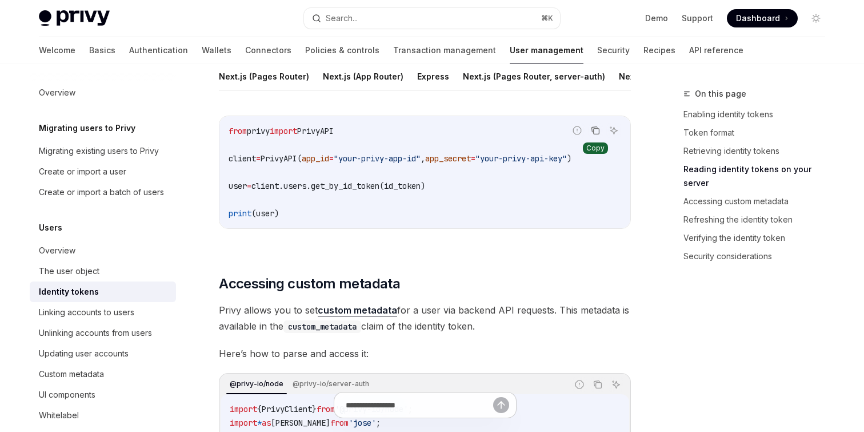
click at [589, 127] on button "Copy the contents from the code block" at bounding box center [595, 130] width 15 height 15
click at [244, 133] on span "from" at bounding box center [238, 131] width 18 height 10
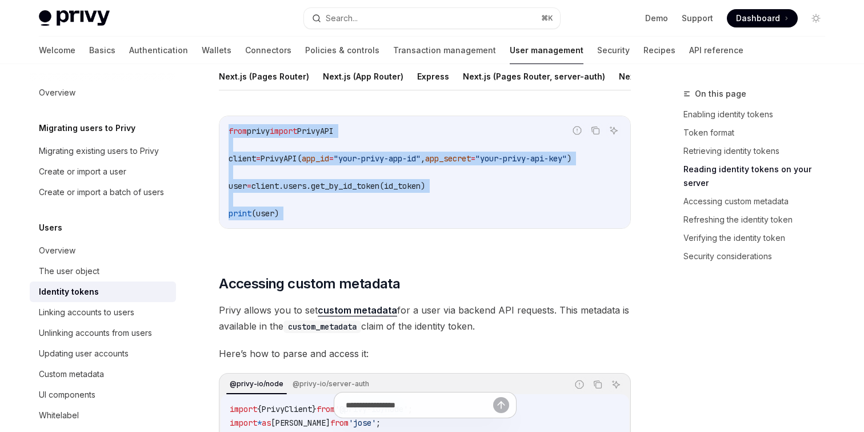
drag, startPoint x: 244, startPoint y: 133, endPoint x: 300, endPoint y: 219, distance: 102.9
click at [300, 219] on code "from privy import PrivyAPI client = PrivyAPI( app_id = "your-privy-app-id" , ap…" at bounding box center [425, 172] width 393 height 96
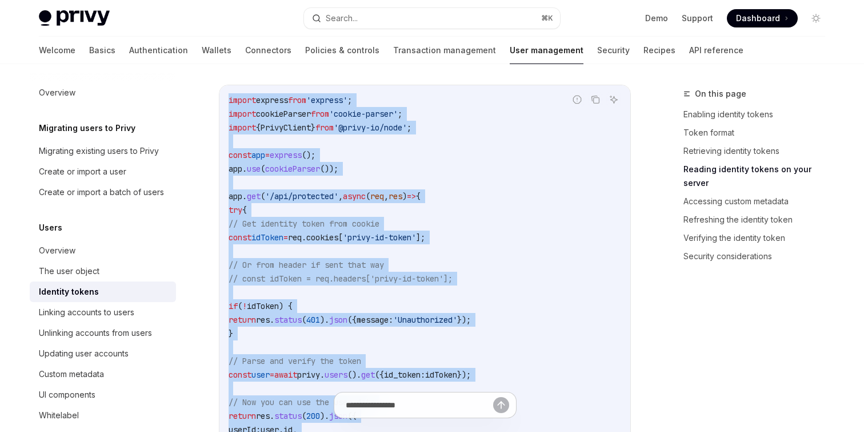
scroll to position [1633, 0]
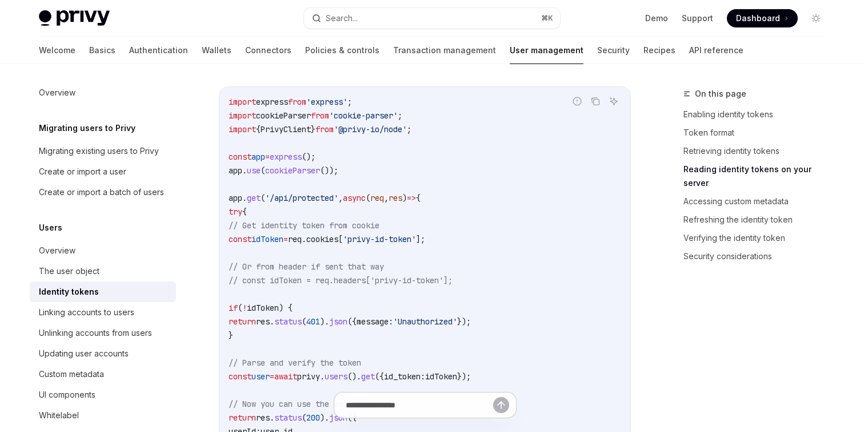
click at [527, 189] on code "import express from 'express' ; import cookieParser from 'cookie-parser' ; impo…" at bounding box center [425, 342] width 393 height 494
click at [589, 104] on button "Copy the contents from the code block" at bounding box center [595, 101] width 15 height 15
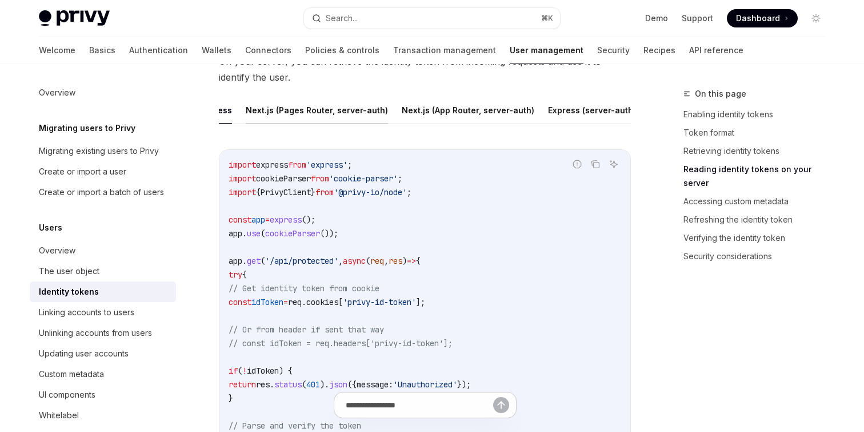
scroll to position [0, 242]
click at [528, 110] on button "Express (server-auth)" at bounding box center [568, 110] width 88 height 27
type textarea "*"
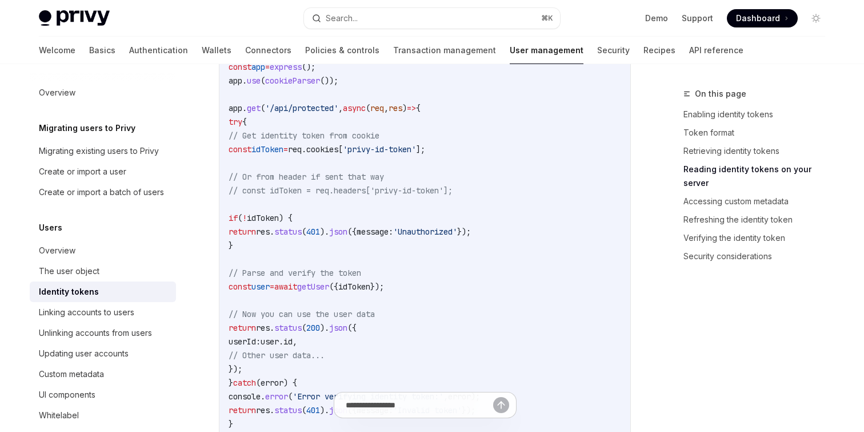
scroll to position [1728, 0]
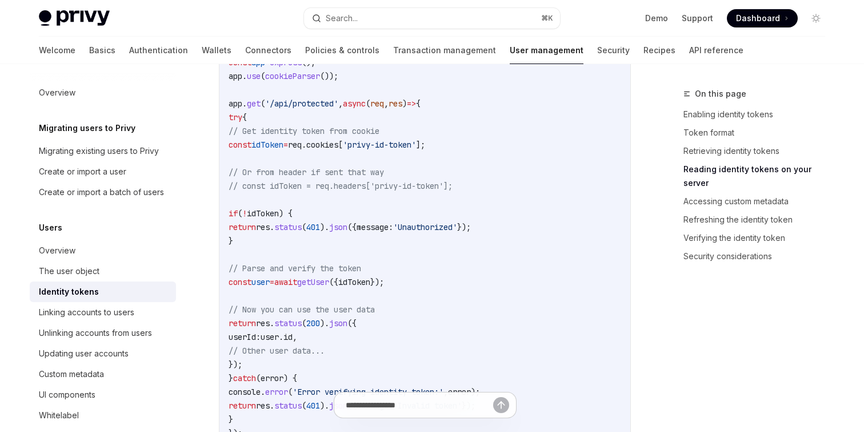
click at [411, 191] on code "import express from 'express' ; import cookieParser from 'cookie-parser' ; impo…" at bounding box center [425, 248] width 393 height 494
click at [411, 189] on span "// const idToken = req.headers['privy-id-token'];" at bounding box center [341, 186] width 224 height 10
drag, startPoint x: 411, startPoint y: 189, endPoint x: 463, endPoint y: 189, distance: 51.5
click at [453, 189] on span "// const idToken = req.headers['privy-id-token'];" at bounding box center [341, 186] width 224 height 10
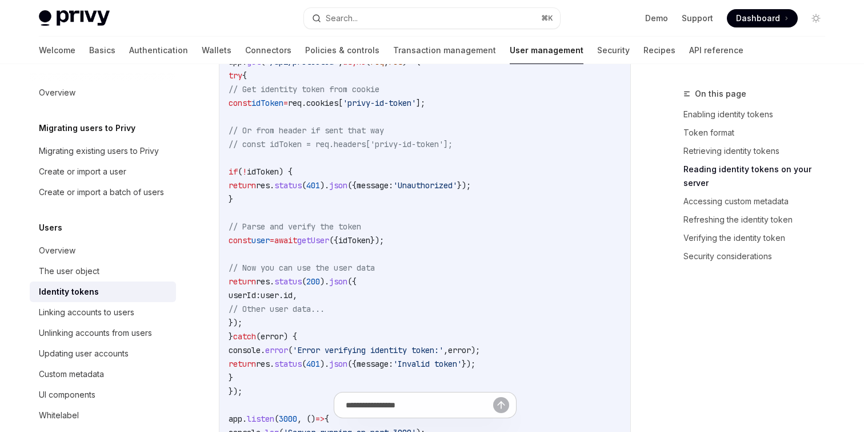
scroll to position [1776, 0]
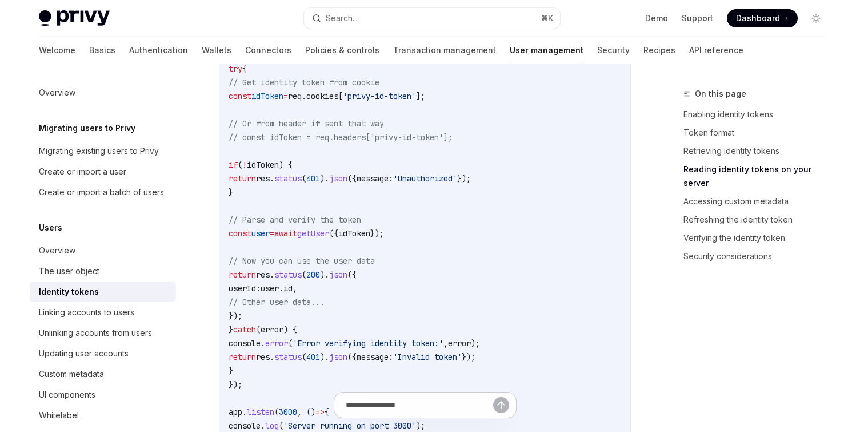
click at [329, 234] on span "getUser" at bounding box center [313, 233] width 32 height 10
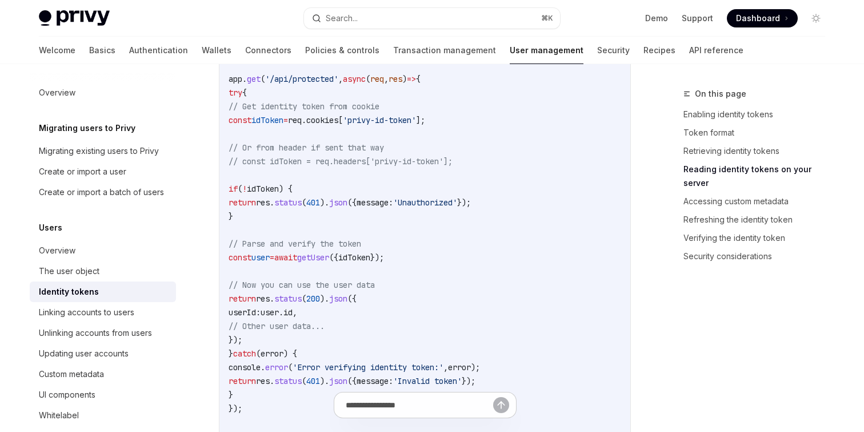
scroll to position [1725, 0]
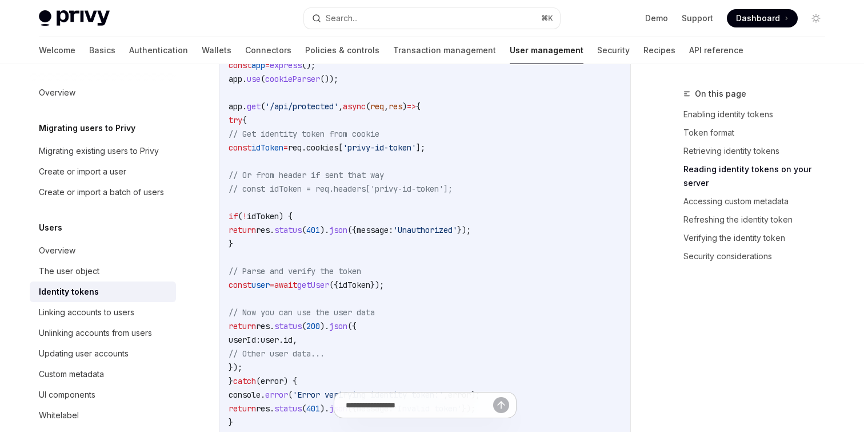
click at [329, 284] on span "getUser" at bounding box center [313, 285] width 32 height 10
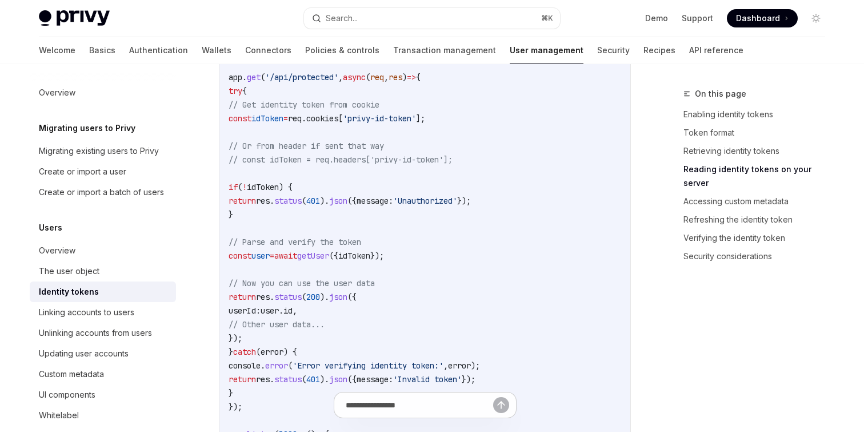
scroll to position [1761, 0]
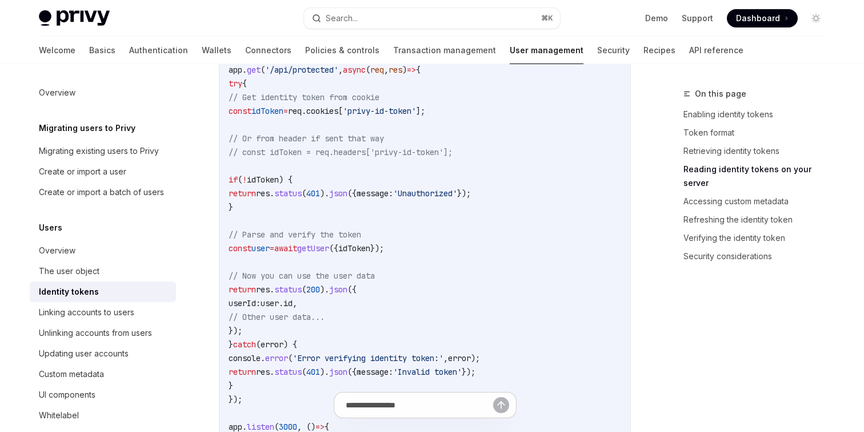
click at [270, 243] on span "user" at bounding box center [261, 248] width 18 height 10
drag, startPoint x: 285, startPoint y: 243, endPoint x: 427, endPoint y: 253, distance: 142.1
click at [384, 253] on span "const user = await getUser ({ idToken });" at bounding box center [307, 248] width 156 height 10
click at [253, 294] on code "import express from 'express' ; import cookieParser from 'cookie-parser' ; impo…" at bounding box center [425, 214] width 393 height 494
click at [396, 109] on span "'privy-id-token'" at bounding box center [379, 111] width 73 height 10
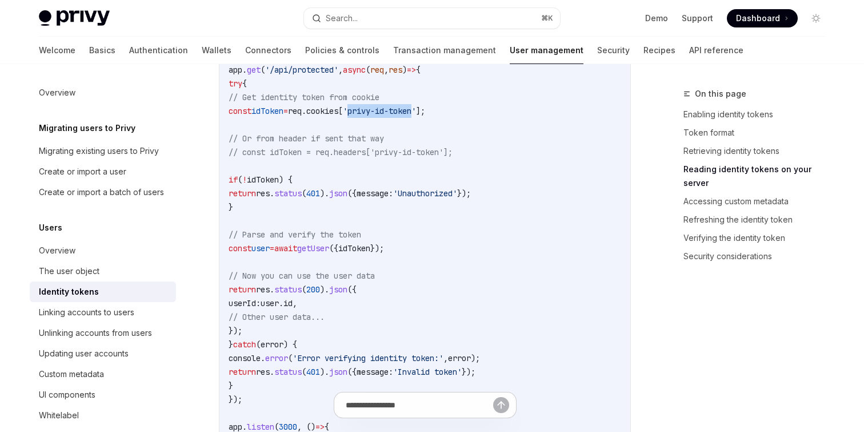
drag, startPoint x: 396, startPoint y: 109, endPoint x: 432, endPoint y: 109, distance: 36.6
click at [416, 109] on span "'privy-id-token'" at bounding box center [379, 111] width 73 height 10
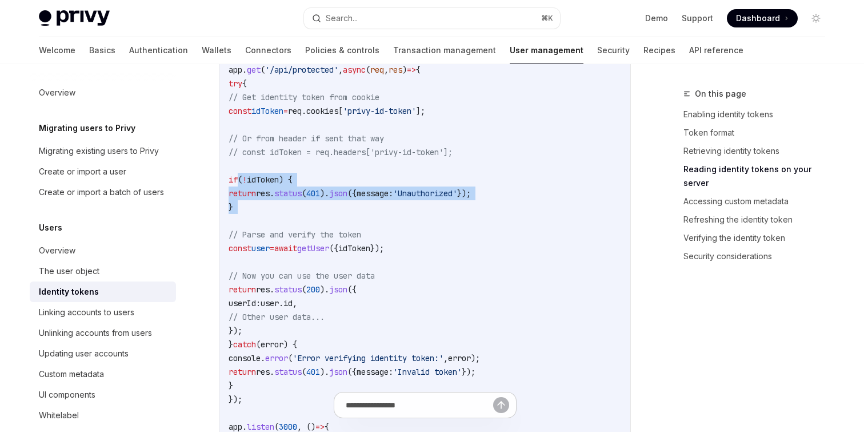
drag, startPoint x: 240, startPoint y: 174, endPoint x: 384, endPoint y: 221, distance: 151.7
click at [384, 221] on code "import express from 'express' ; import cookieParser from 'cookie-parser' ; impo…" at bounding box center [425, 214] width 393 height 494
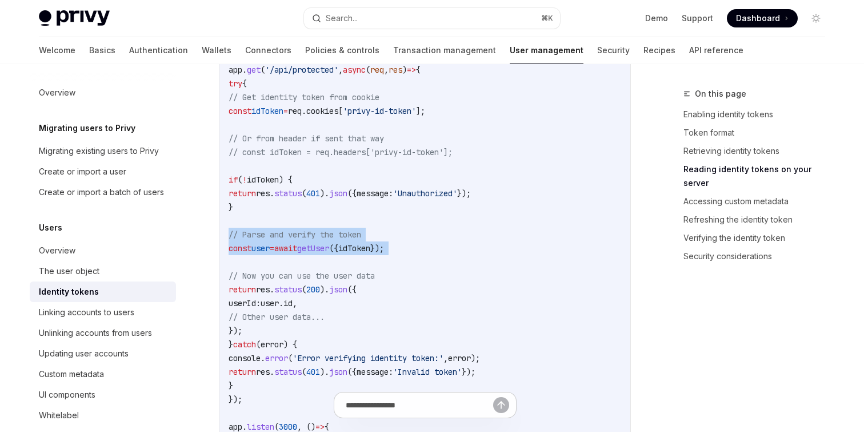
drag, startPoint x: 449, startPoint y: 261, endPoint x: 218, endPoint y: 231, distance: 232.3
click at [219, 231] on div "Report incorrect code Copy Ask AI import express from 'express' ; import cookie…" at bounding box center [425, 213] width 412 height 511
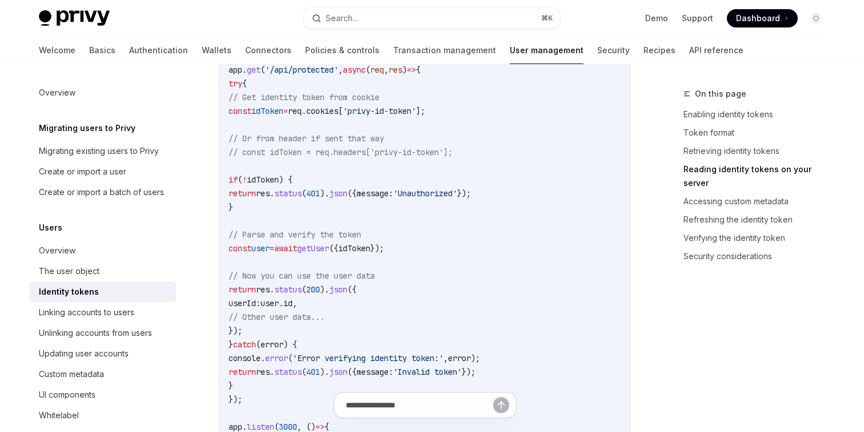
click at [330, 236] on span "// Parse and verify the token" at bounding box center [295, 234] width 133 height 10
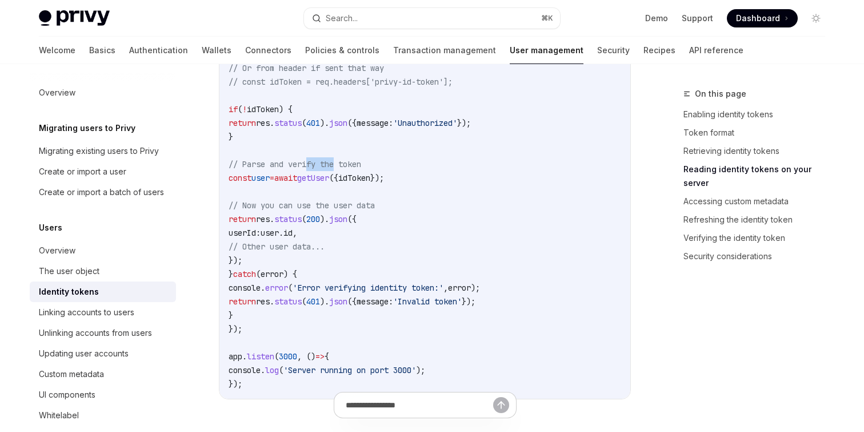
scroll to position [1833, 0]
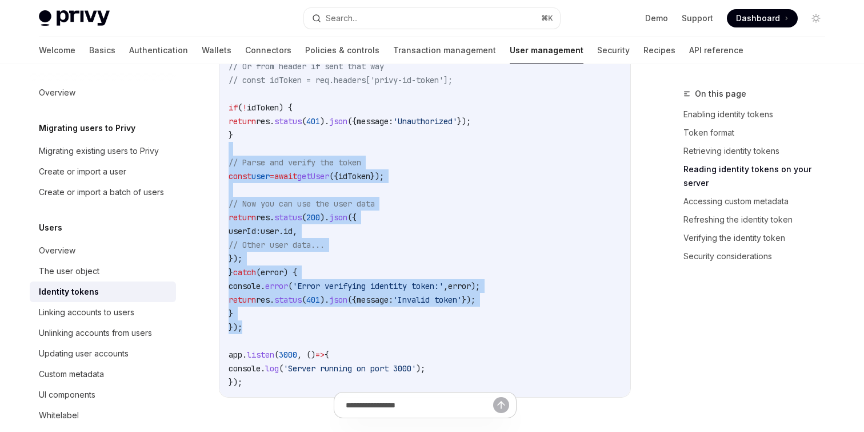
drag, startPoint x: 241, startPoint y: 147, endPoint x: 361, endPoint y: 328, distance: 217.2
click at [361, 327] on code "import express from 'express' ; import cookieParser from 'cookie-parser' ; impo…" at bounding box center [425, 142] width 393 height 494
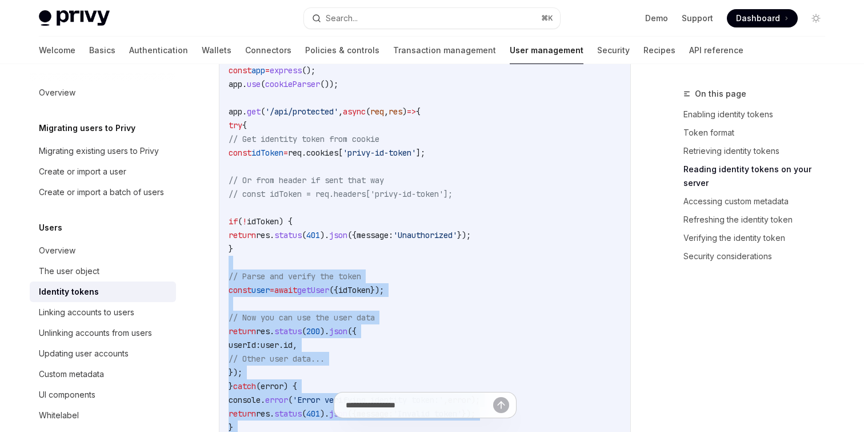
scroll to position [1719, 0]
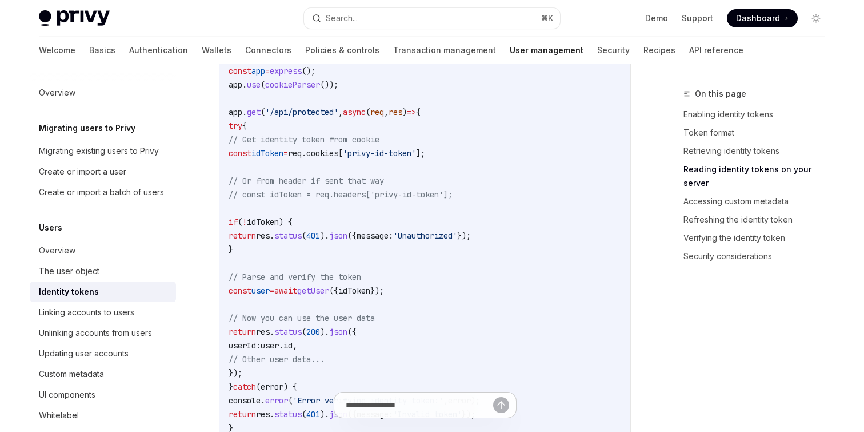
click at [373, 138] on span "// Get identity token from cookie" at bounding box center [304, 139] width 151 height 10
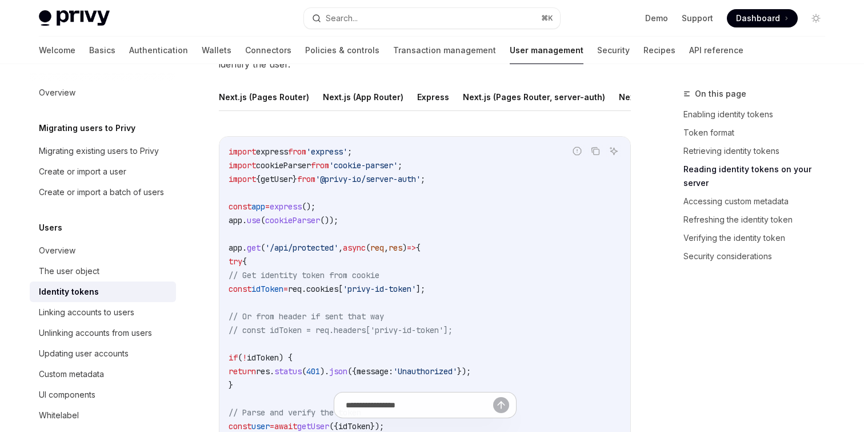
scroll to position [1520, 0]
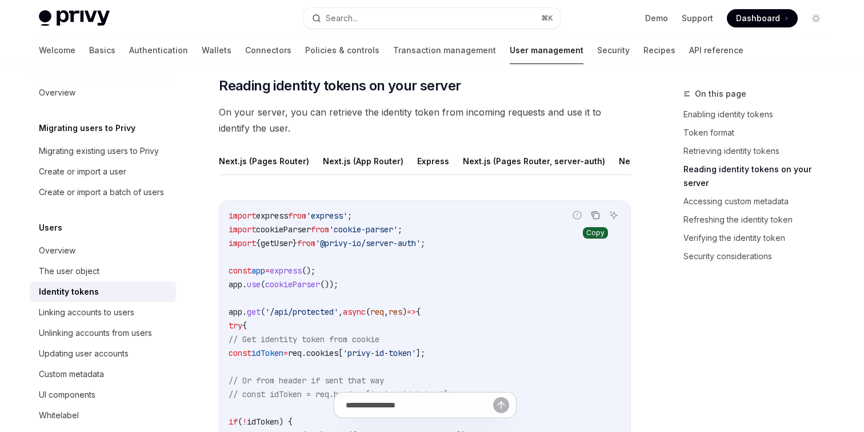
click at [595, 217] on icon "Copy the contents from the code block" at bounding box center [595, 214] width 9 height 9
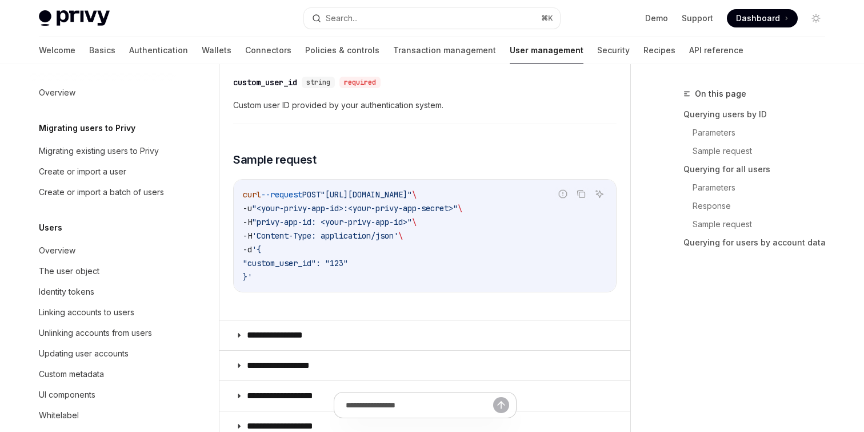
scroll to position [169, 0]
